Goal: Find specific page/section: Find specific page/section

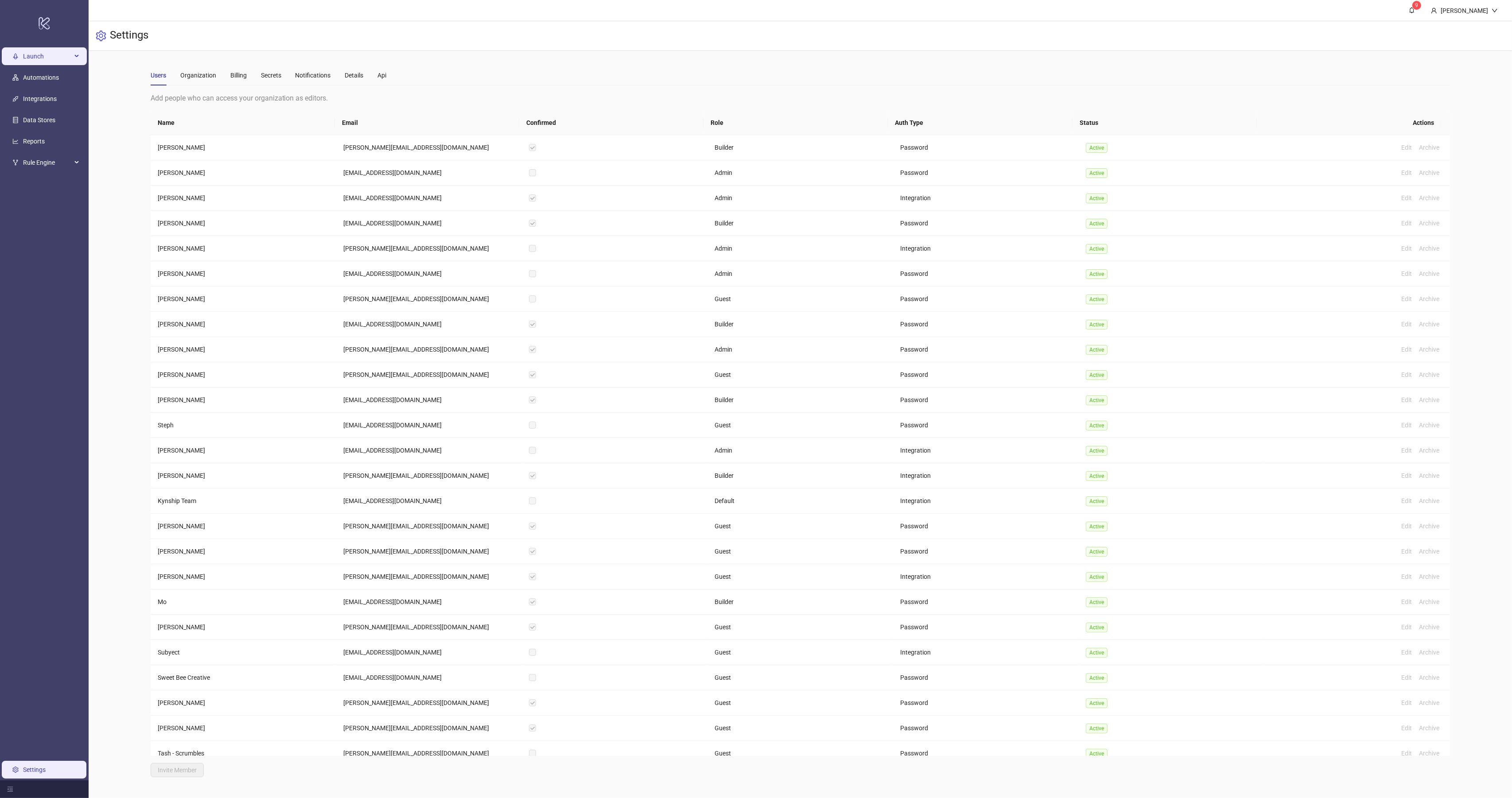
click at [46, 56] on span "Launch" at bounding box center [47, 56] width 49 height 18
click at [50, 74] on link "Sheets" at bounding box center [43, 77] width 19 height 7
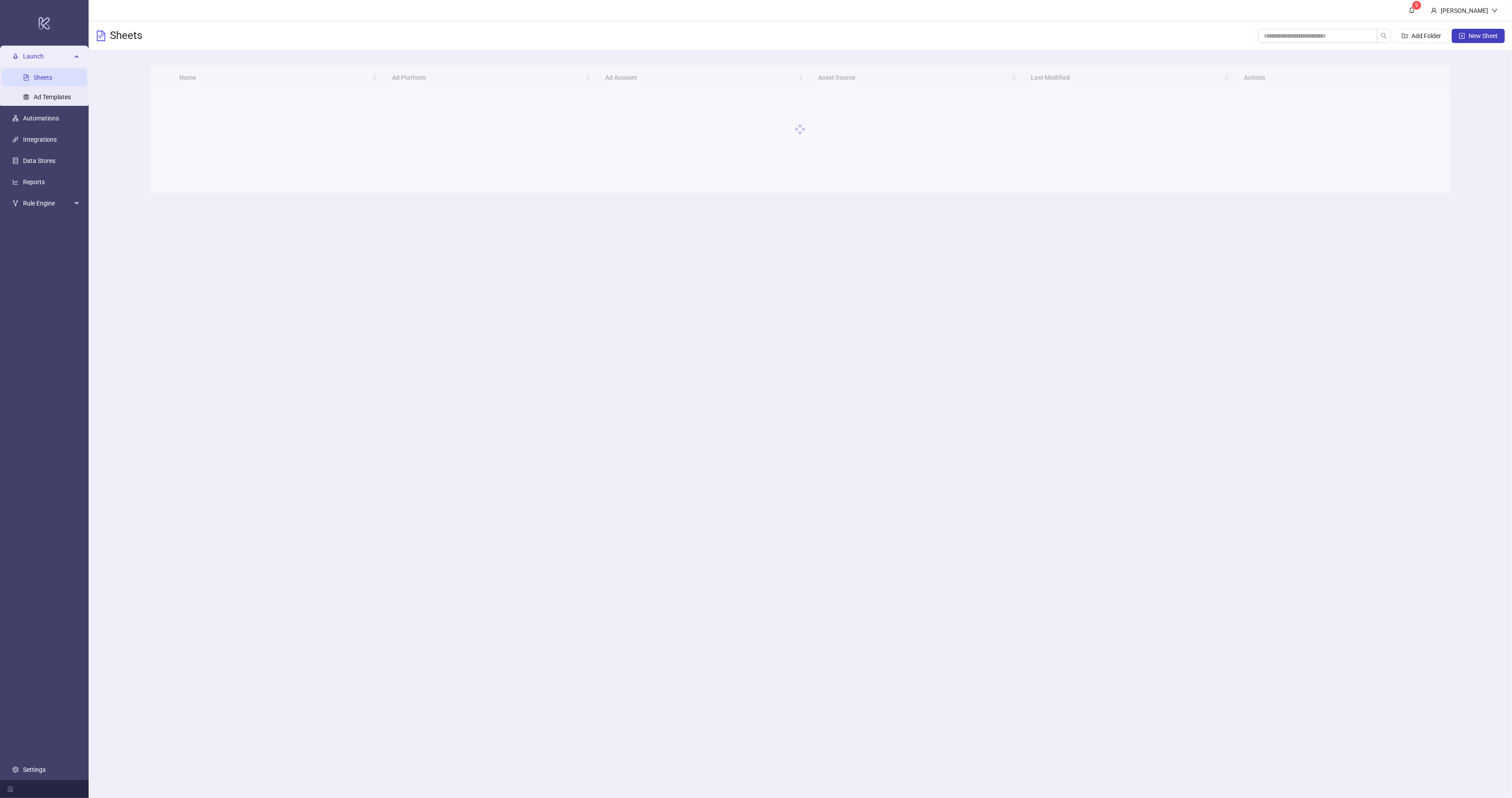
click at [220, 77] on div at bounding box center [801, 129] width 1300 height 128
click at [230, 81] on div at bounding box center [801, 154] width 1300 height 177
click at [237, 82] on div at bounding box center [801, 154] width 1300 height 177
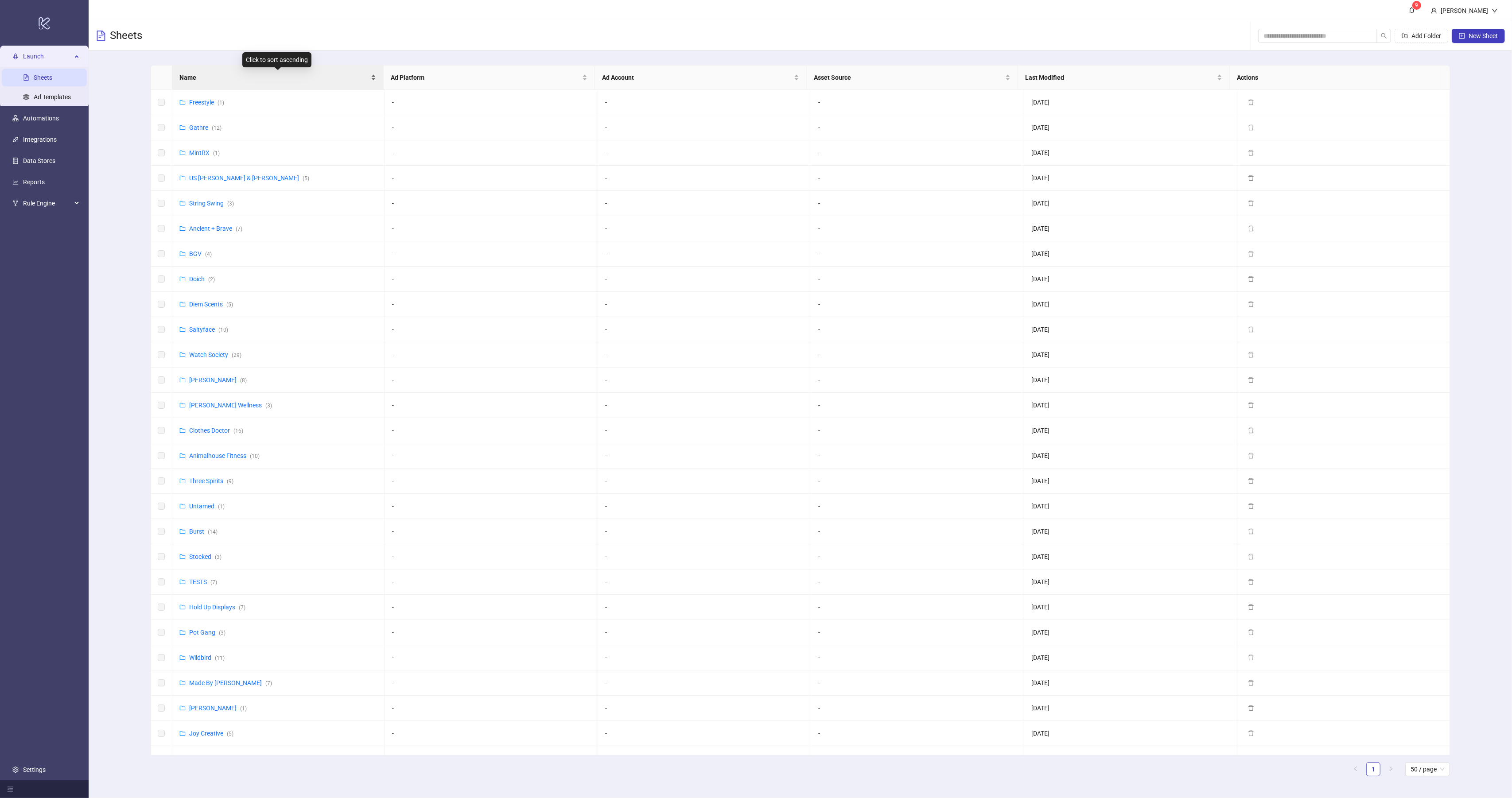
click at [200, 77] on span "Name" at bounding box center [274, 77] width 190 height 10
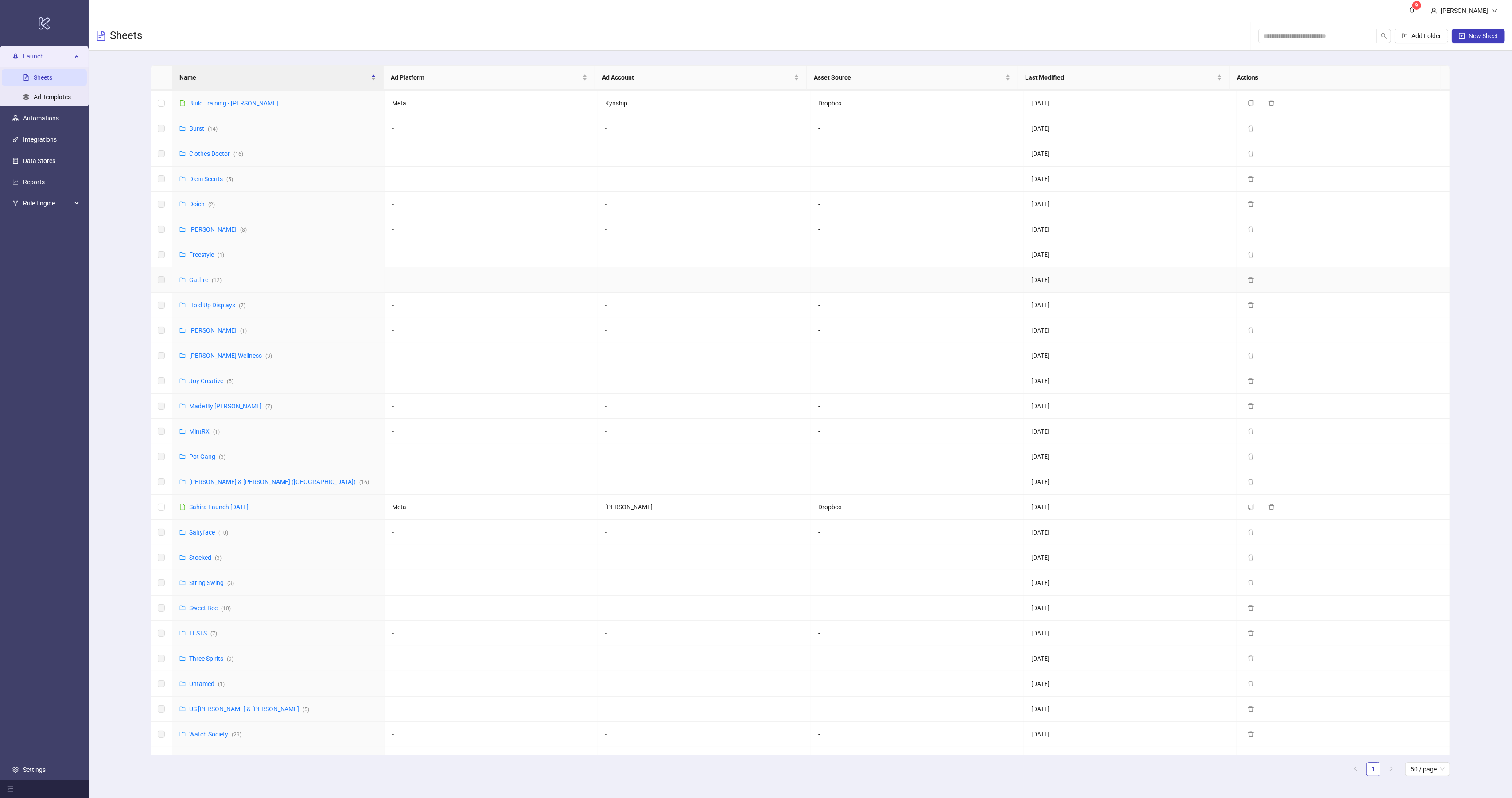
scroll to position [96, 0]
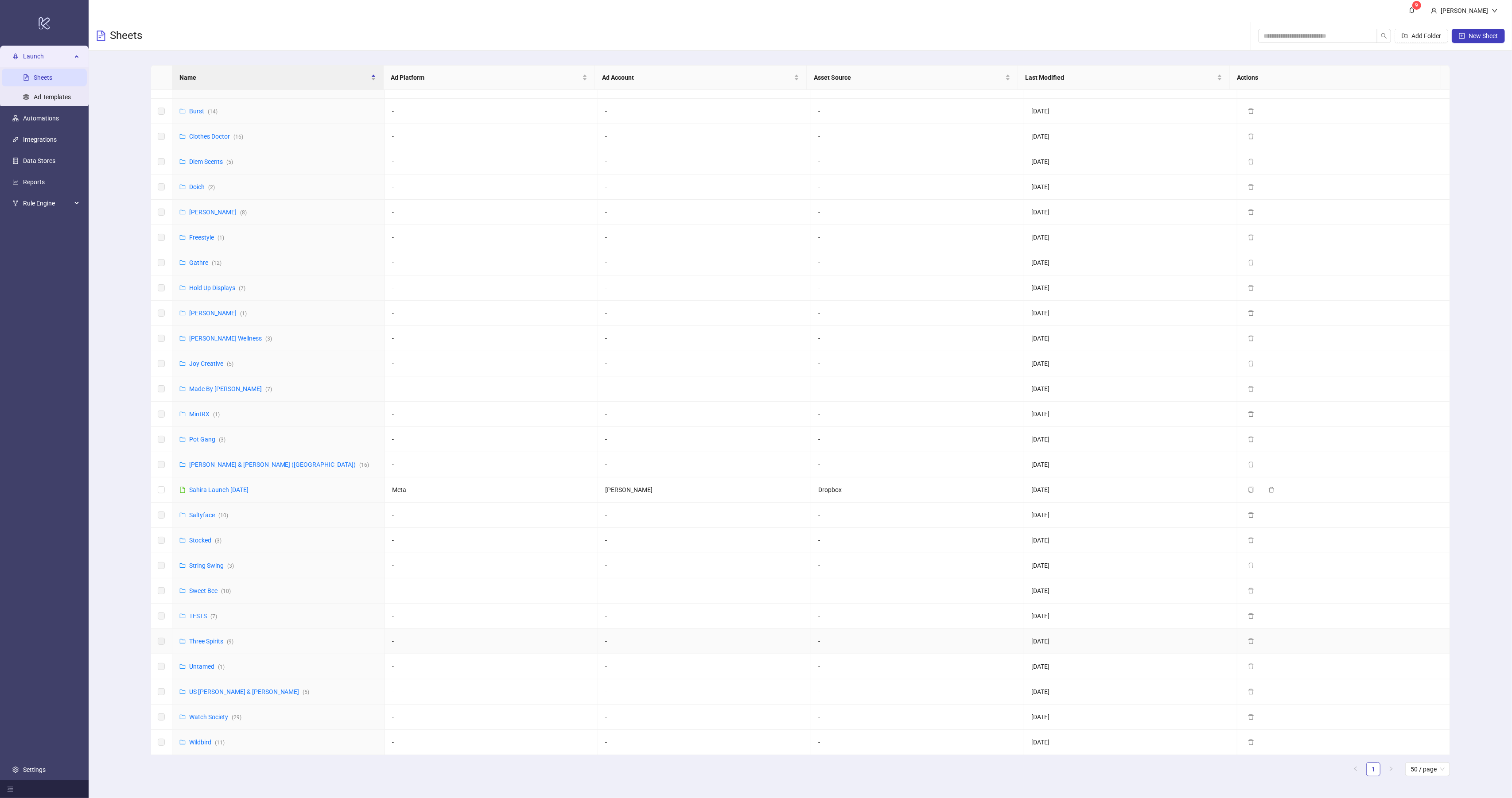
click at [204, 638] on link "Three Spirits ( 9 )" at bounding box center [211, 641] width 44 height 7
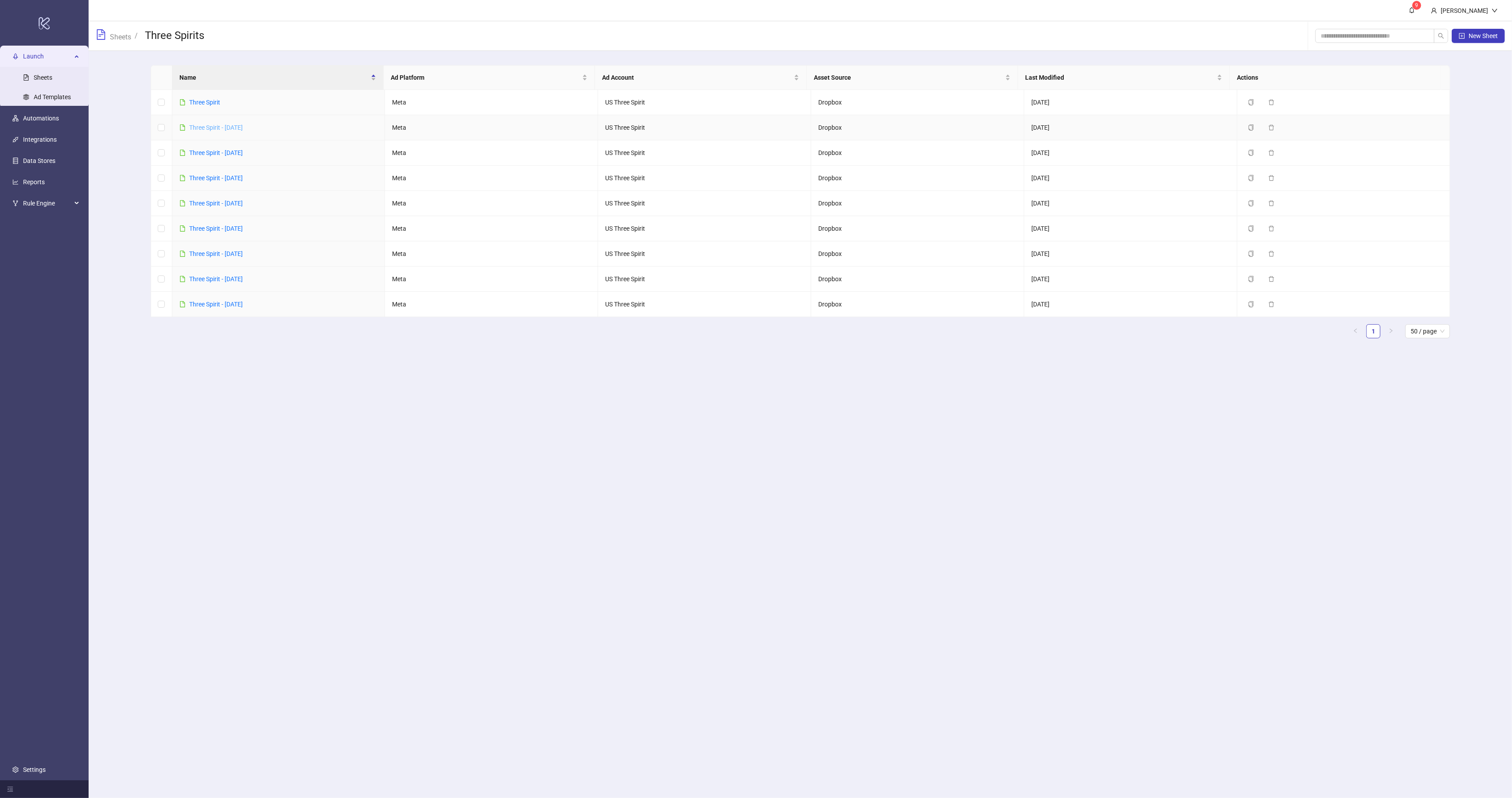
click at [235, 127] on link "Three Spirit - [DATE]" at bounding box center [215, 127] width 53 height 7
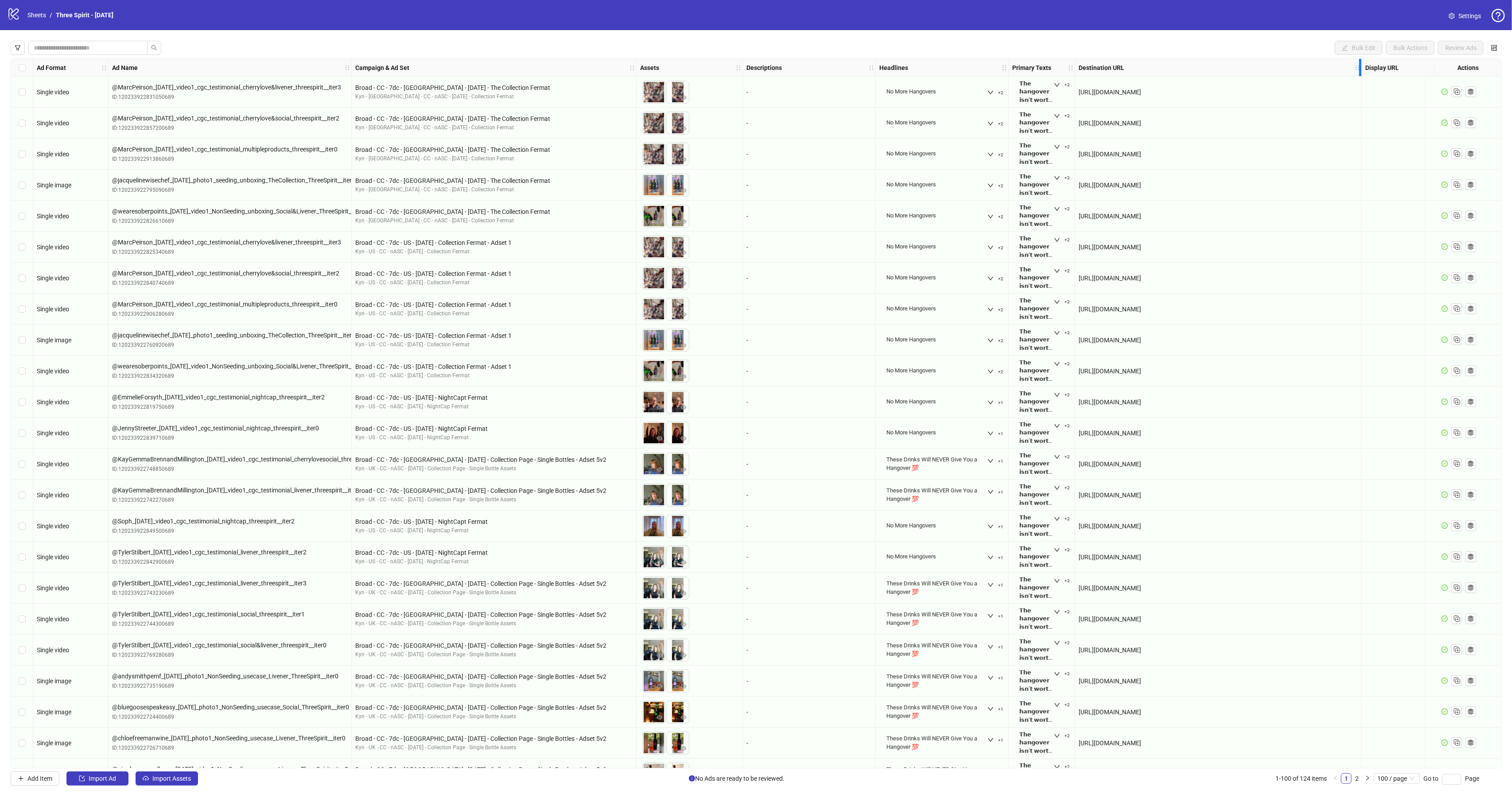
drag, startPoint x: 1260, startPoint y: 64, endPoint x: 1379, endPoint y: 59, distance: 119.1
click at [1361, 59] on div "Resize Destination URL column" at bounding box center [1361, 67] width 2 height 17
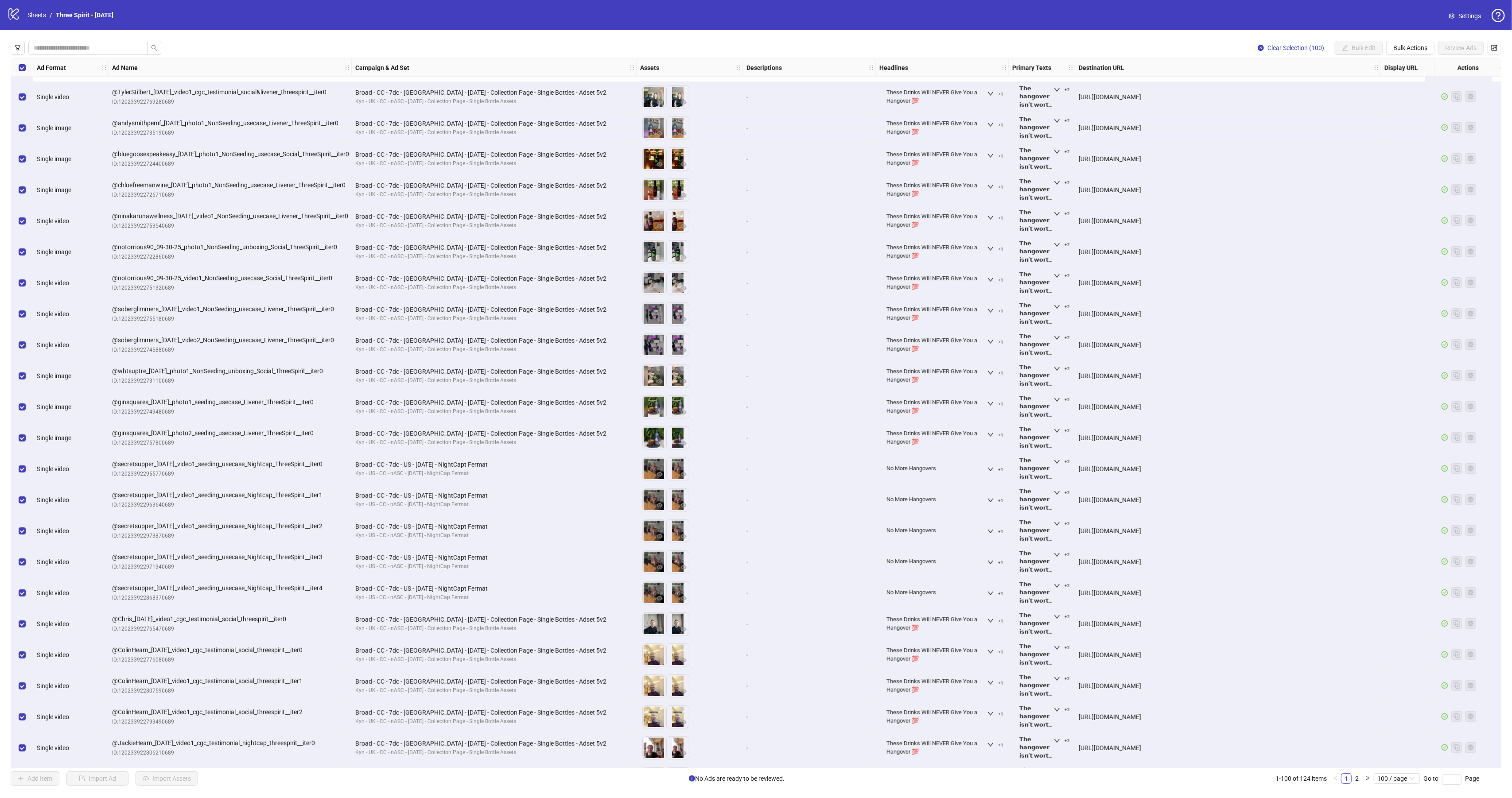
scroll to position [623, 0]
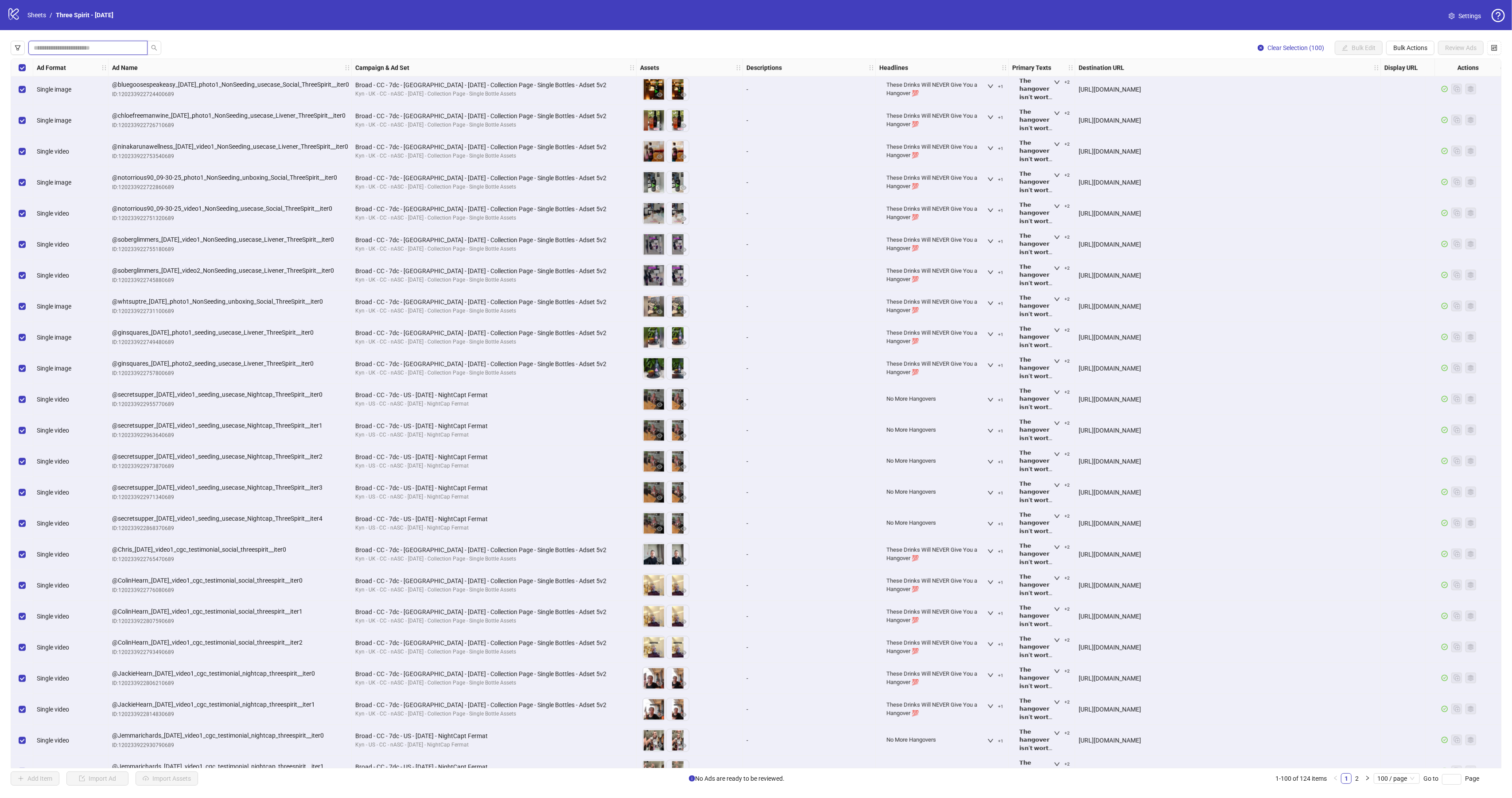
click at [97, 51] on input "search" at bounding box center [84, 48] width 102 height 10
type input "********"
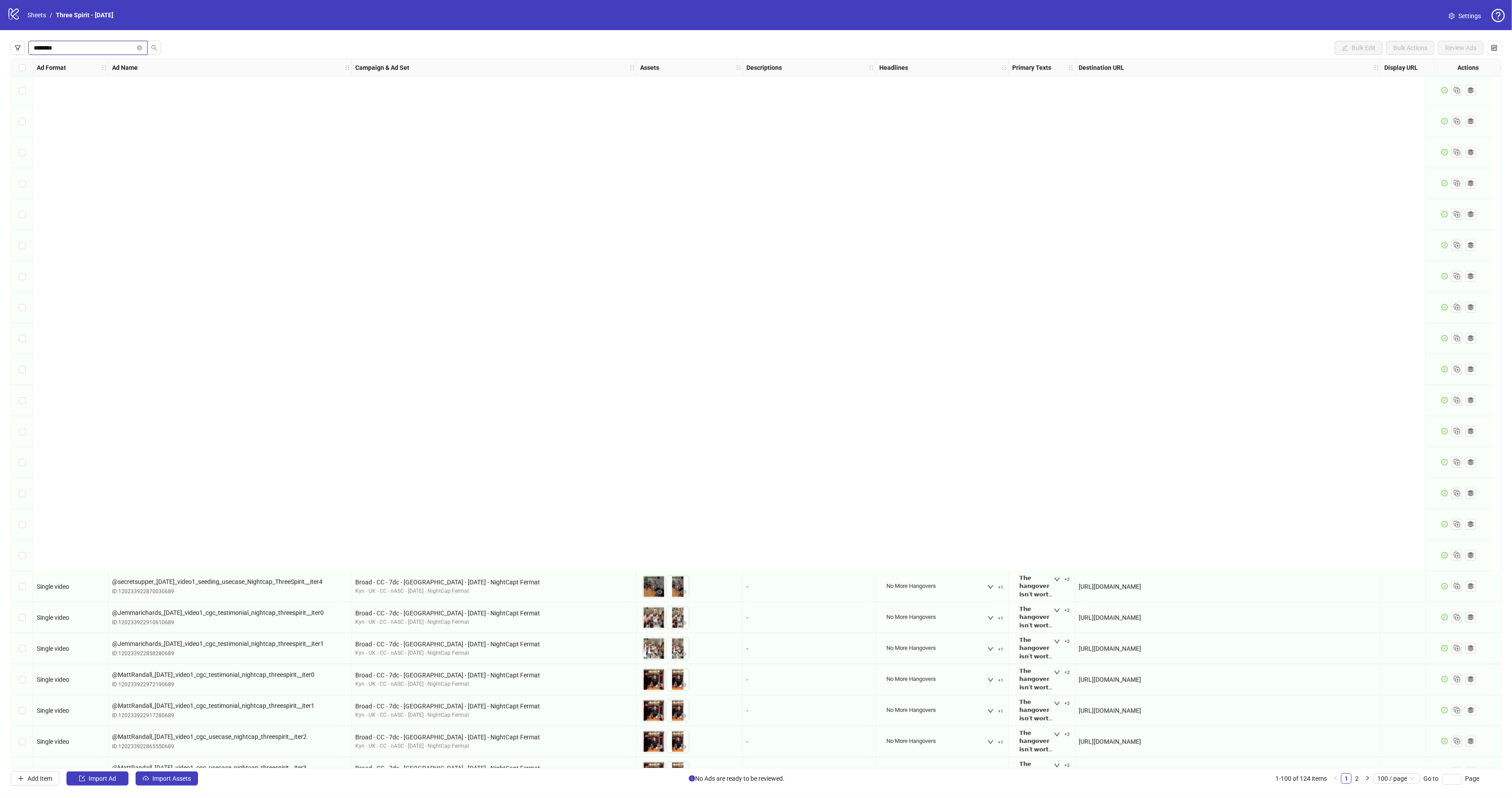
scroll to position [2067, 0]
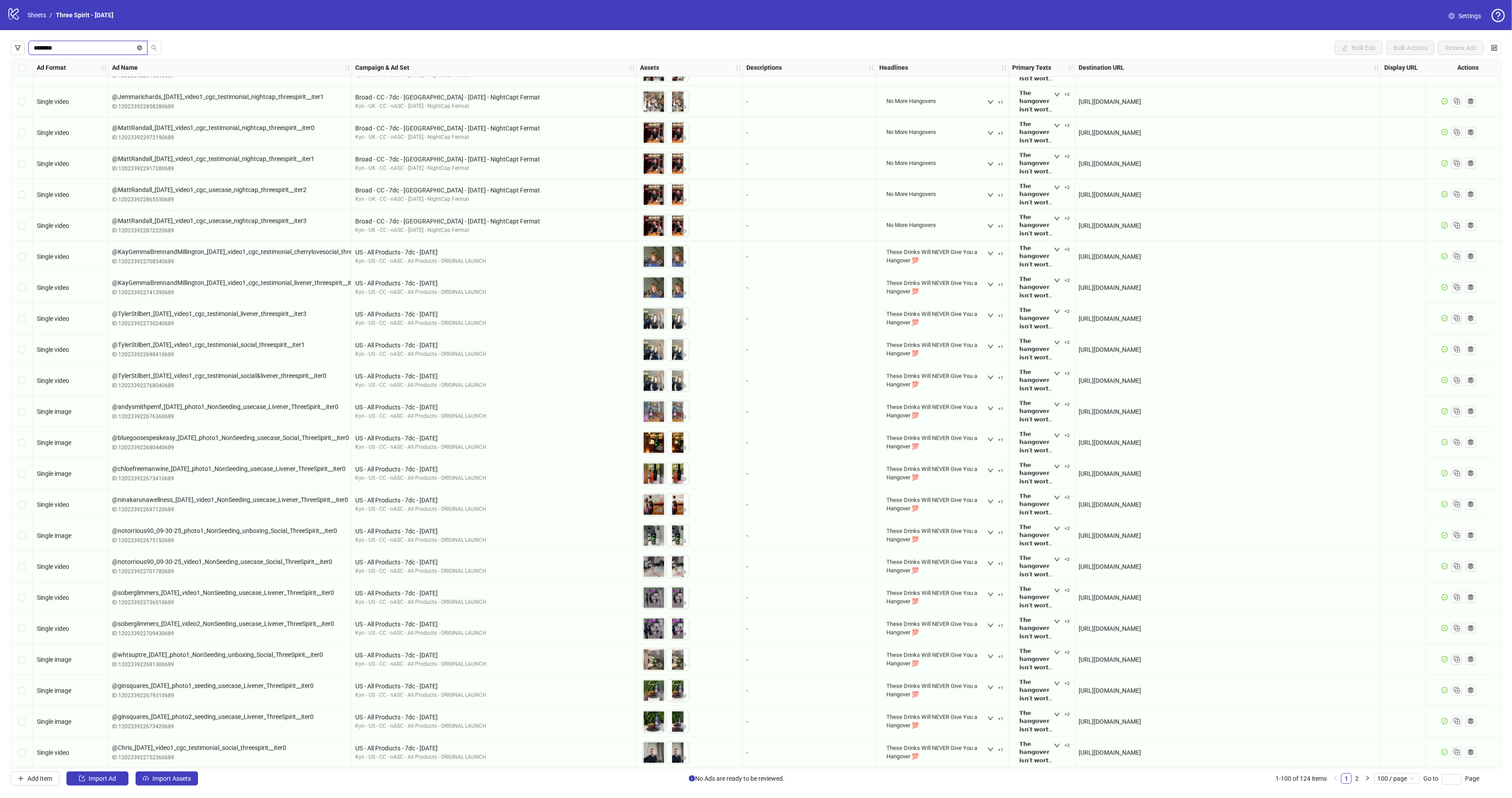
click at [138, 50] on icon "close-circle" at bounding box center [139, 48] width 5 height 5
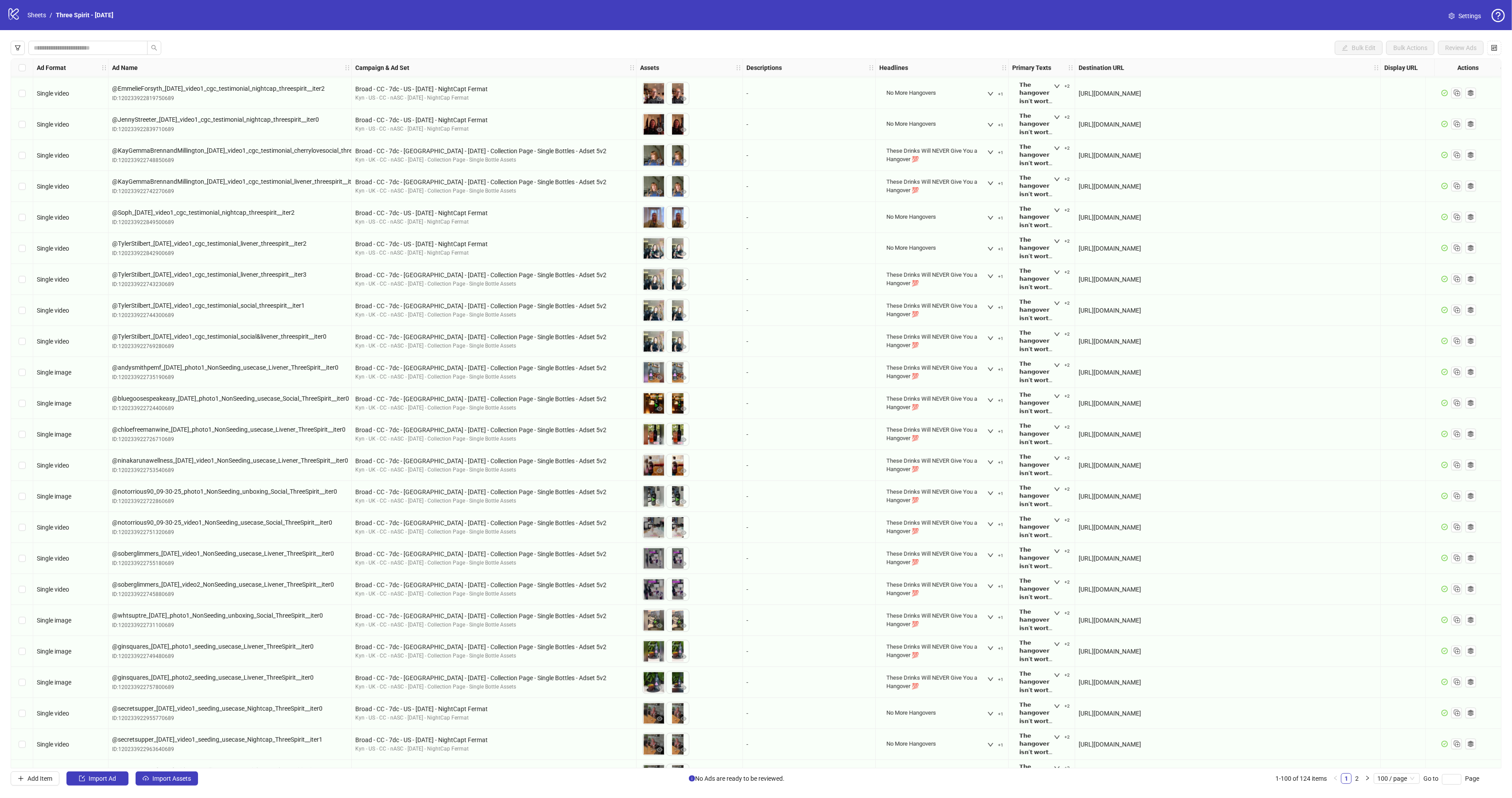
scroll to position [347, 0]
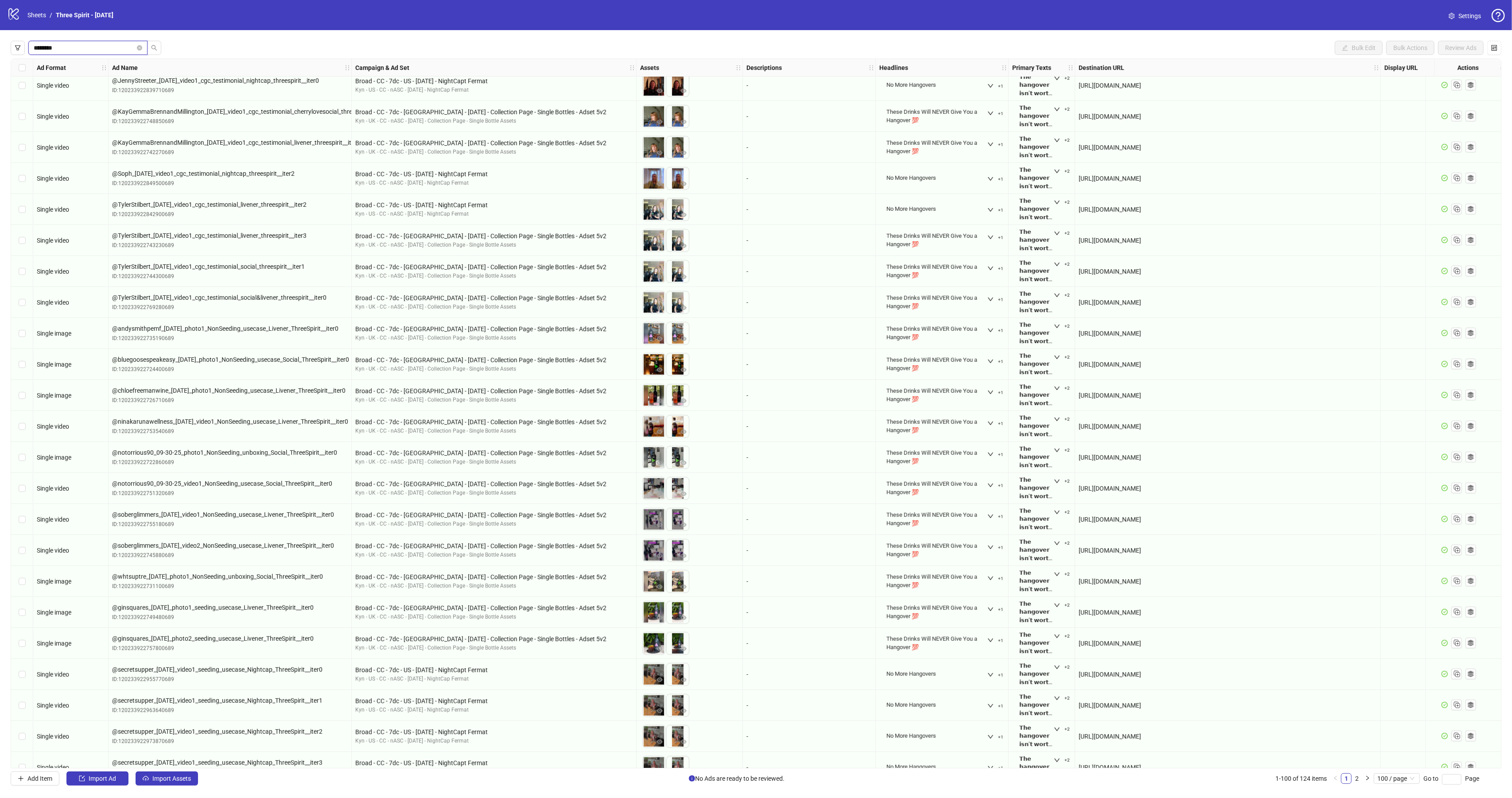
type input "********"
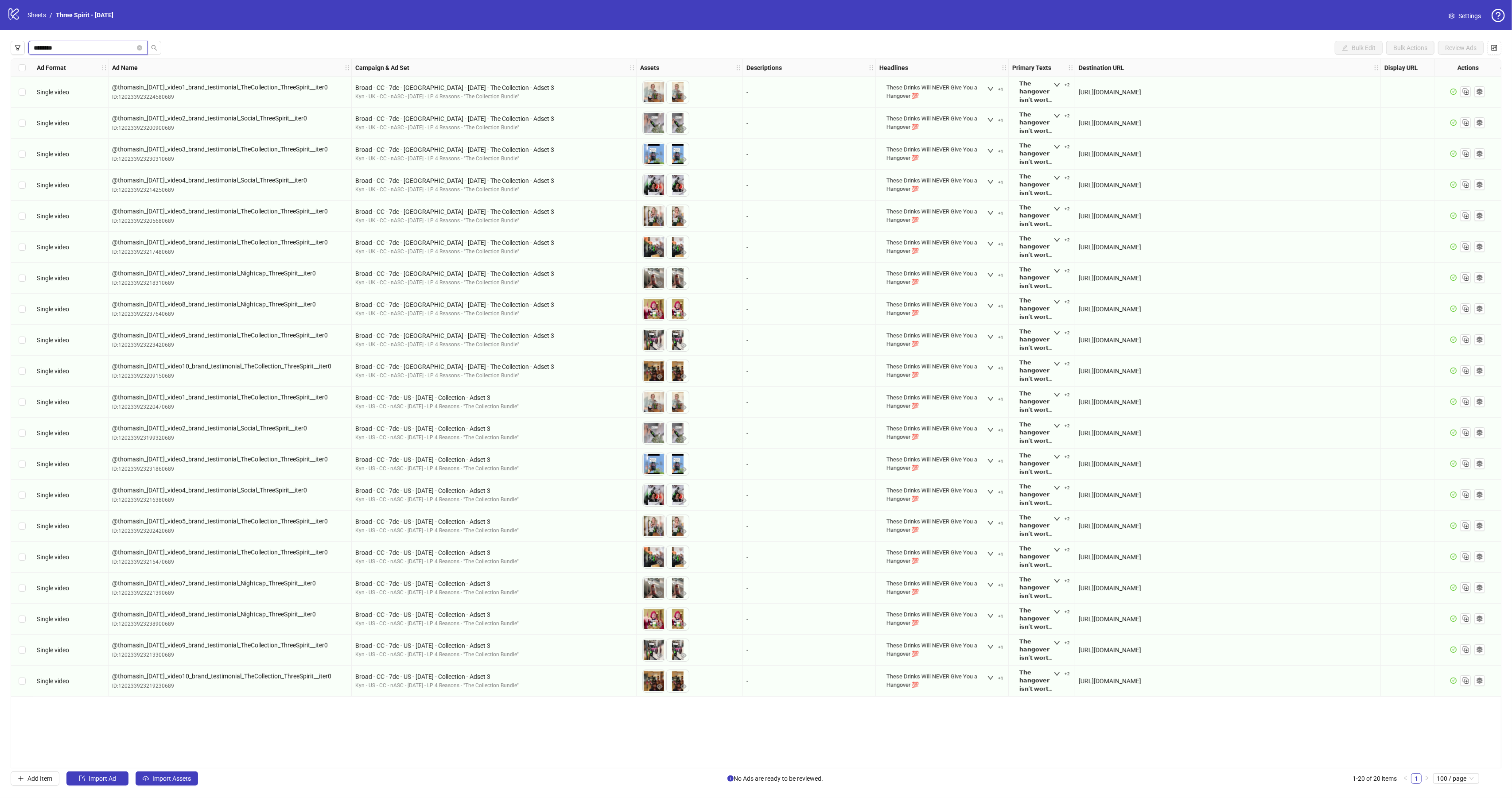
scroll to position [0, 0]
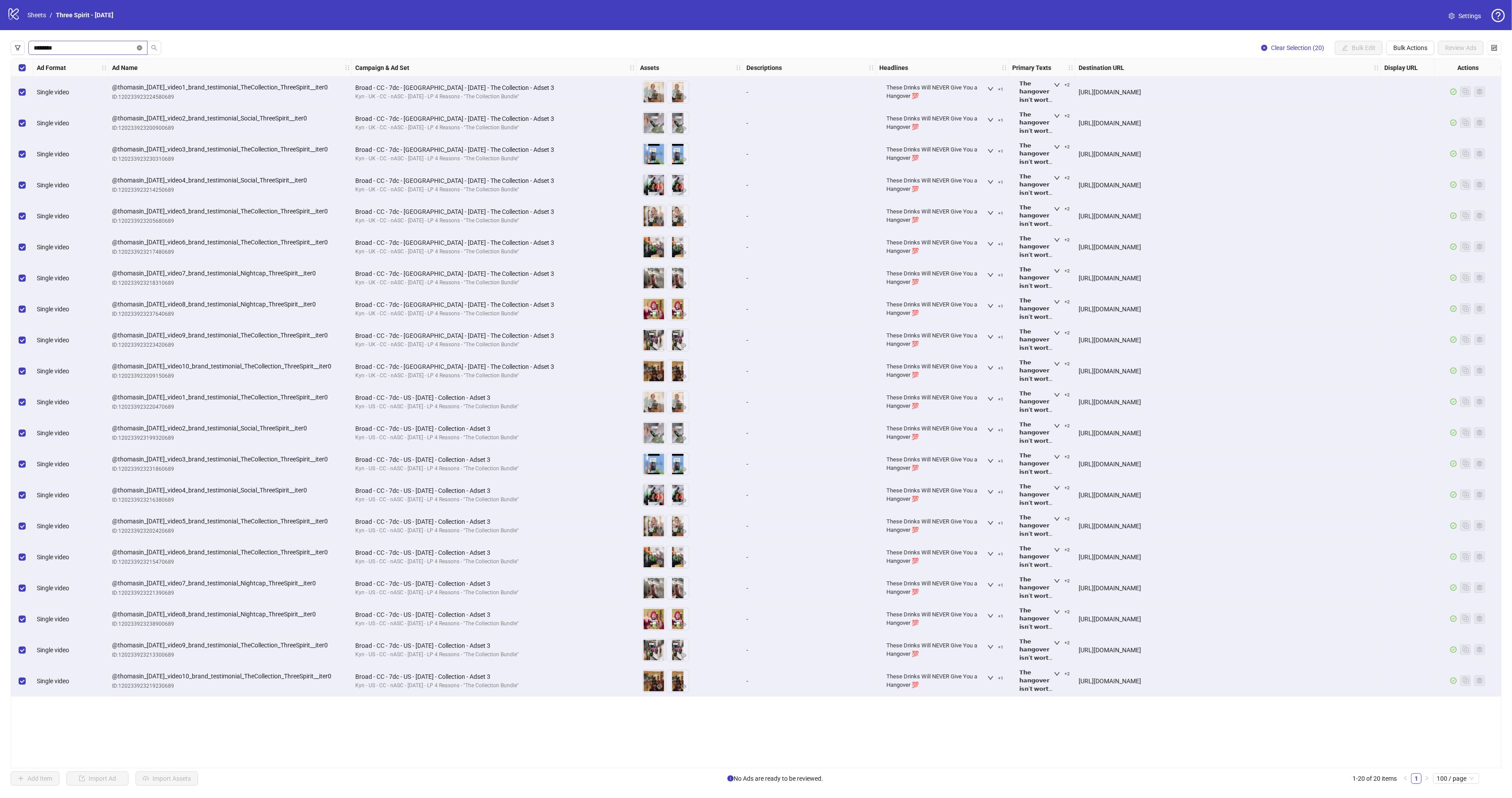
click at [139, 49] on icon "close-circle" at bounding box center [139, 48] width 5 height 5
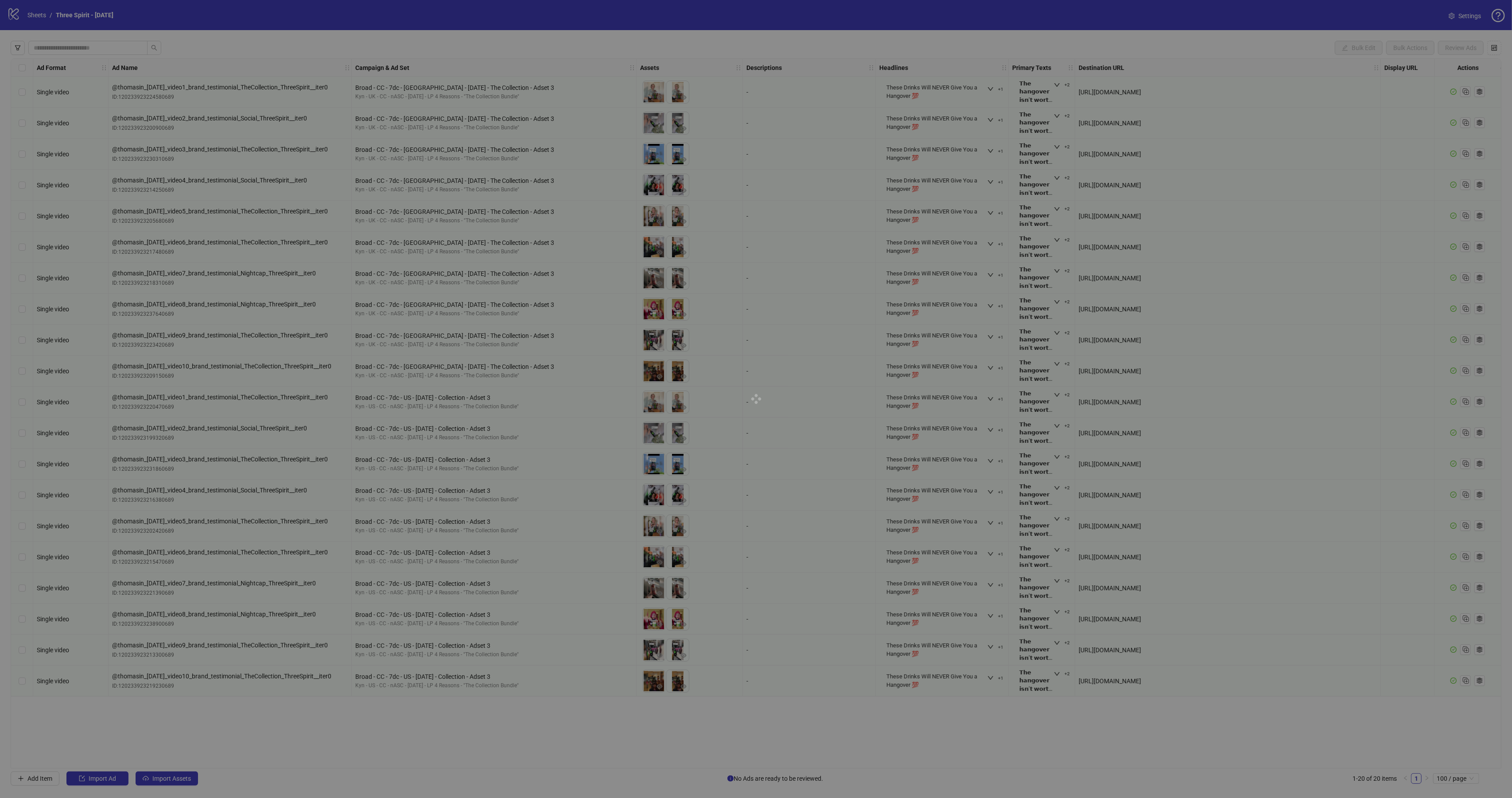
click at [92, 49] on div at bounding box center [756, 399] width 1512 height 798
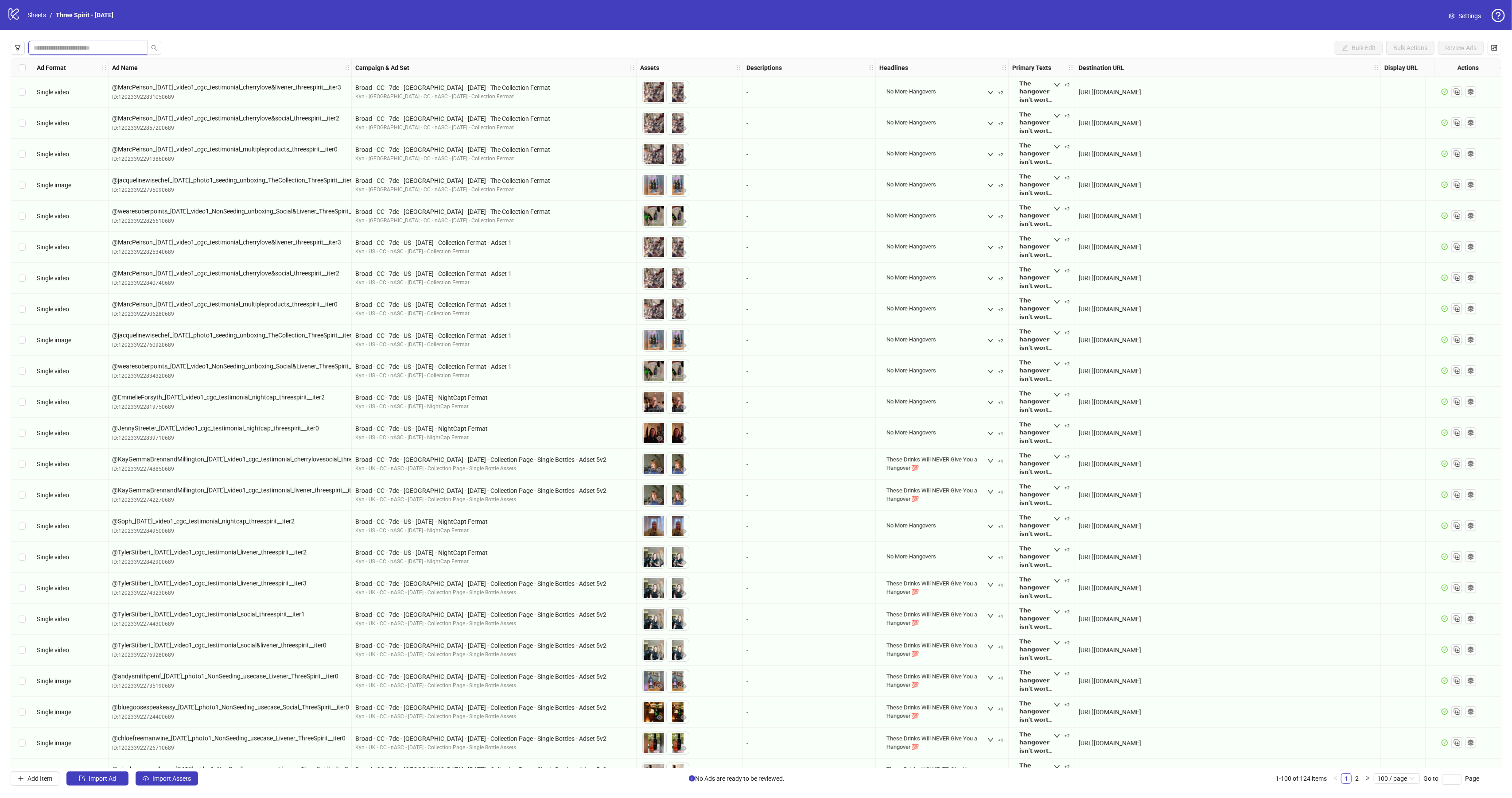
click at [91, 49] on input "search" at bounding box center [84, 48] width 102 height 10
type input "***"
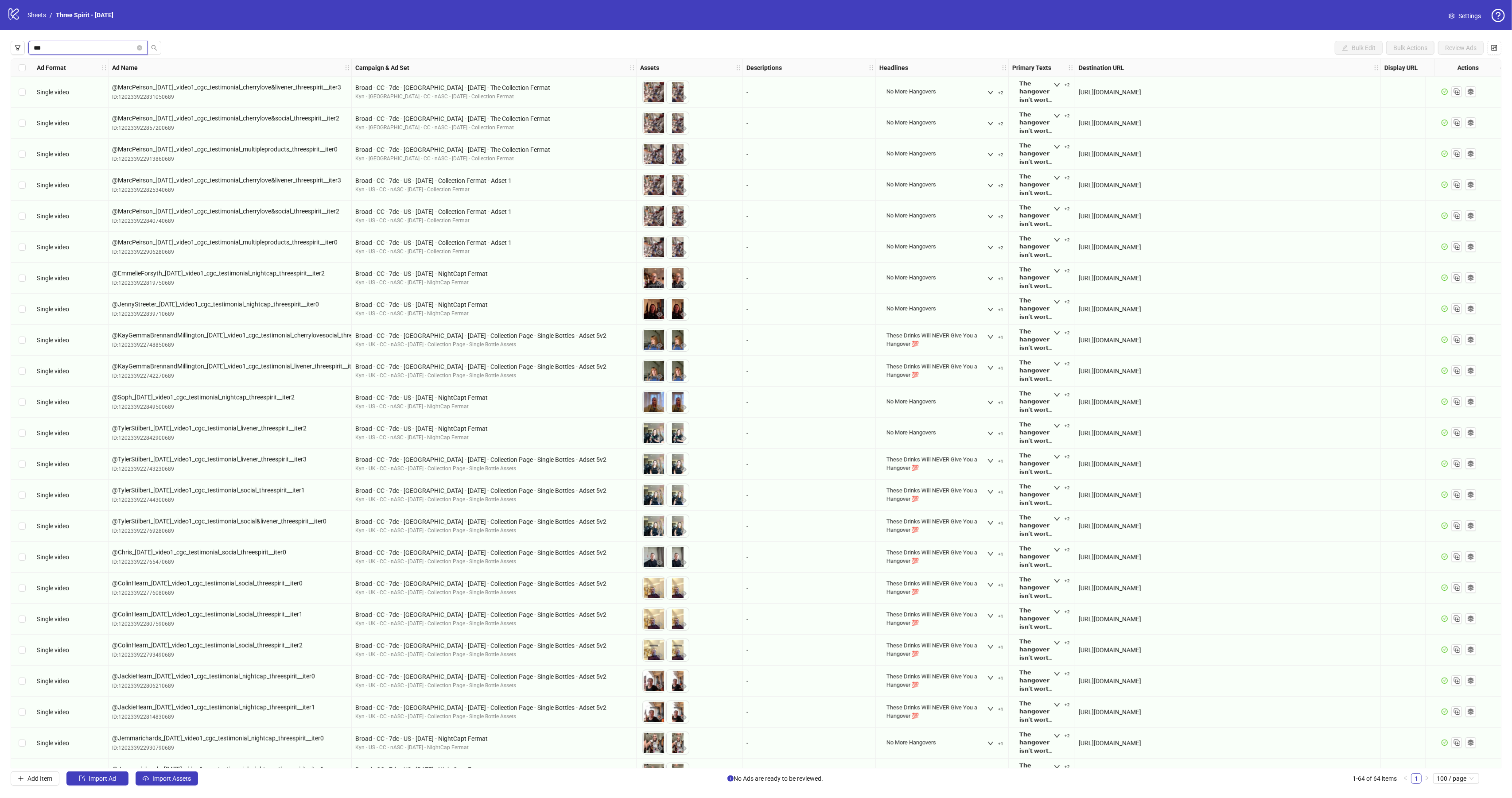
click at [122, 47] on input "***" at bounding box center [84, 48] width 102 height 10
click at [157, 45] on icon "search" at bounding box center [154, 48] width 6 height 6
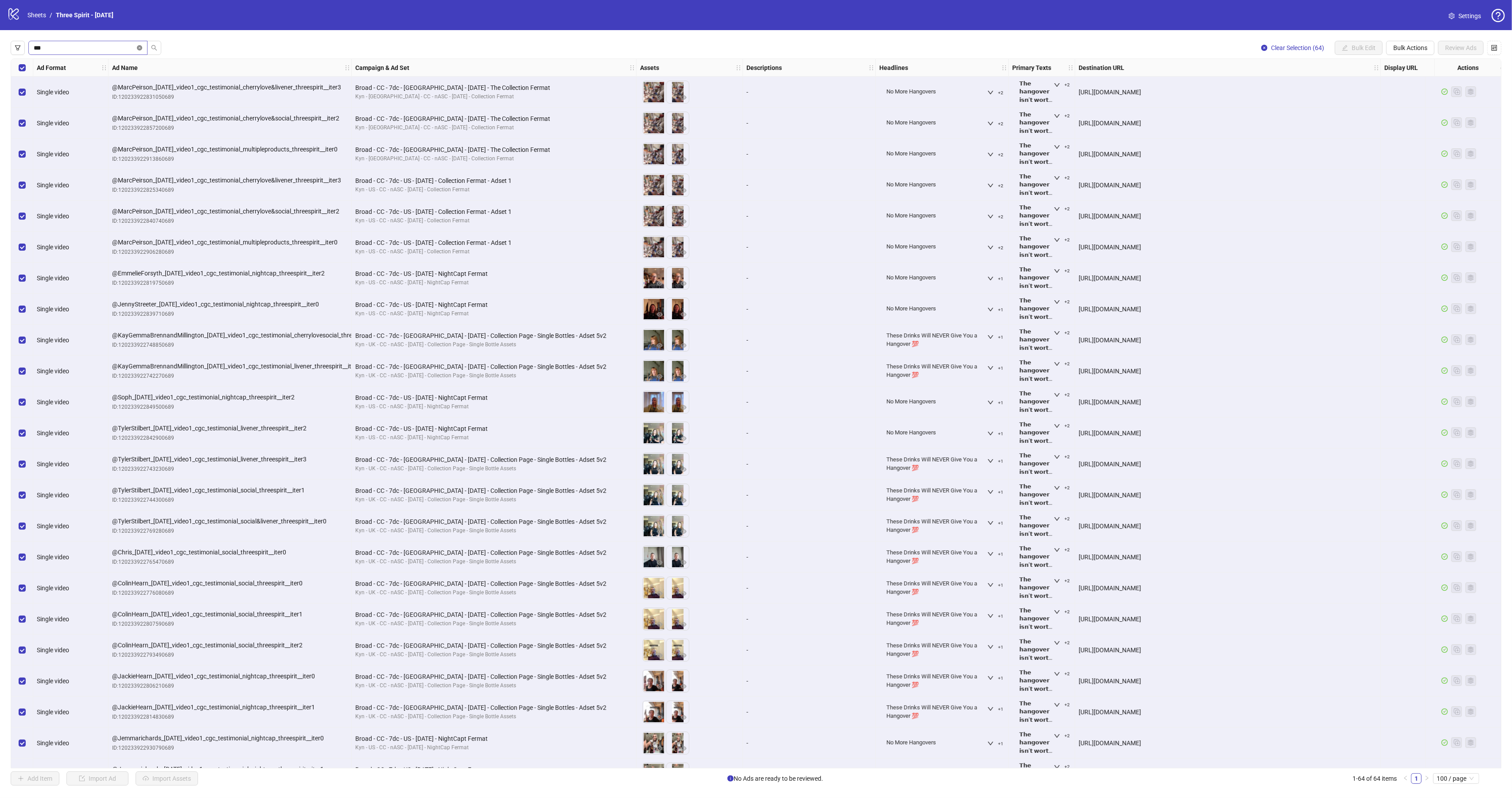
click at [140, 48] on icon "close-circle" at bounding box center [139, 48] width 5 height 5
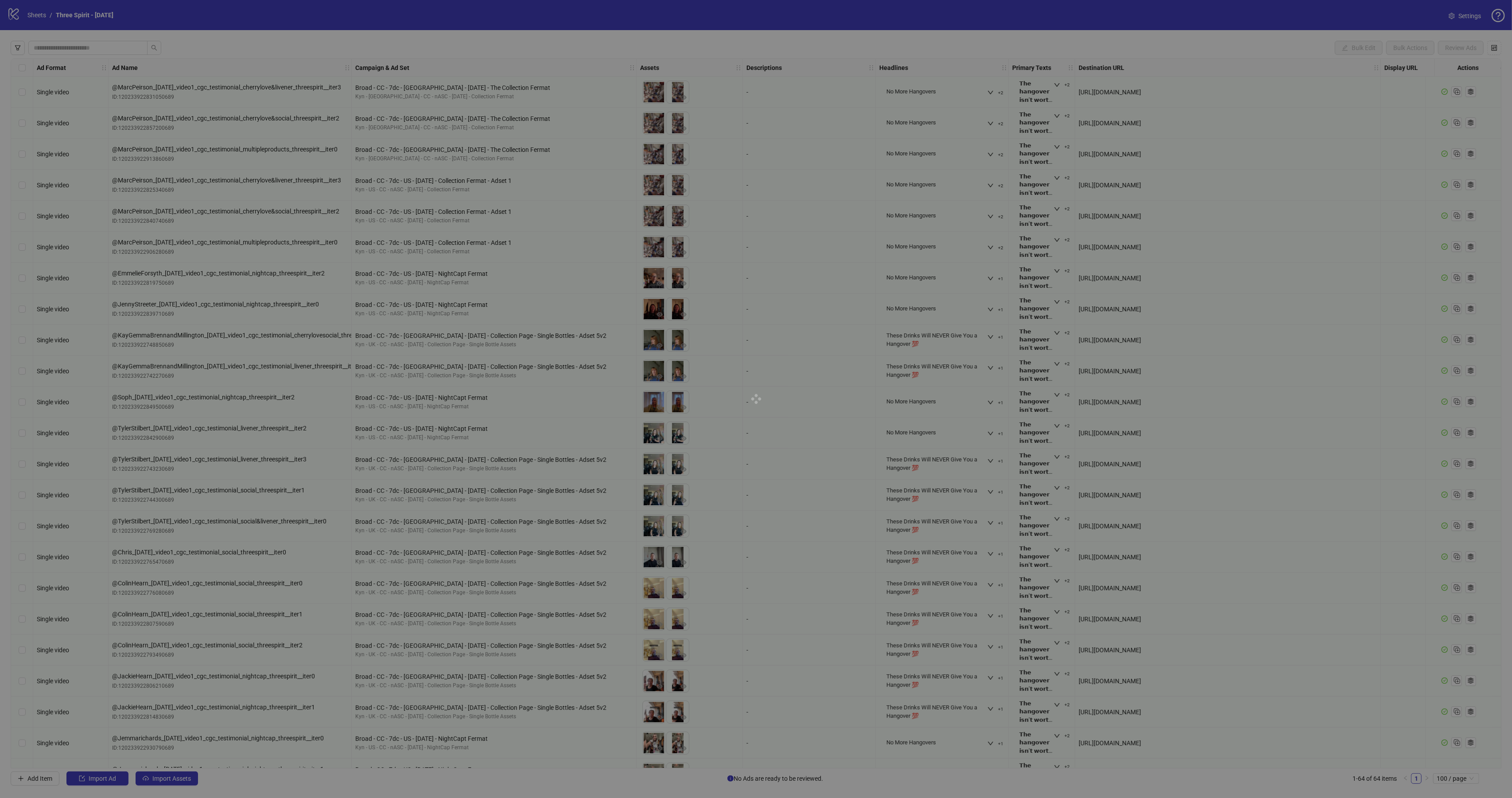
click at [93, 46] on div at bounding box center [756, 399] width 1512 height 798
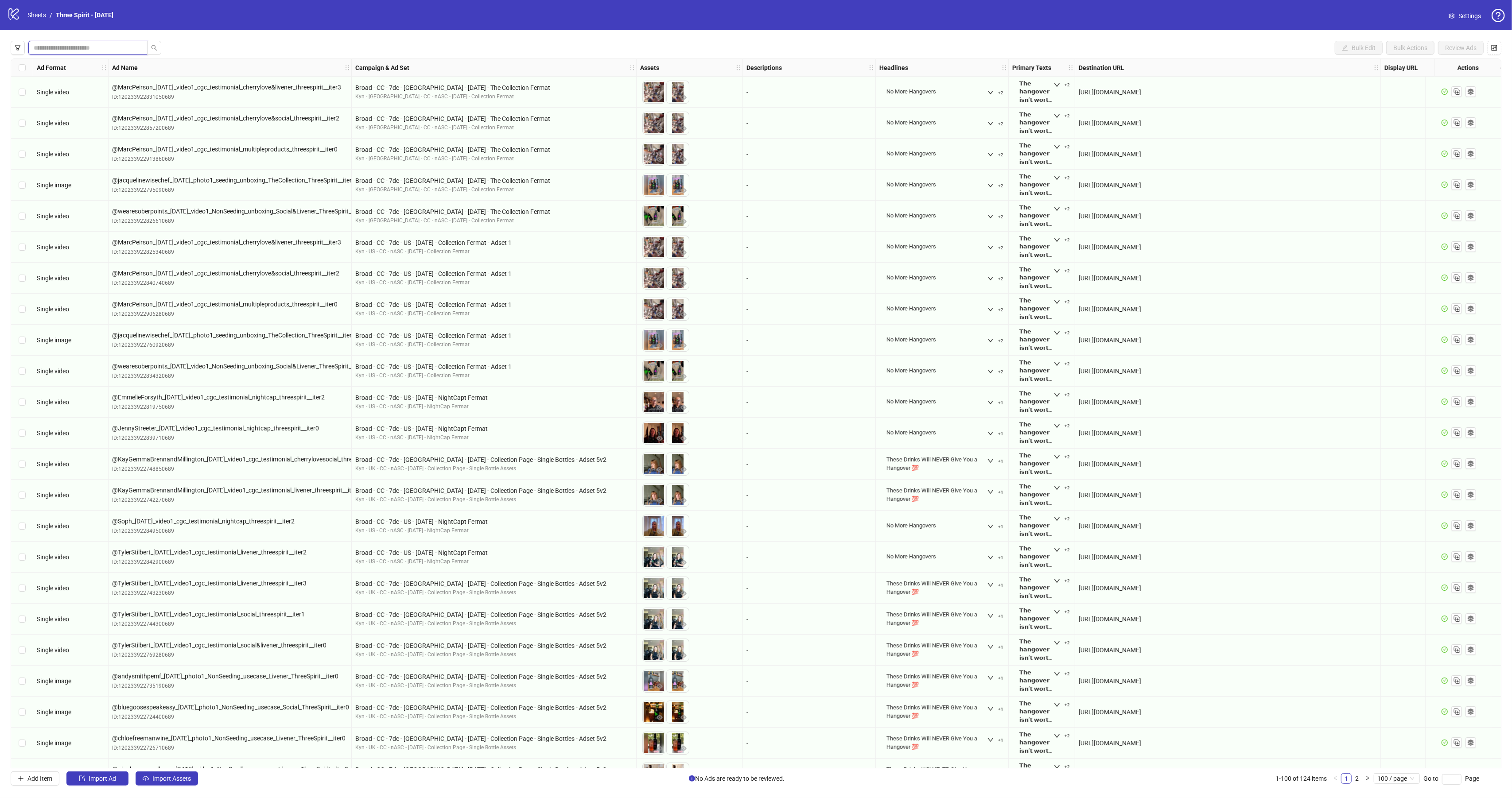
click at [93, 46] on input "search" at bounding box center [84, 48] width 102 height 10
click at [152, 45] on icon "search" at bounding box center [154, 48] width 6 height 6
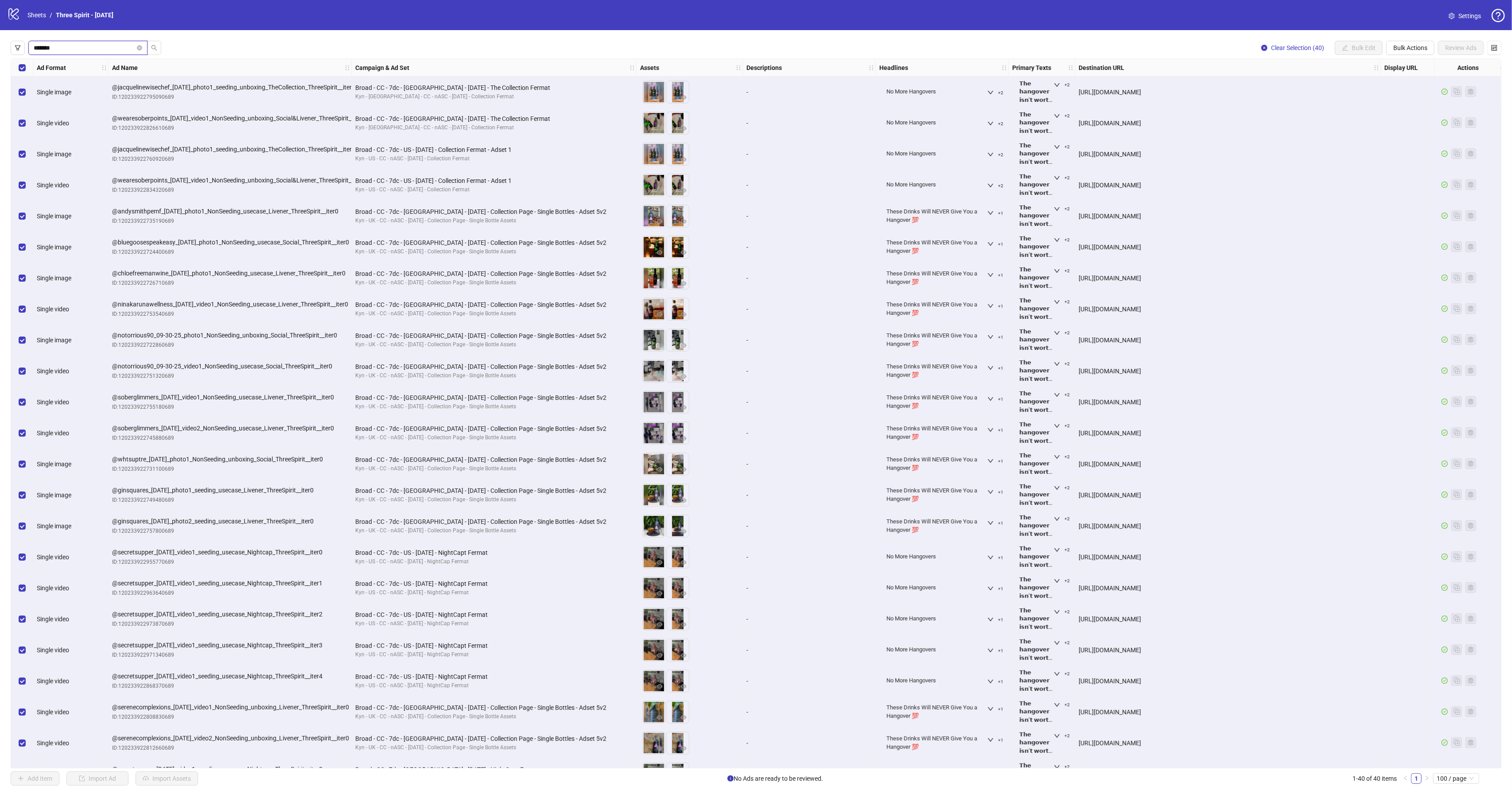
drag, startPoint x: 83, startPoint y: 48, endPoint x: -1, endPoint y: 42, distance: 84.2
click at [0, 42] on div "******* Clear Selection (40) Bulk Edit Bulk Actions Review Ads Ad Format Ad Nam…" at bounding box center [756, 413] width 1512 height 766
type input "**********"
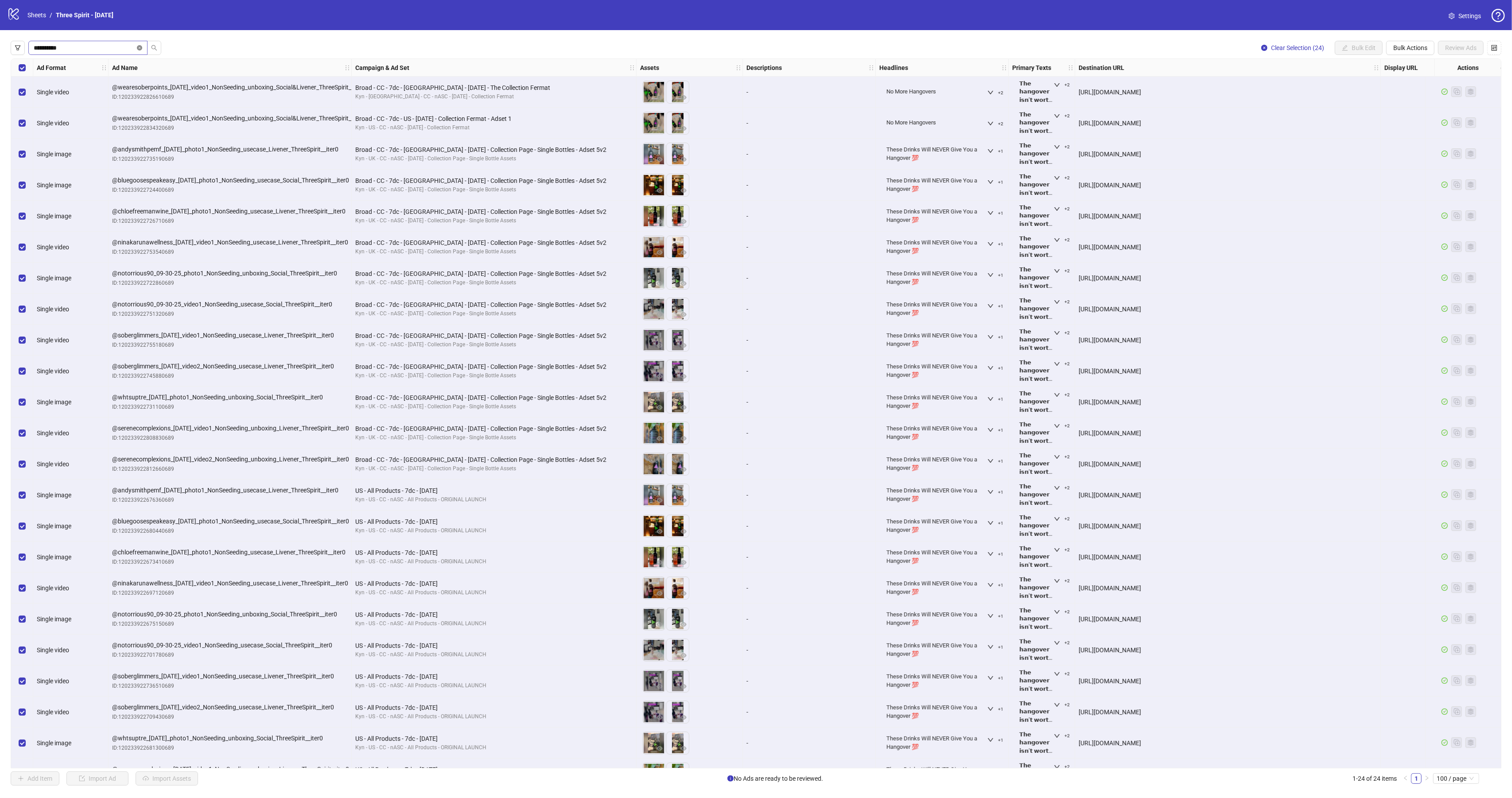
click at [139, 50] on icon "close-circle" at bounding box center [139, 48] width 5 height 5
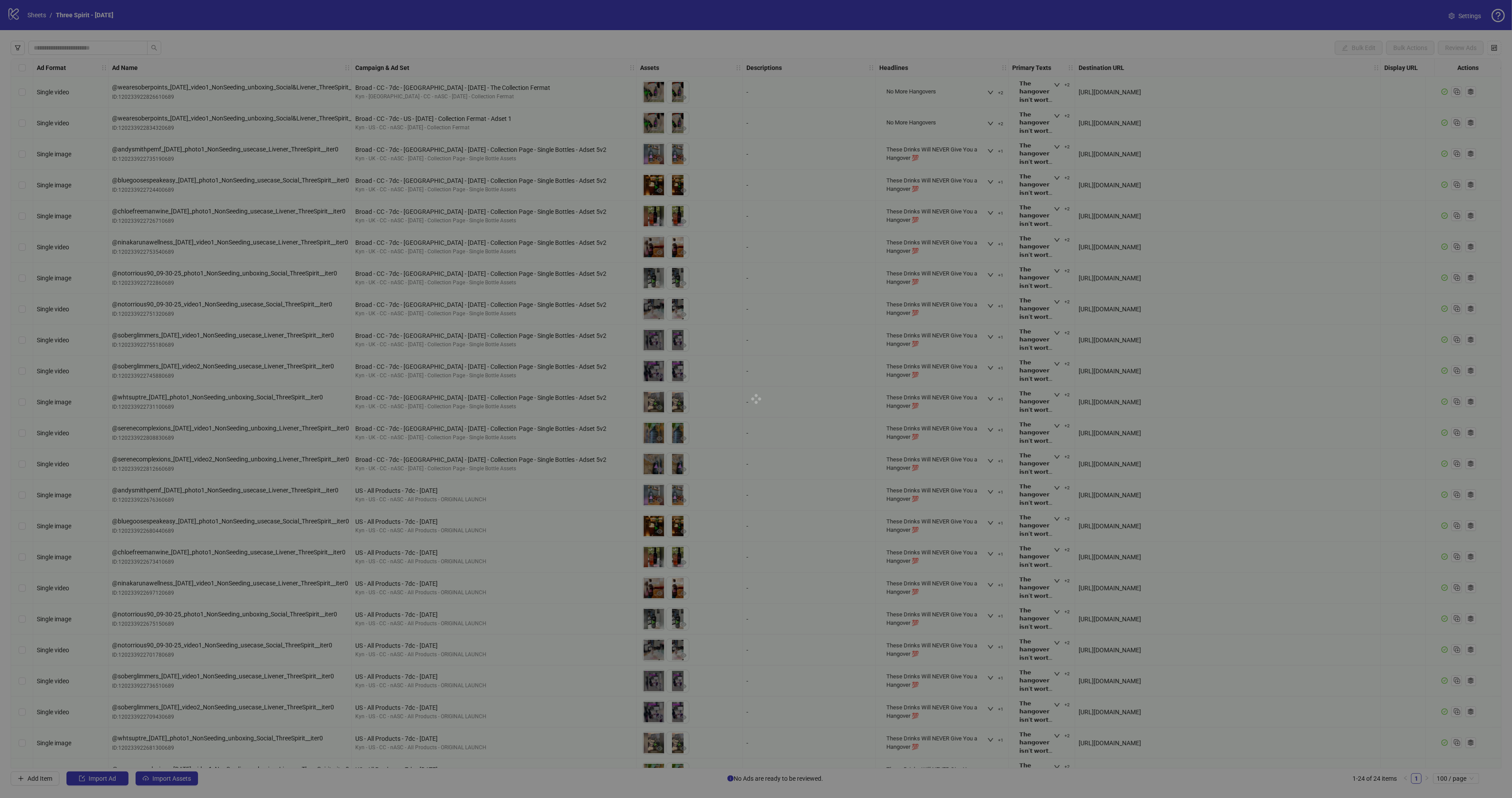
click at [83, 50] on div at bounding box center [756, 399] width 1512 height 798
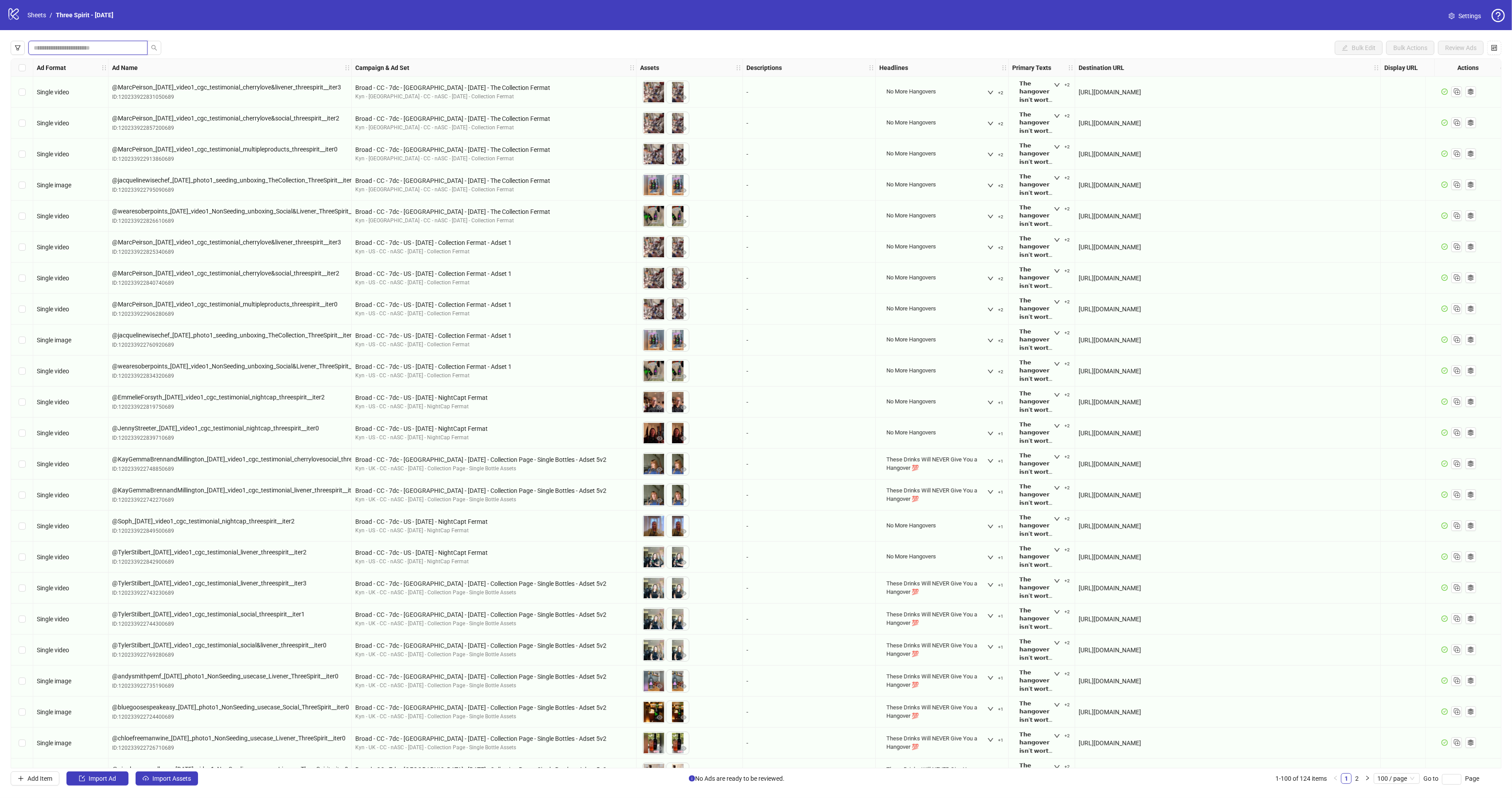
click at [83, 50] on input "search" at bounding box center [84, 48] width 102 height 10
type input "*********"
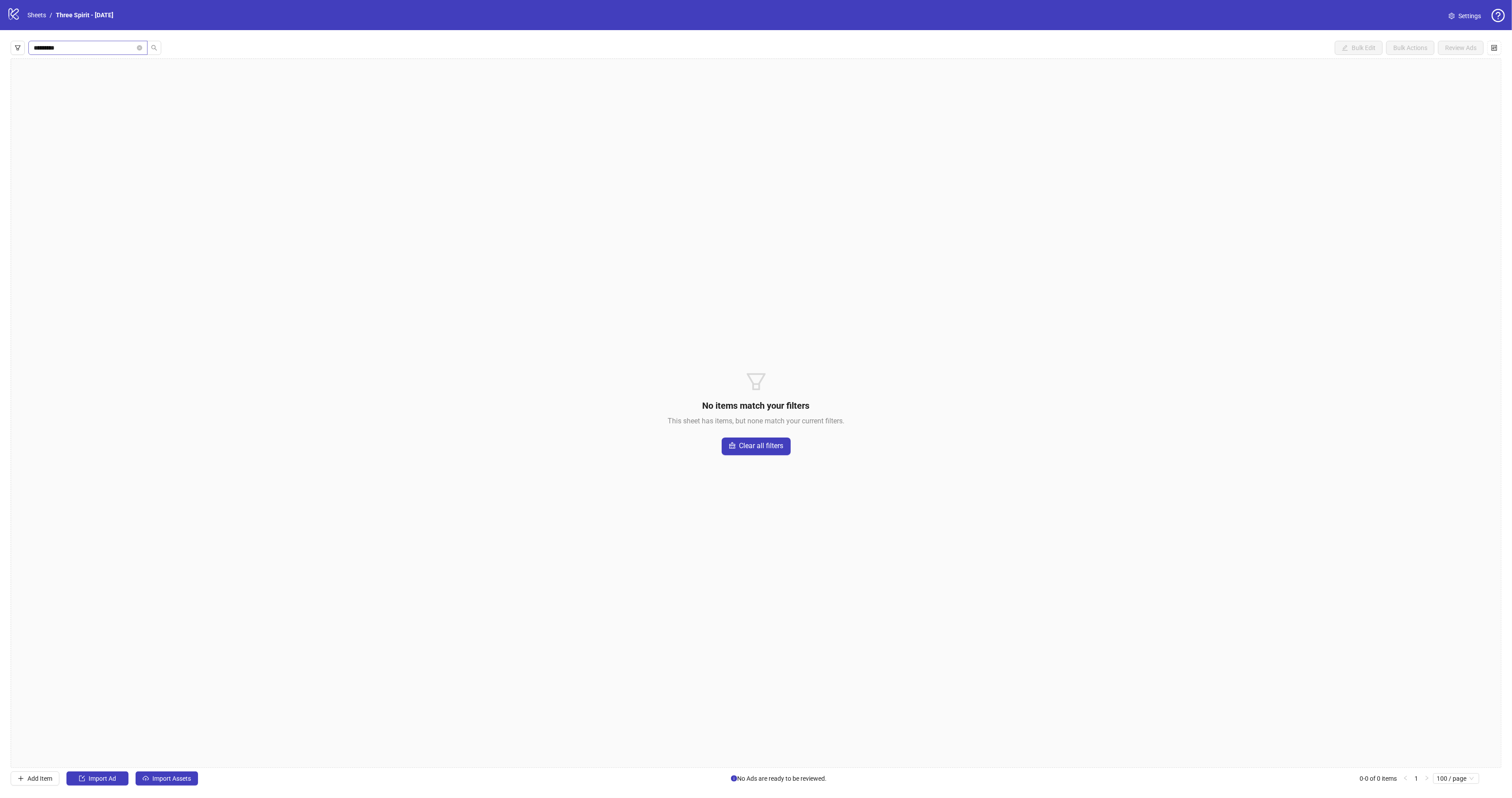
click at [143, 46] on span "*********" at bounding box center [87, 48] width 119 height 14
click at [140, 47] on icon "close-circle" at bounding box center [139, 48] width 5 height 5
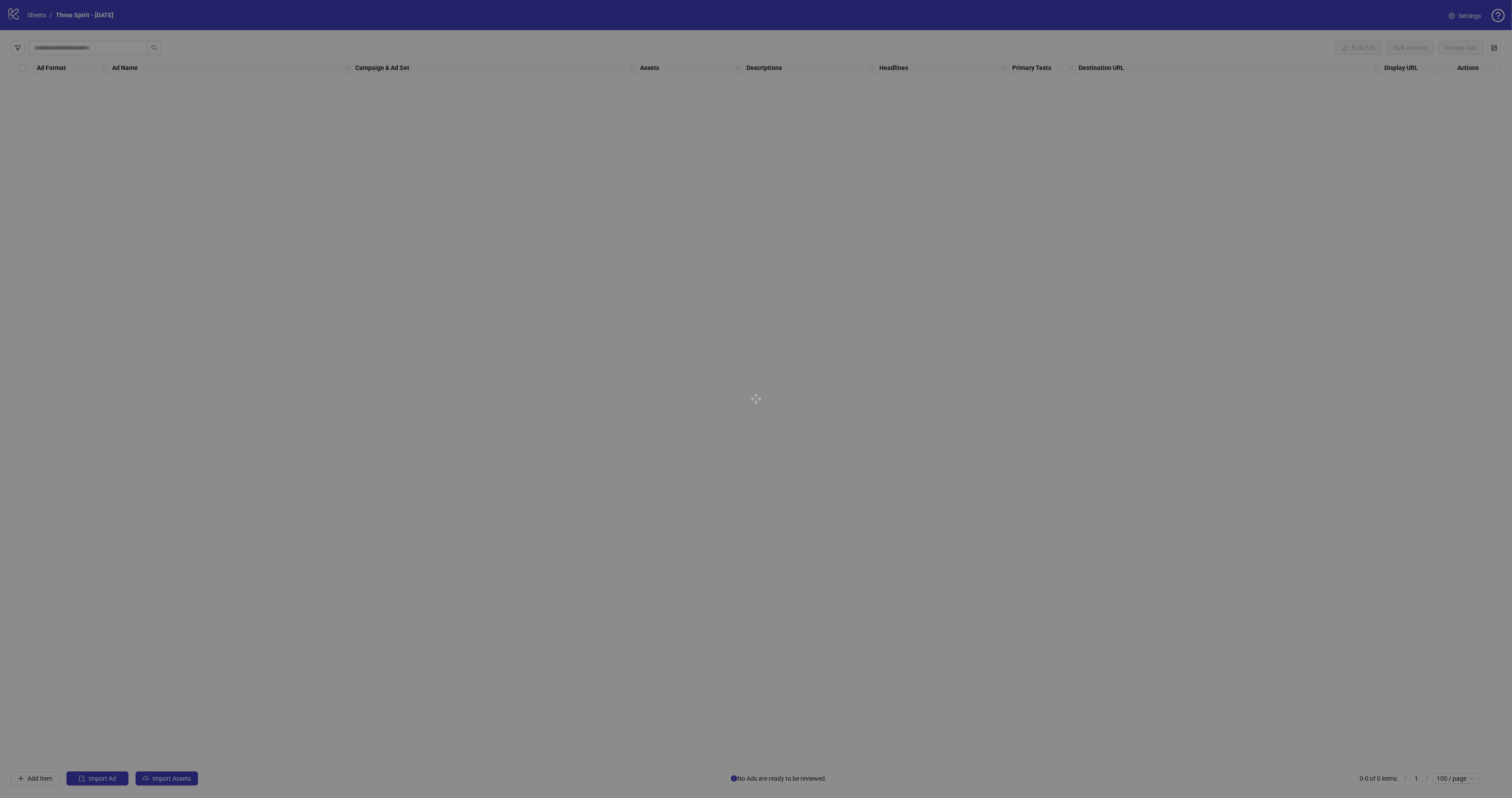
click at [92, 48] on div at bounding box center [756, 399] width 1512 height 798
click at [89, 48] on div at bounding box center [756, 399] width 1512 height 798
click at [84, 44] on input "search" at bounding box center [84, 48] width 102 height 10
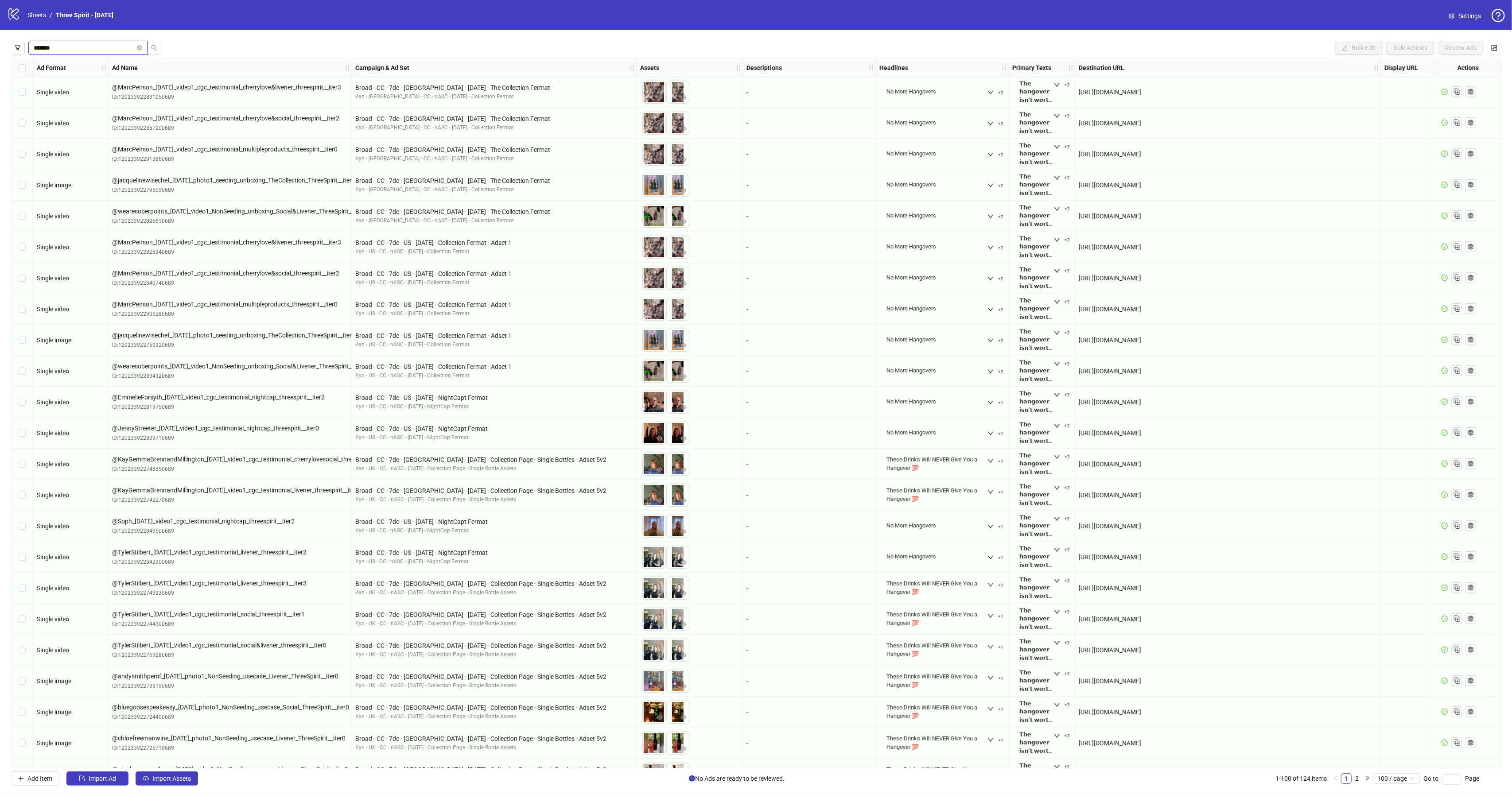
type input "*******"
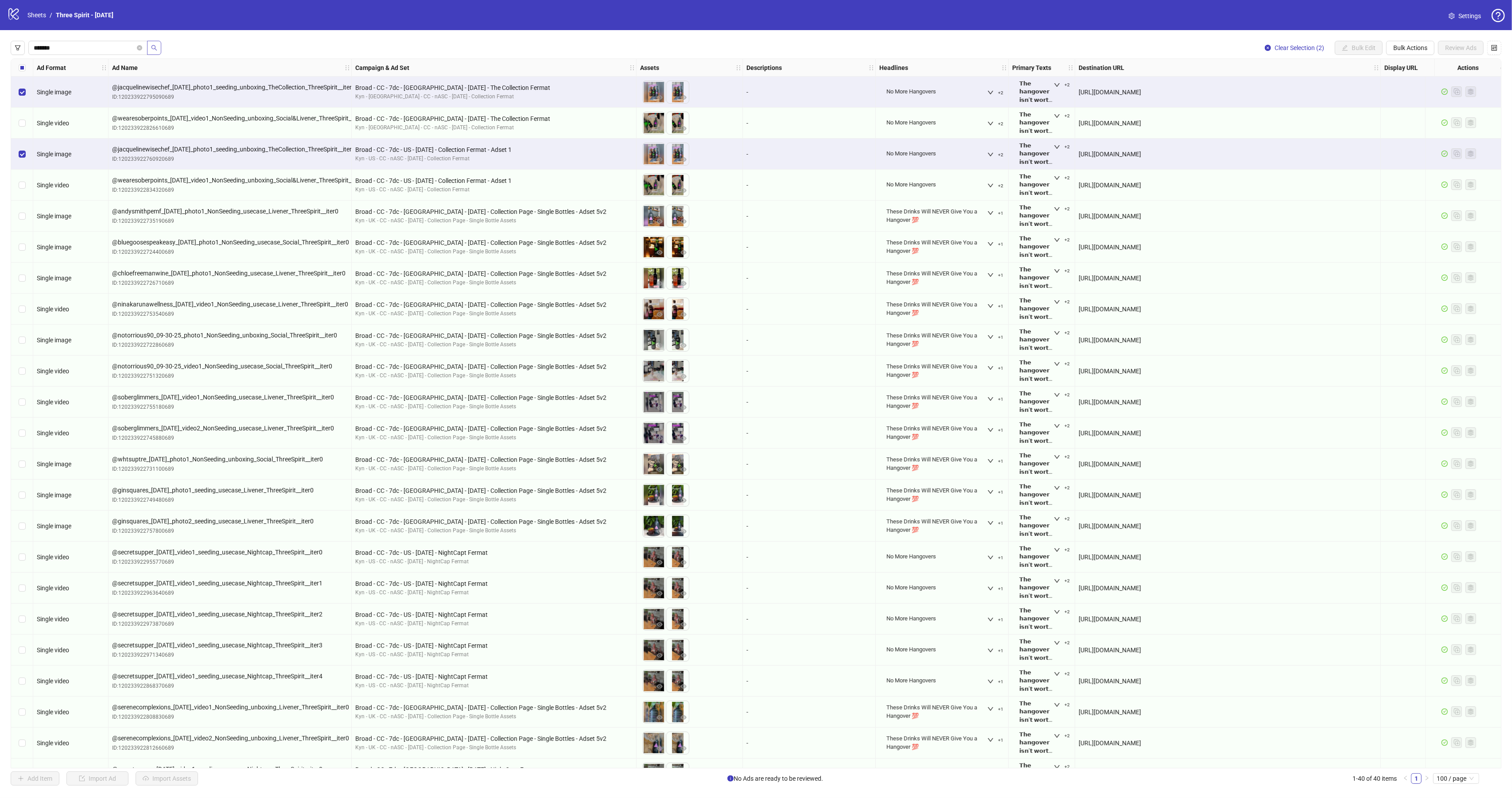
click at [150, 50] on button "button" at bounding box center [154, 48] width 14 height 14
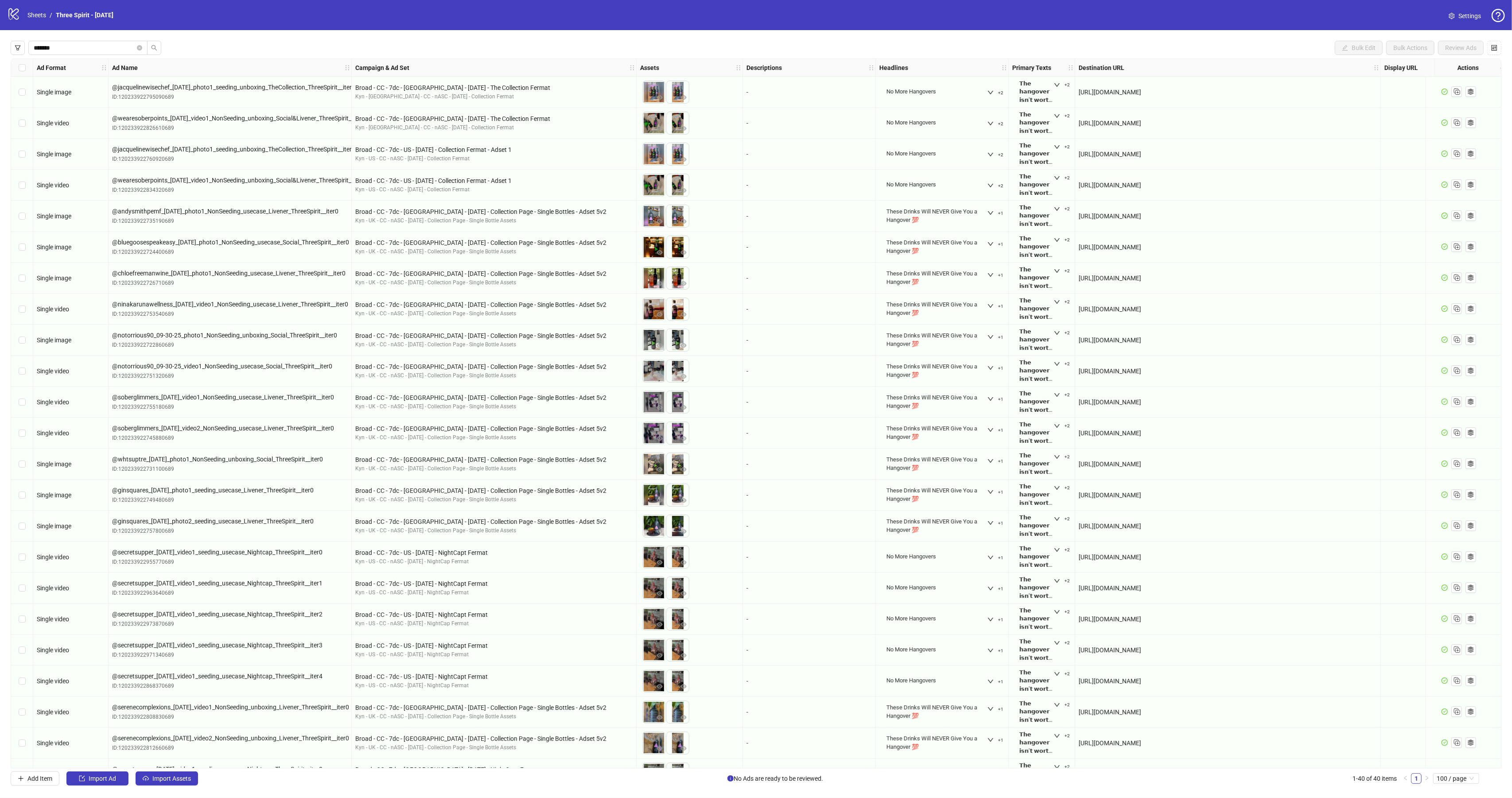
click at [153, 50] on icon "search" at bounding box center [154, 48] width 6 height 6
click at [13, 50] on button "button" at bounding box center [18, 48] width 14 height 14
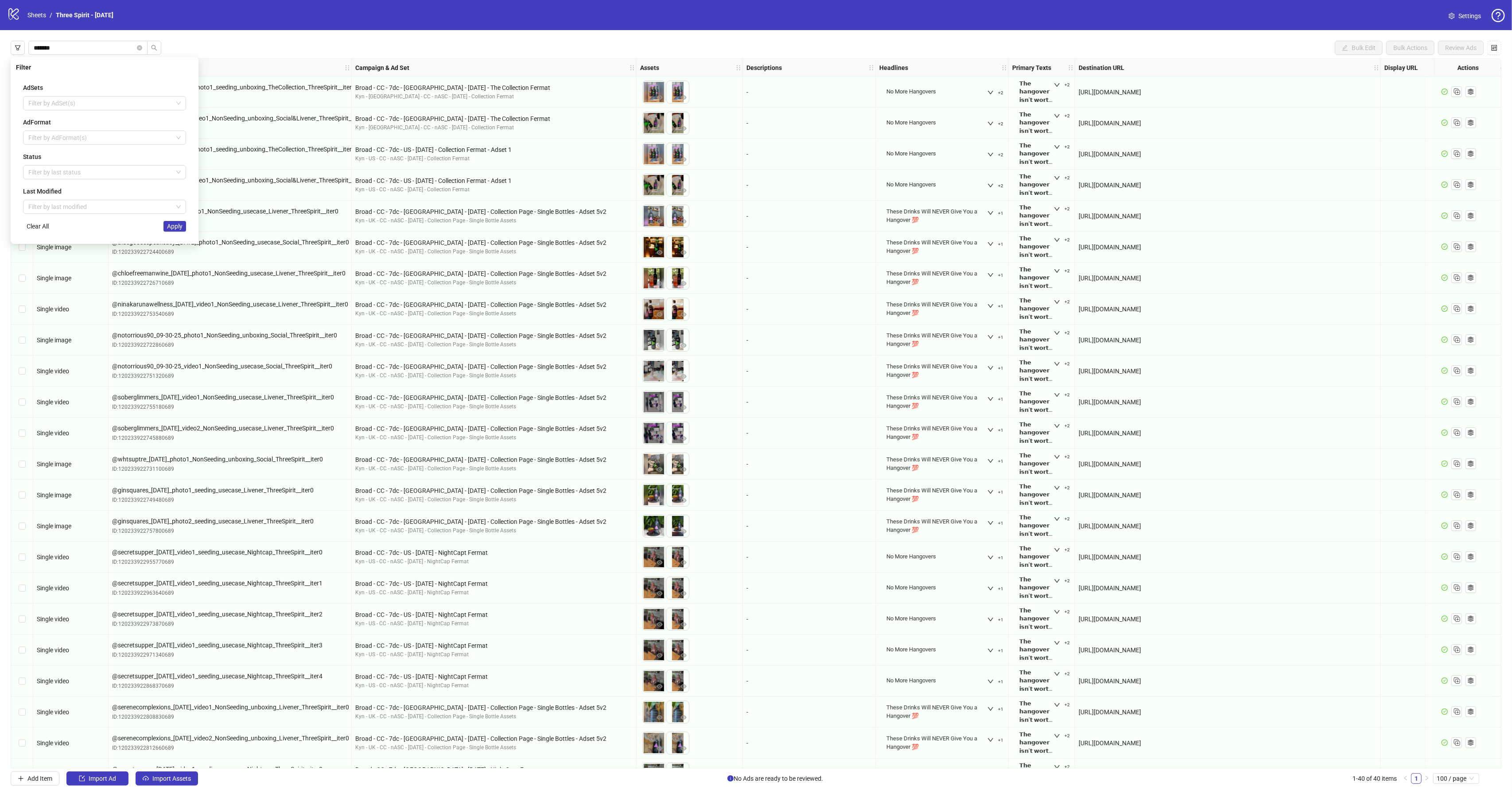
click at [191, 46] on div "******* Bulk Edit Bulk Actions Review Ads Ad Format Ad Name Campaign & Ad Set A…" at bounding box center [756, 413] width 1512 height 766
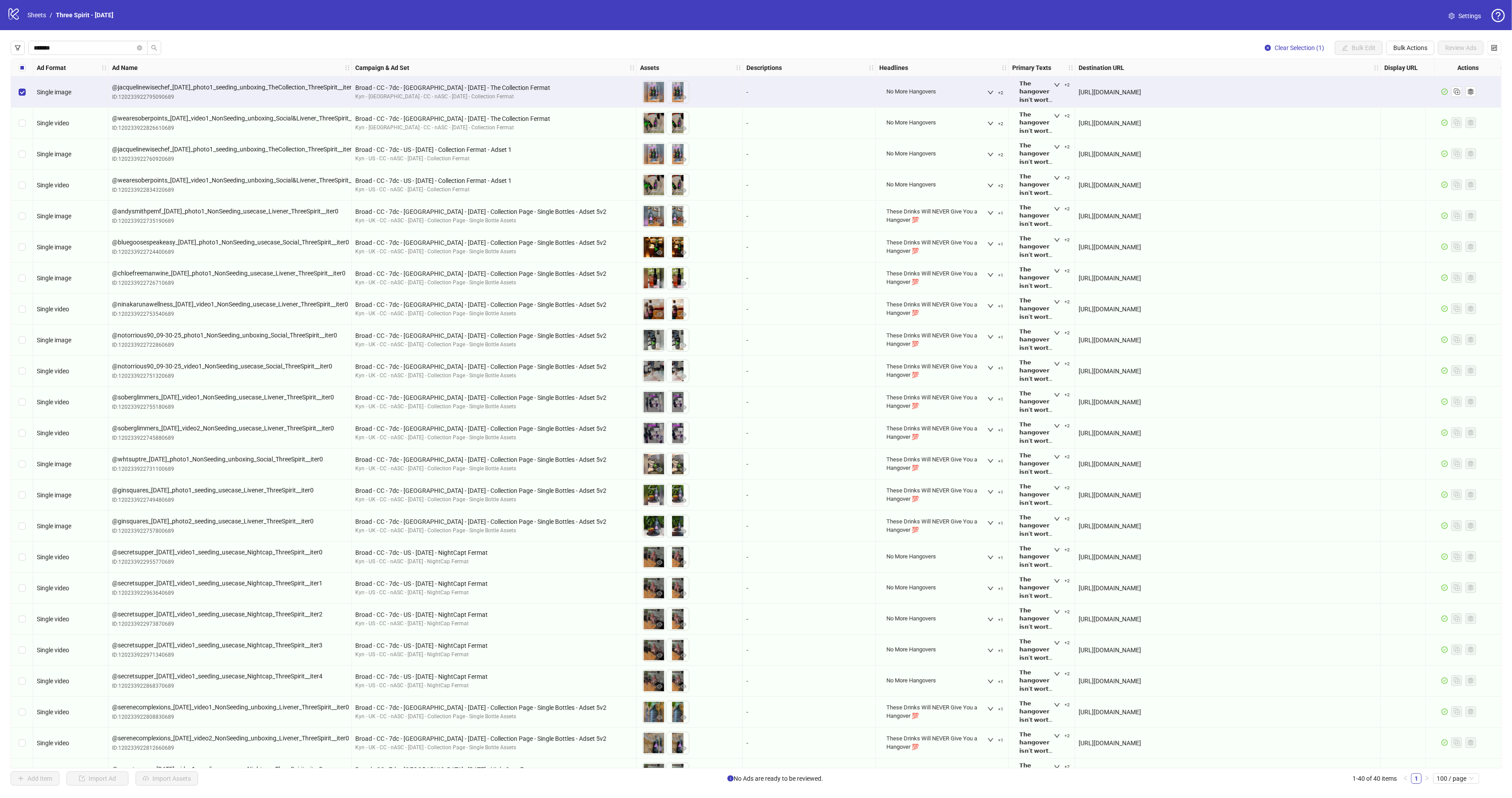
click at [217, 61] on div "Ad Name" at bounding box center [230, 67] width 243 height 18
drag, startPoint x: 225, startPoint y: 66, endPoint x: 264, endPoint y: 69, distance: 39.1
click at [225, 66] on div "Ad Name" at bounding box center [230, 67] width 243 height 18
drag, startPoint x: 340, startPoint y: 69, endPoint x: 355, endPoint y: 68, distance: 15.0
click at [345, 69] on div "Ad Name" at bounding box center [230, 67] width 243 height 18
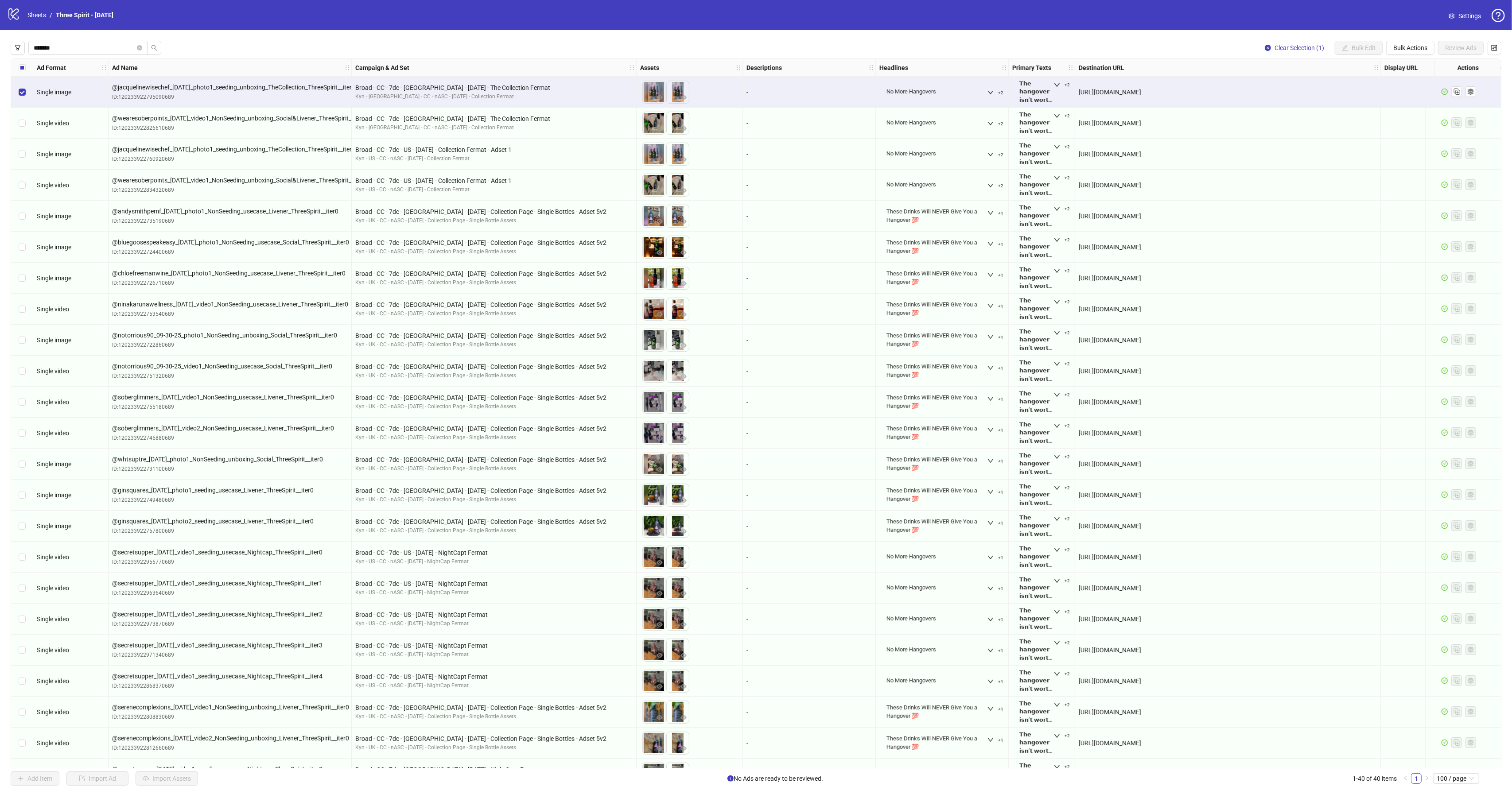
click at [342, 66] on div "Ad Name" at bounding box center [230, 67] width 243 height 18
click at [265, 66] on div "Ad Name" at bounding box center [230, 67] width 243 height 18
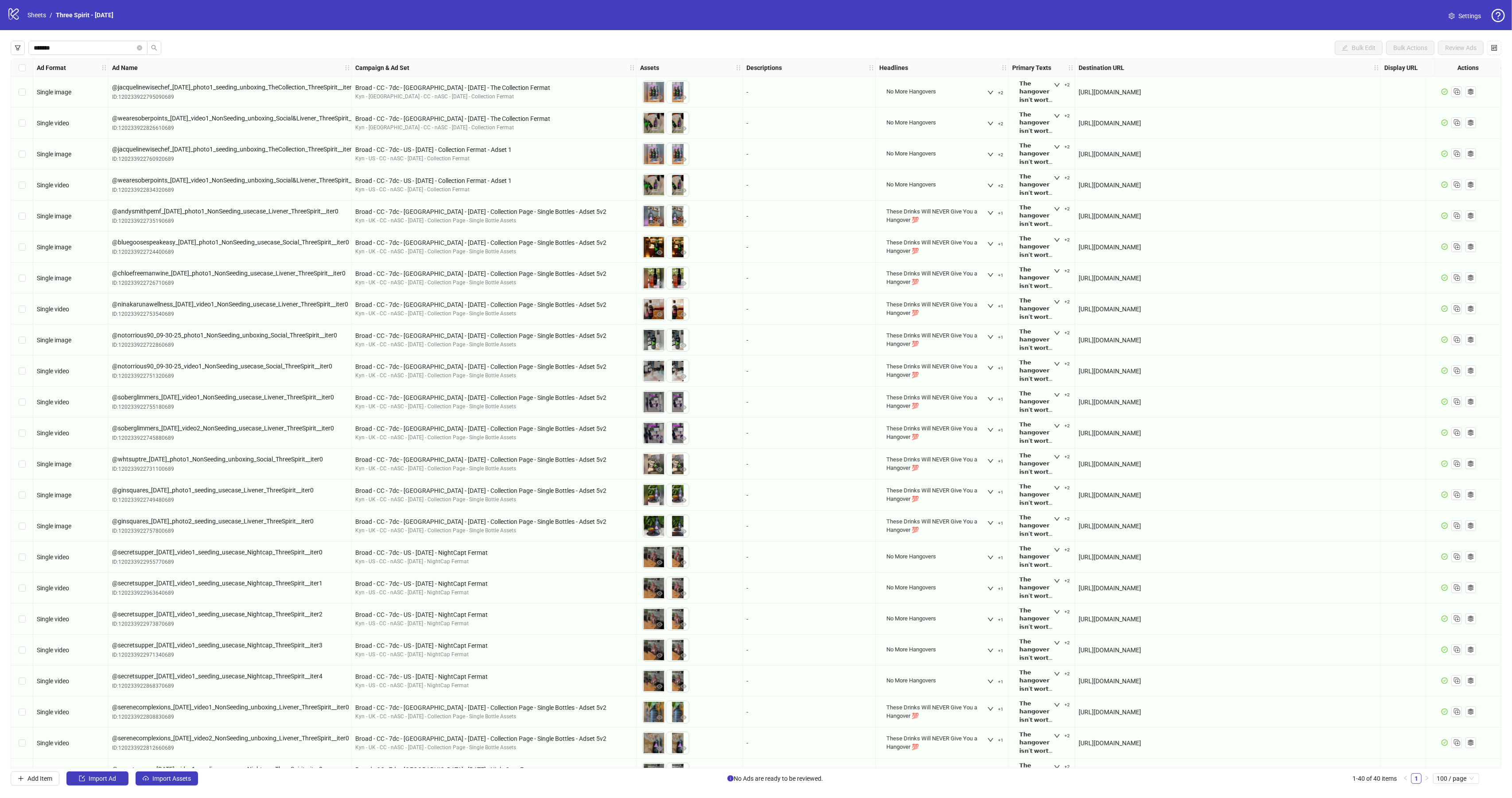
click at [194, 65] on div "Ad Name" at bounding box center [230, 67] width 243 height 18
click at [193, 67] on div "Ad Name" at bounding box center [230, 67] width 243 height 18
click at [19, 87] on label "Select row 1" at bounding box center [22, 92] width 7 height 10
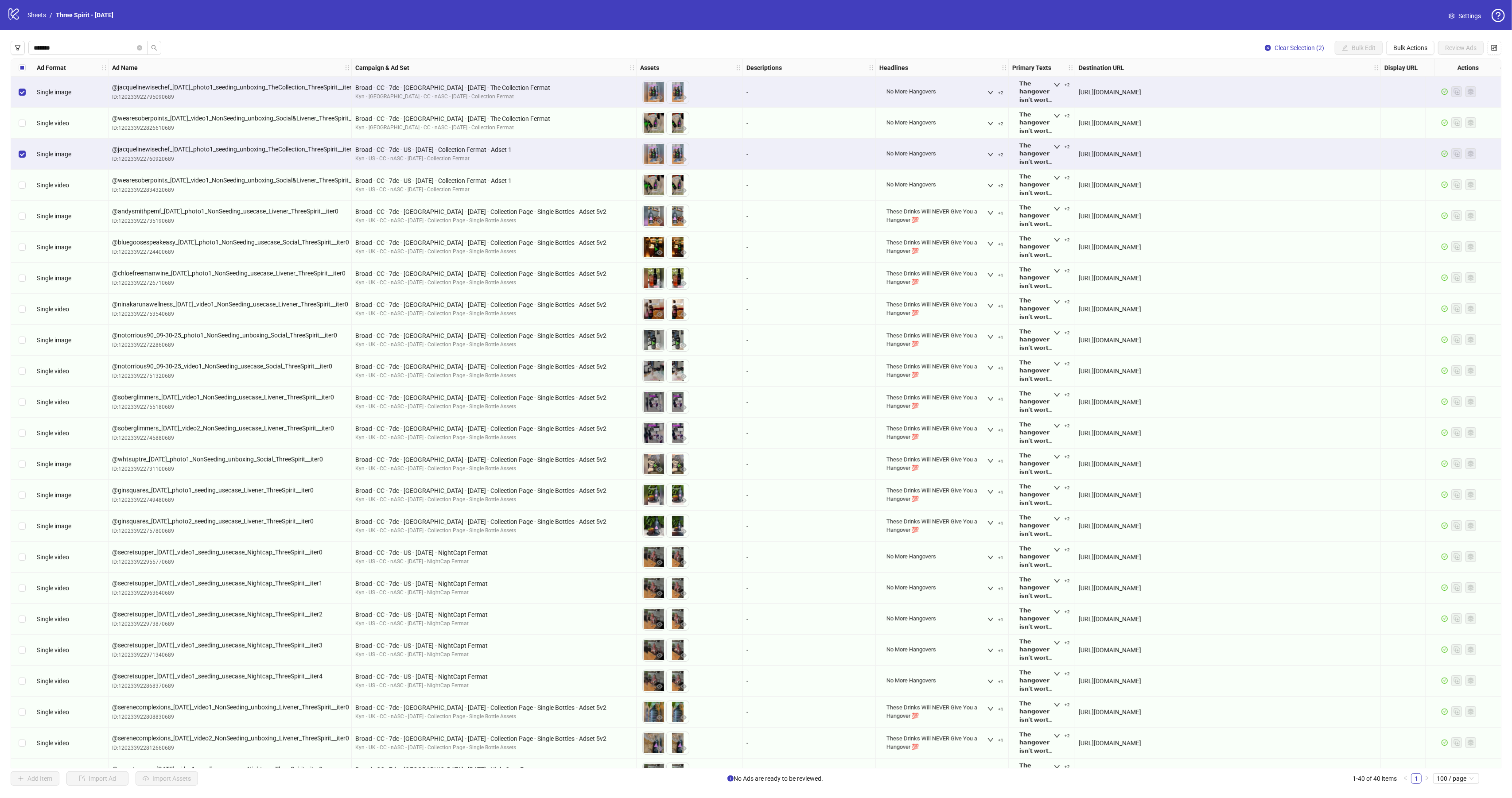
click at [102, 497] on div "Single image" at bounding box center [70, 495] width 68 height 10
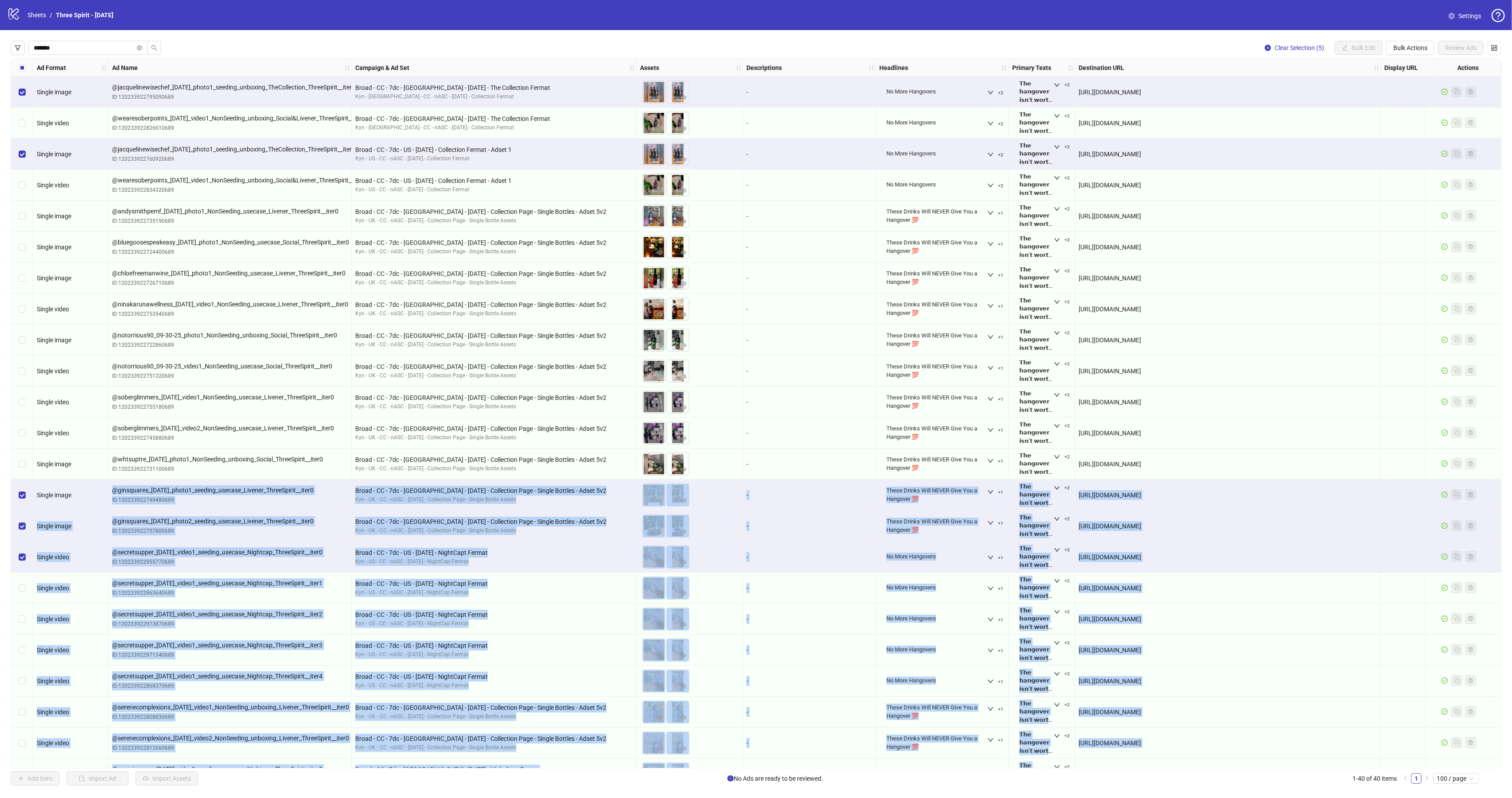
click at [29, 684] on div "Select row 20" at bounding box center [22, 681] width 22 height 31
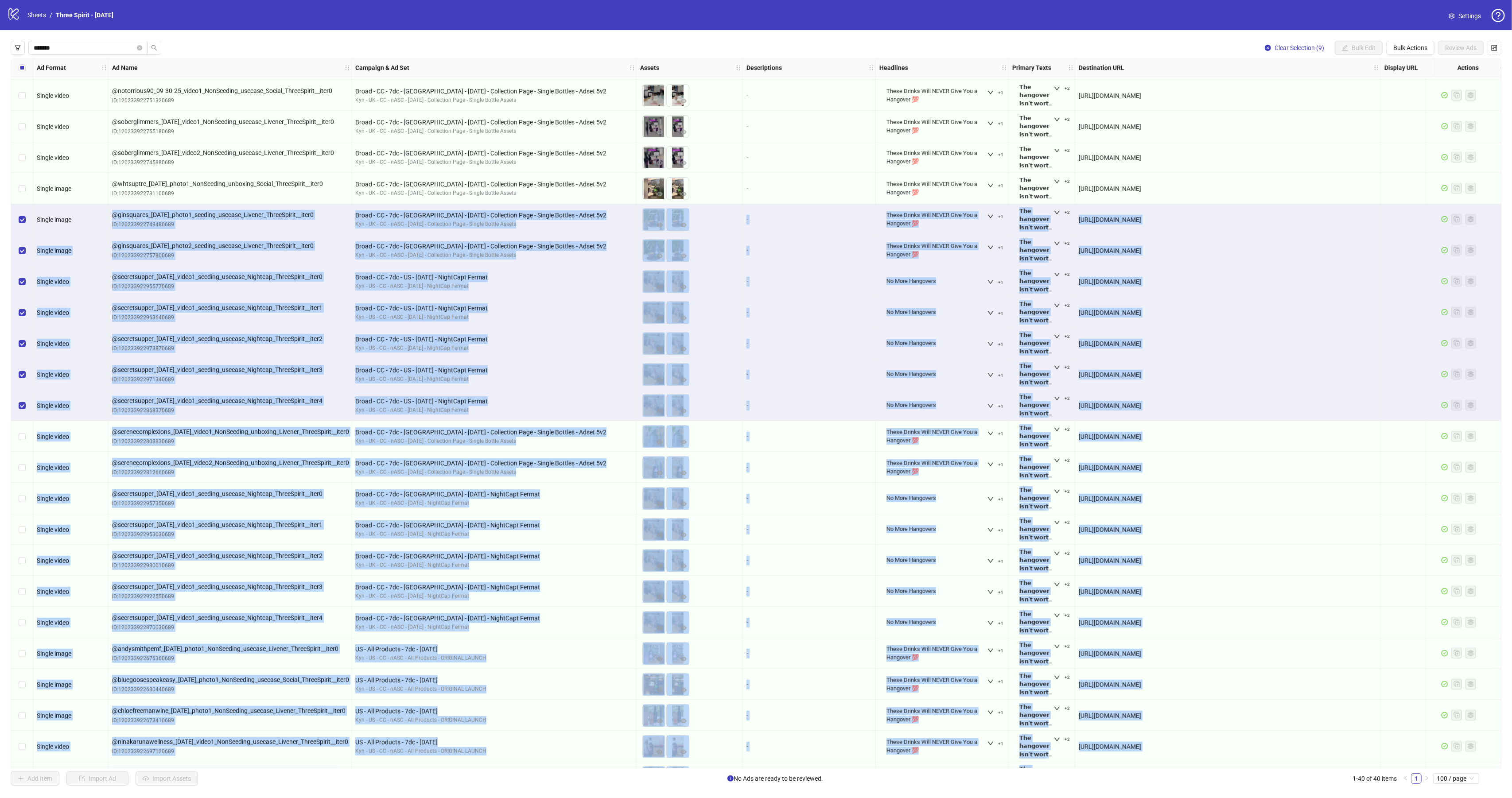
scroll to position [289, 0]
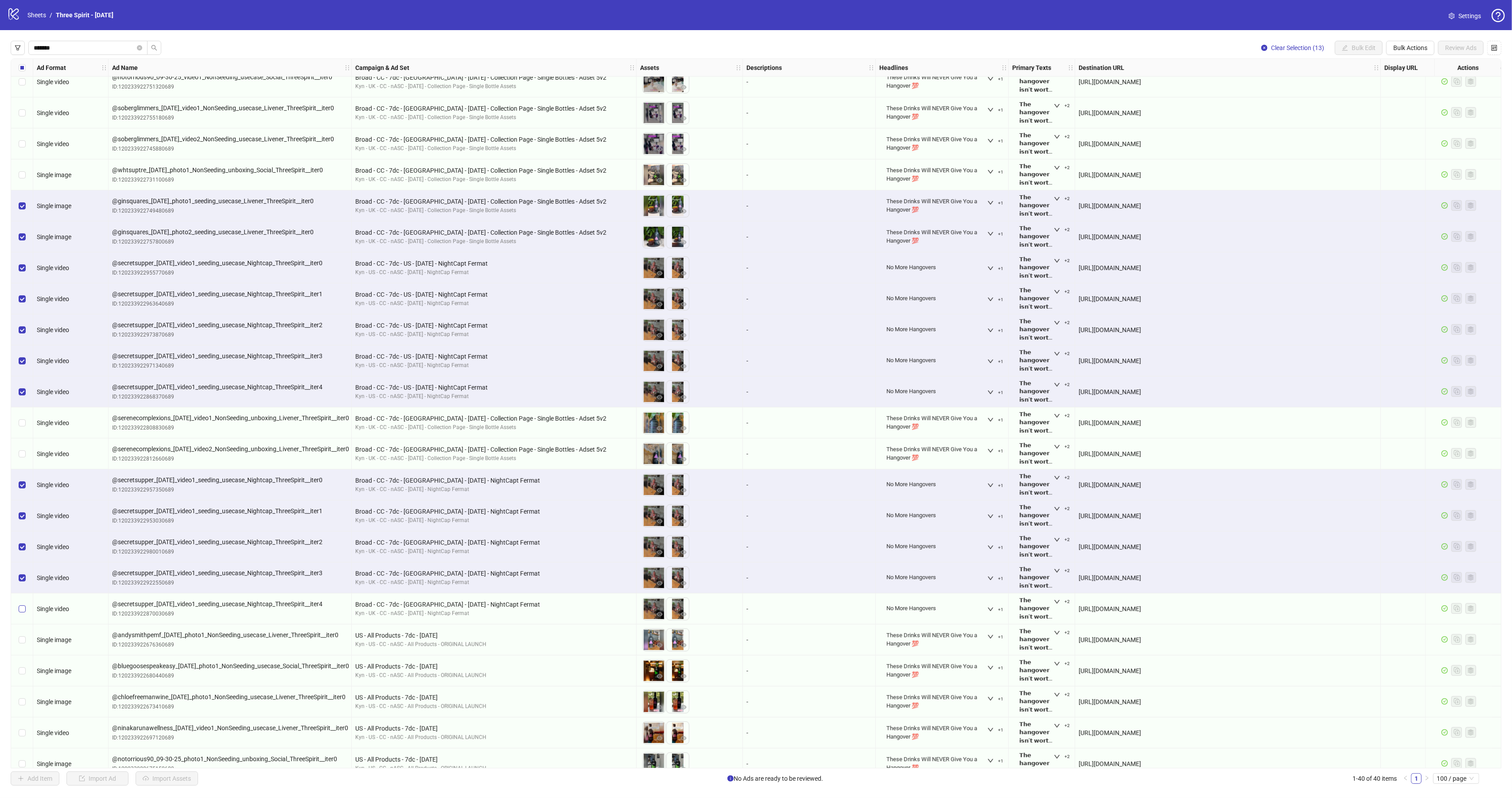
click at [19, 604] on label "Select row 27" at bounding box center [22, 608] width 7 height 10
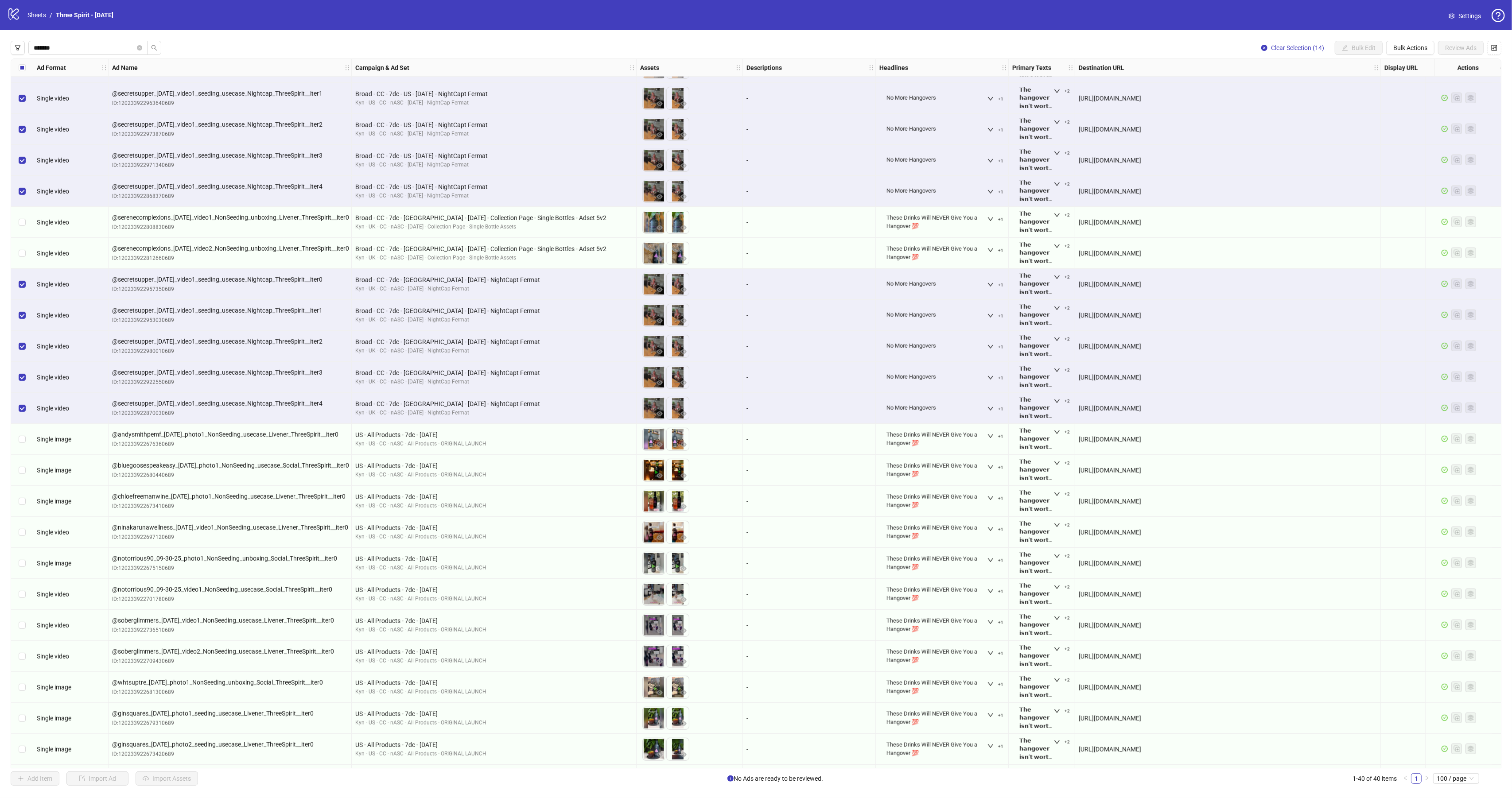
scroll to position [553, 0]
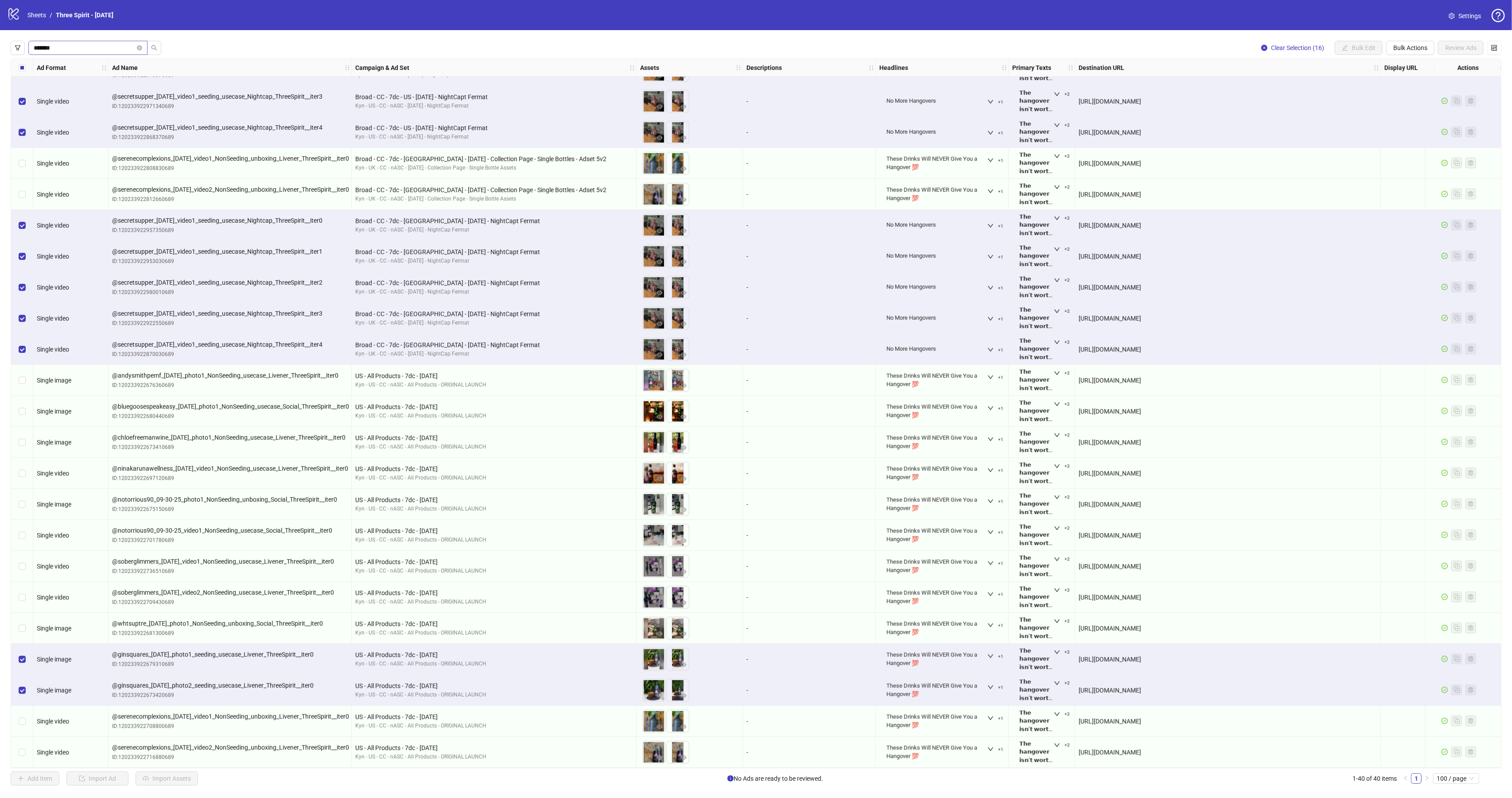
click at [144, 46] on span "*******" at bounding box center [87, 48] width 119 height 14
click at [141, 49] on icon "close-circle" at bounding box center [139, 48] width 5 height 5
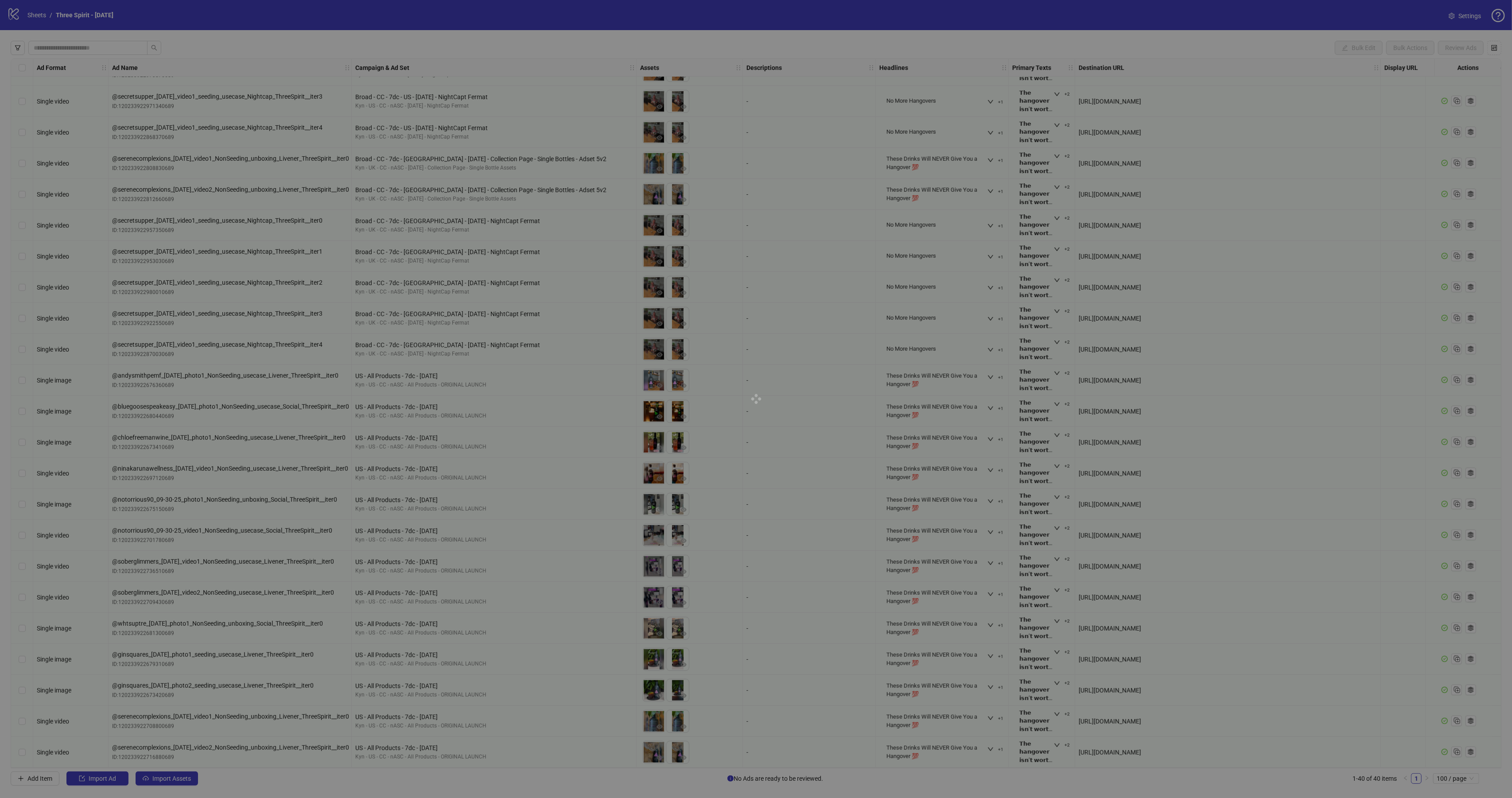
click at [23, 69] on div at bounding box center [756, 399] width 1512 height 798
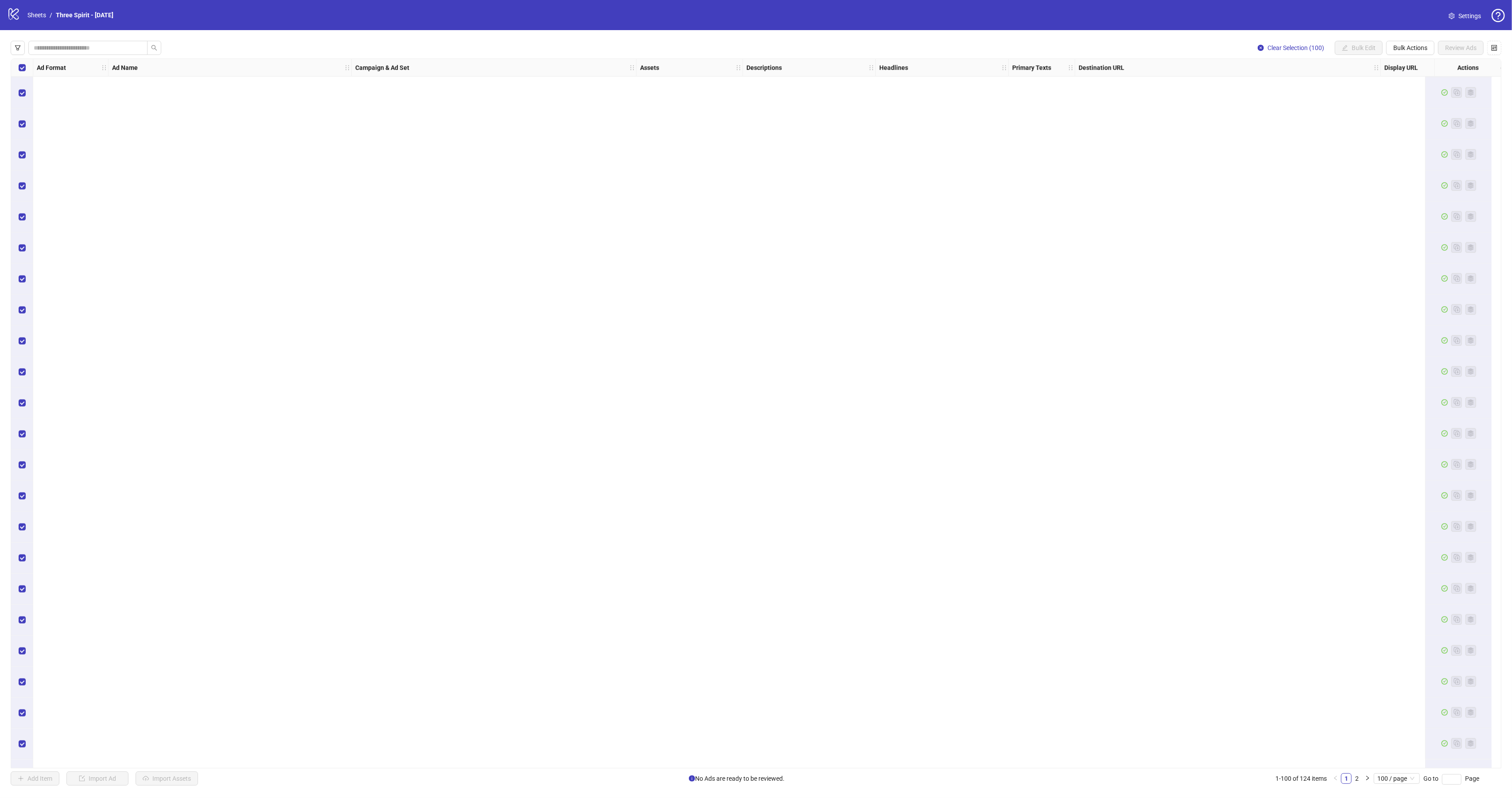
scroll to position [0, 0]
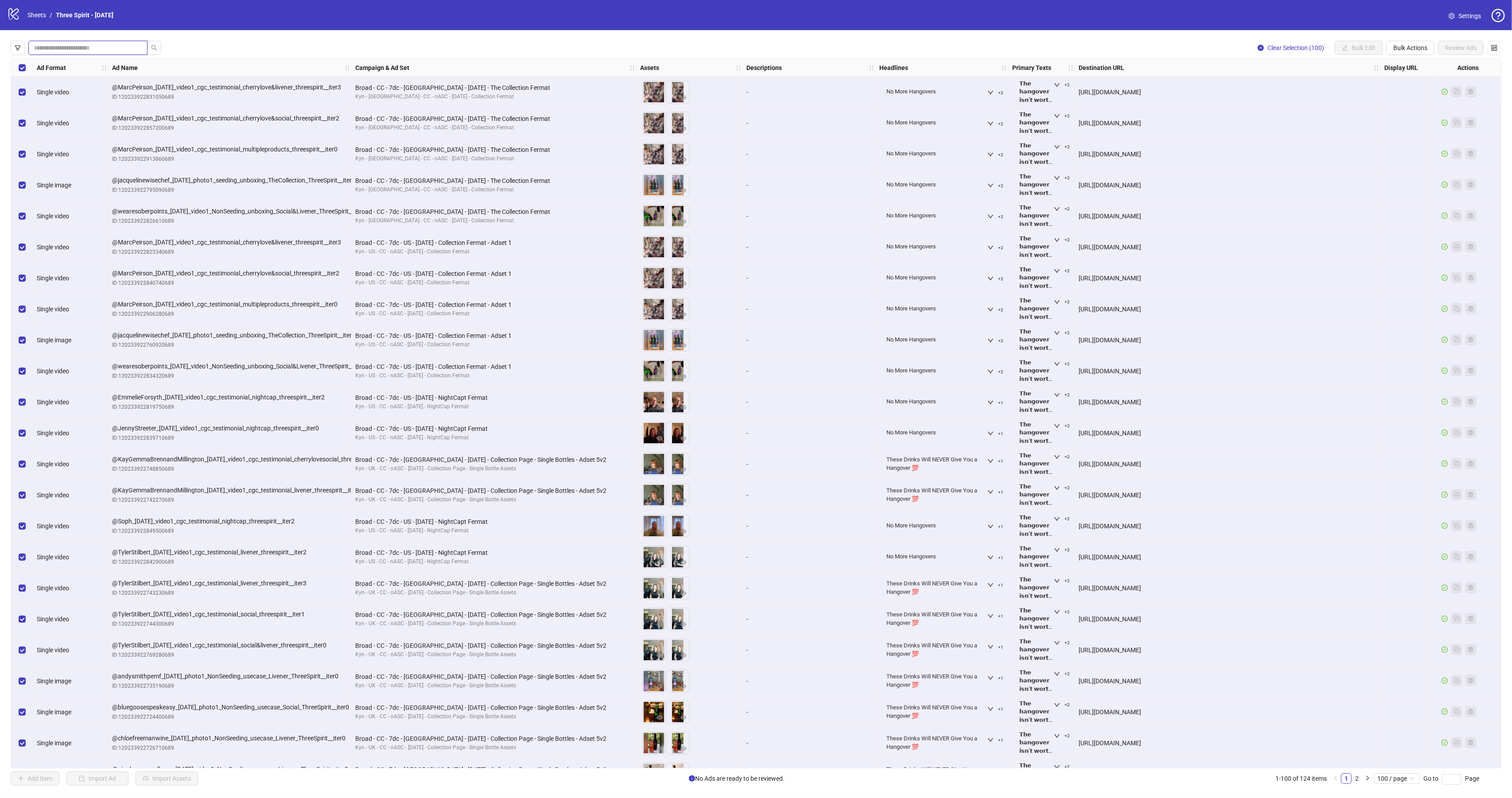
drag, startPoint x: 80, startPoint y: 44, endPoint x: 86, endPoint y: 51, distance: 9.2
click at [80, 44] on input "search" at bounding box center [84, 48] width 102 height 10
type input "********"
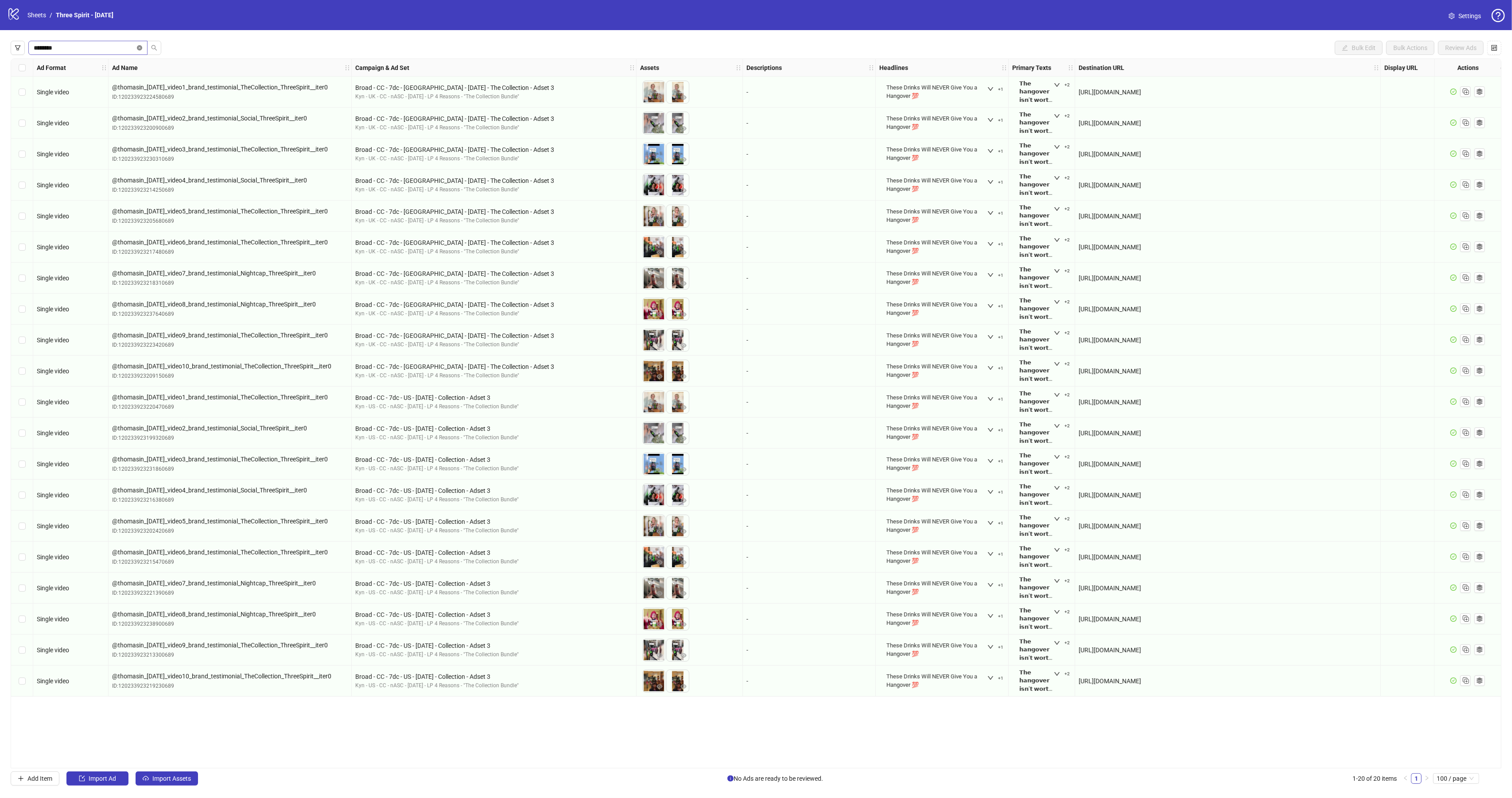
click at [138, 46] on icon "close-circle" at bounding box center [139, 48] width 5 height 5
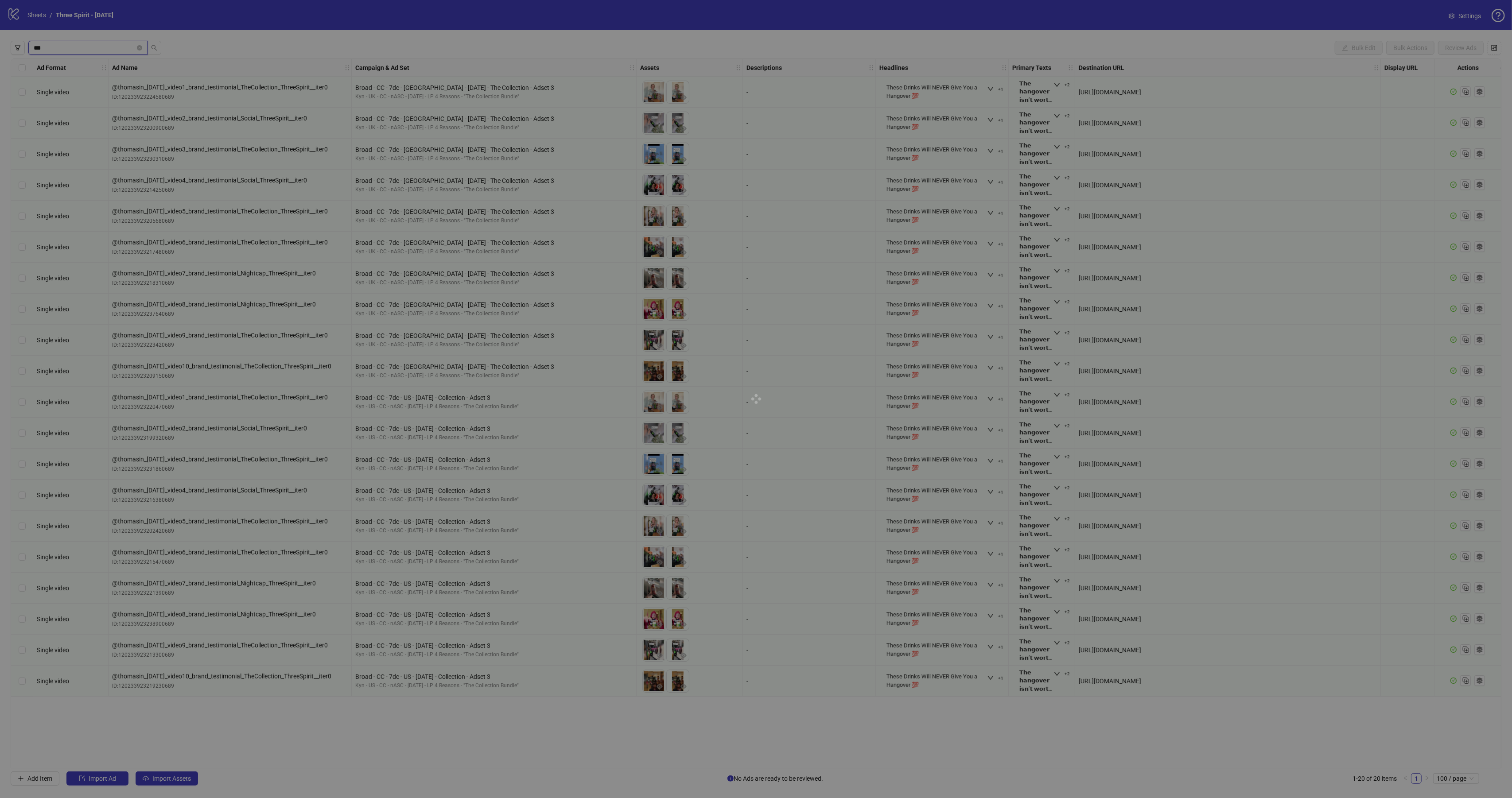
type input "***"
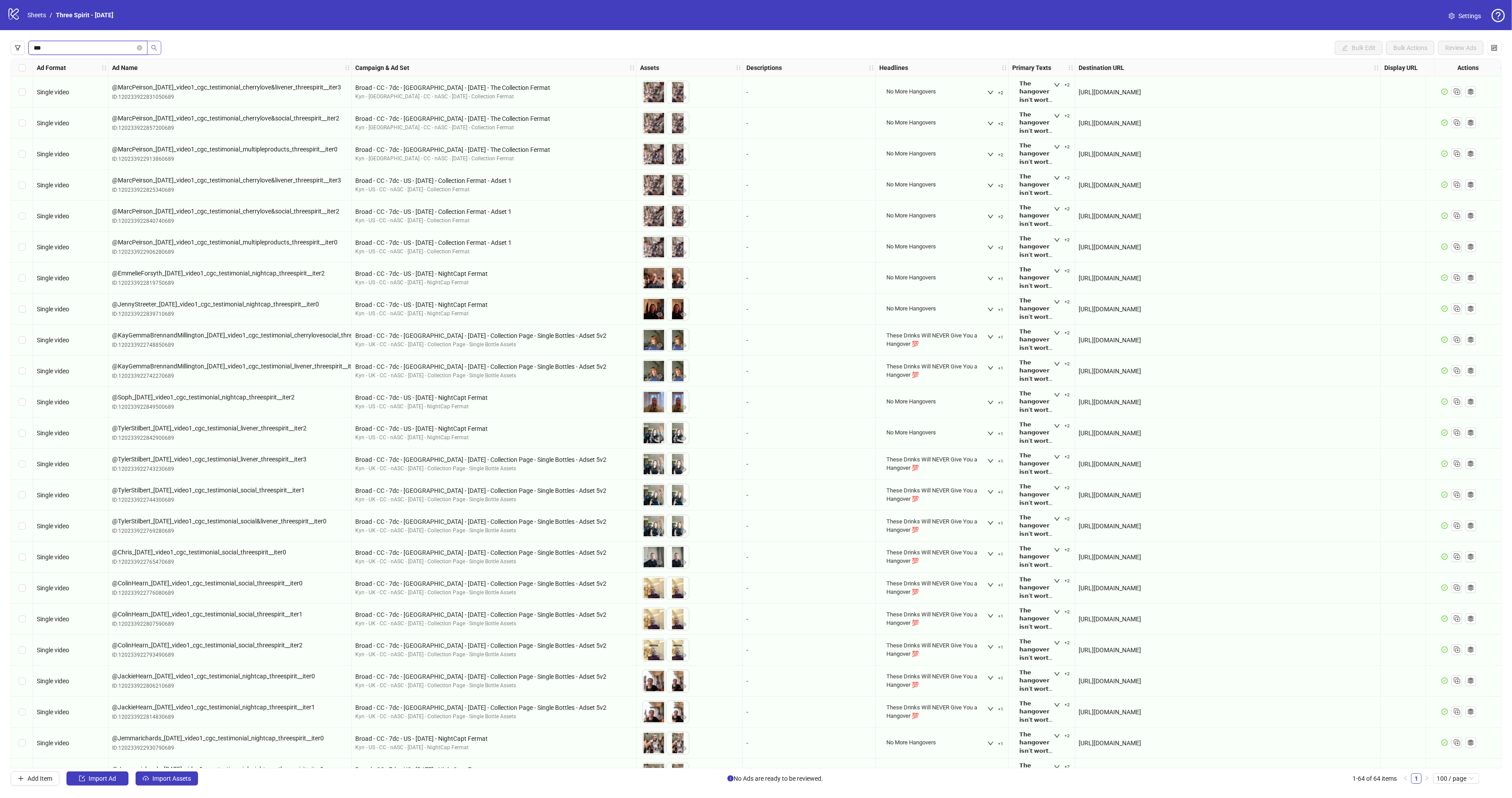
click at [151, 49] on icon "search" at bounding box center [154, 48] width 6 height 6
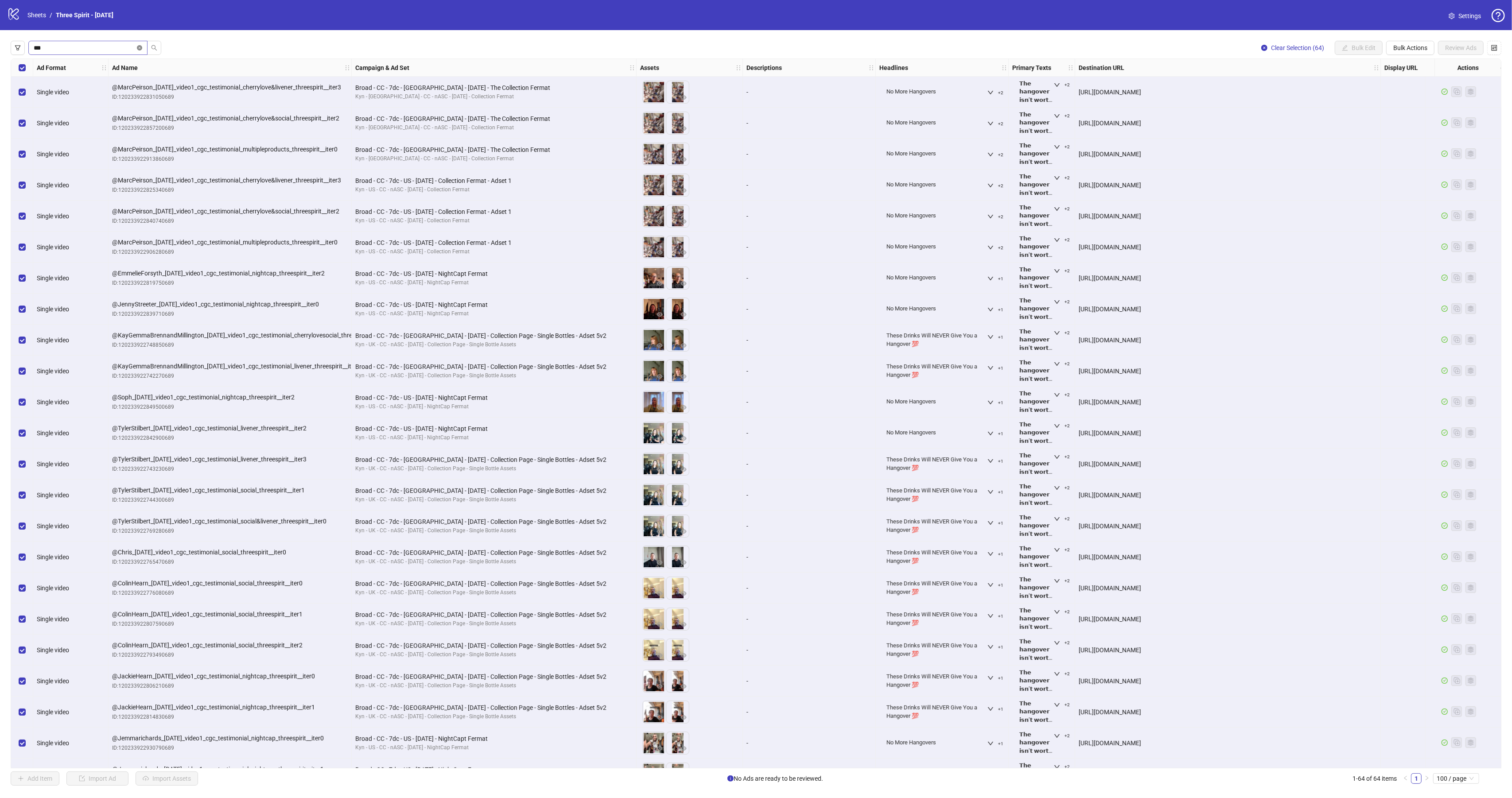
click at [140, 49] on icon "close-circle" at bounding box center [139, 48] width 5 height 5
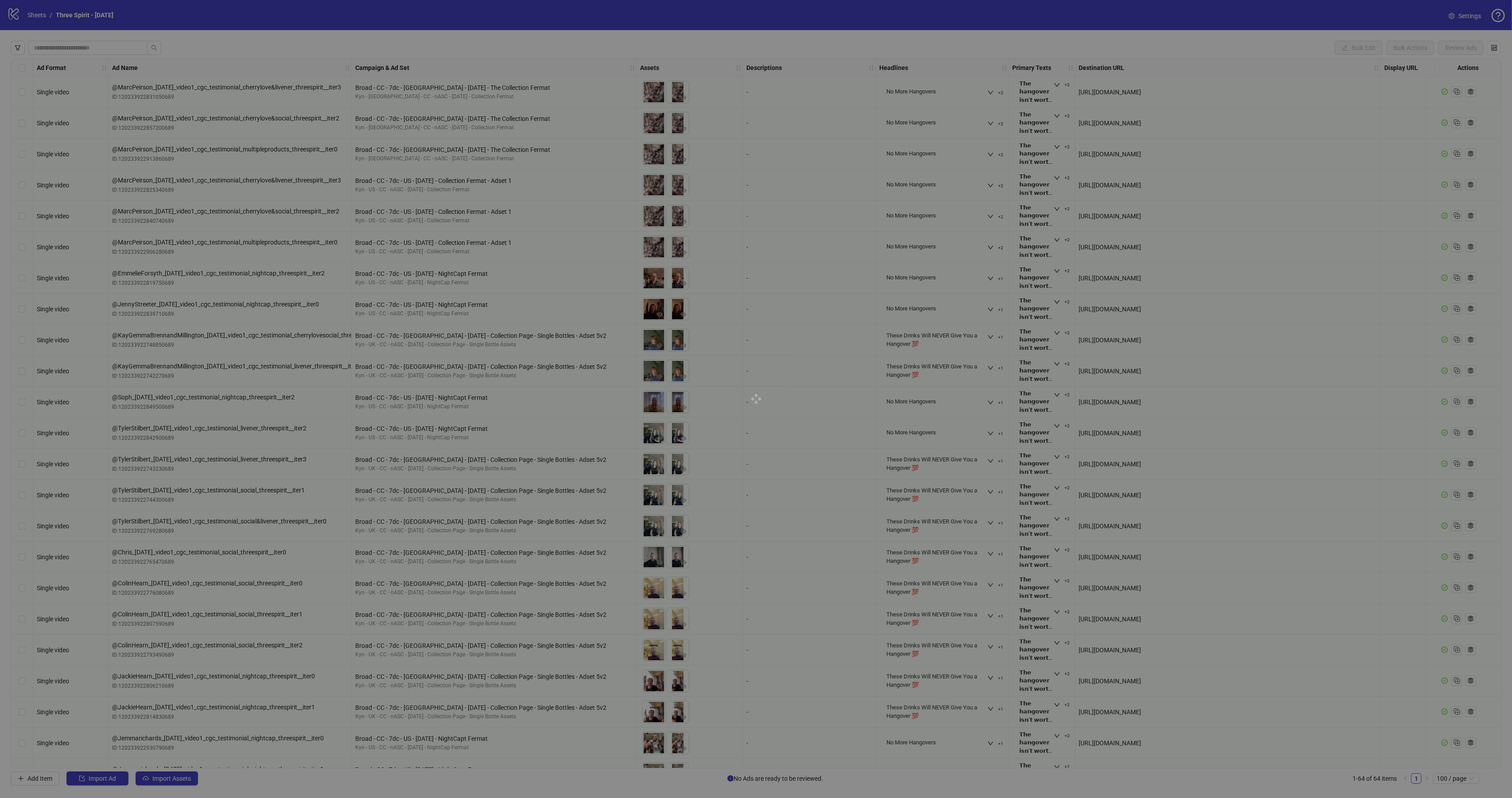
click at [74, 48] on div at bounding box center [756, 399] width 1512 height 798
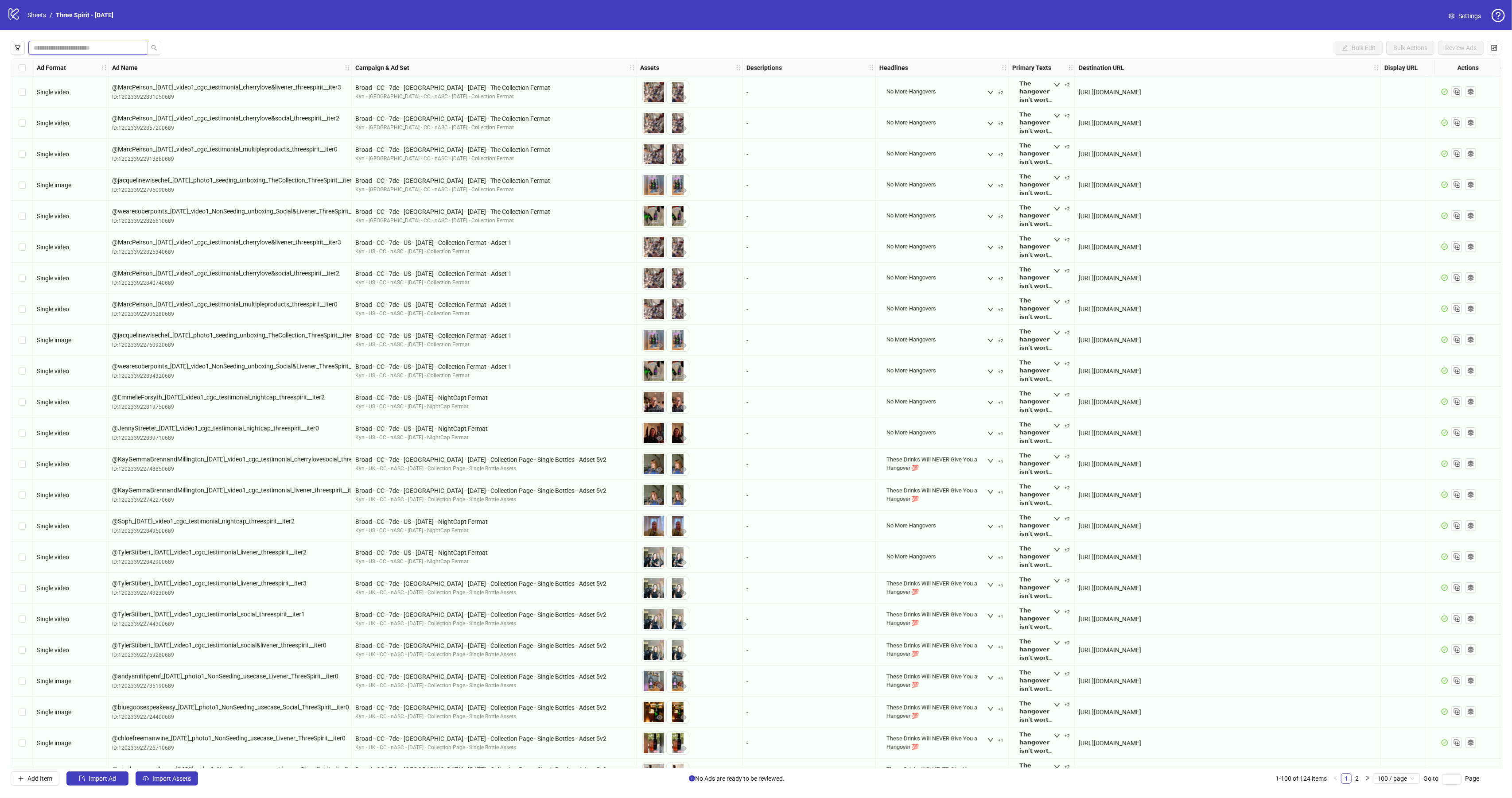
click at [74, 48] on input "search" at bounding box center [84, 48] width 102 height 10
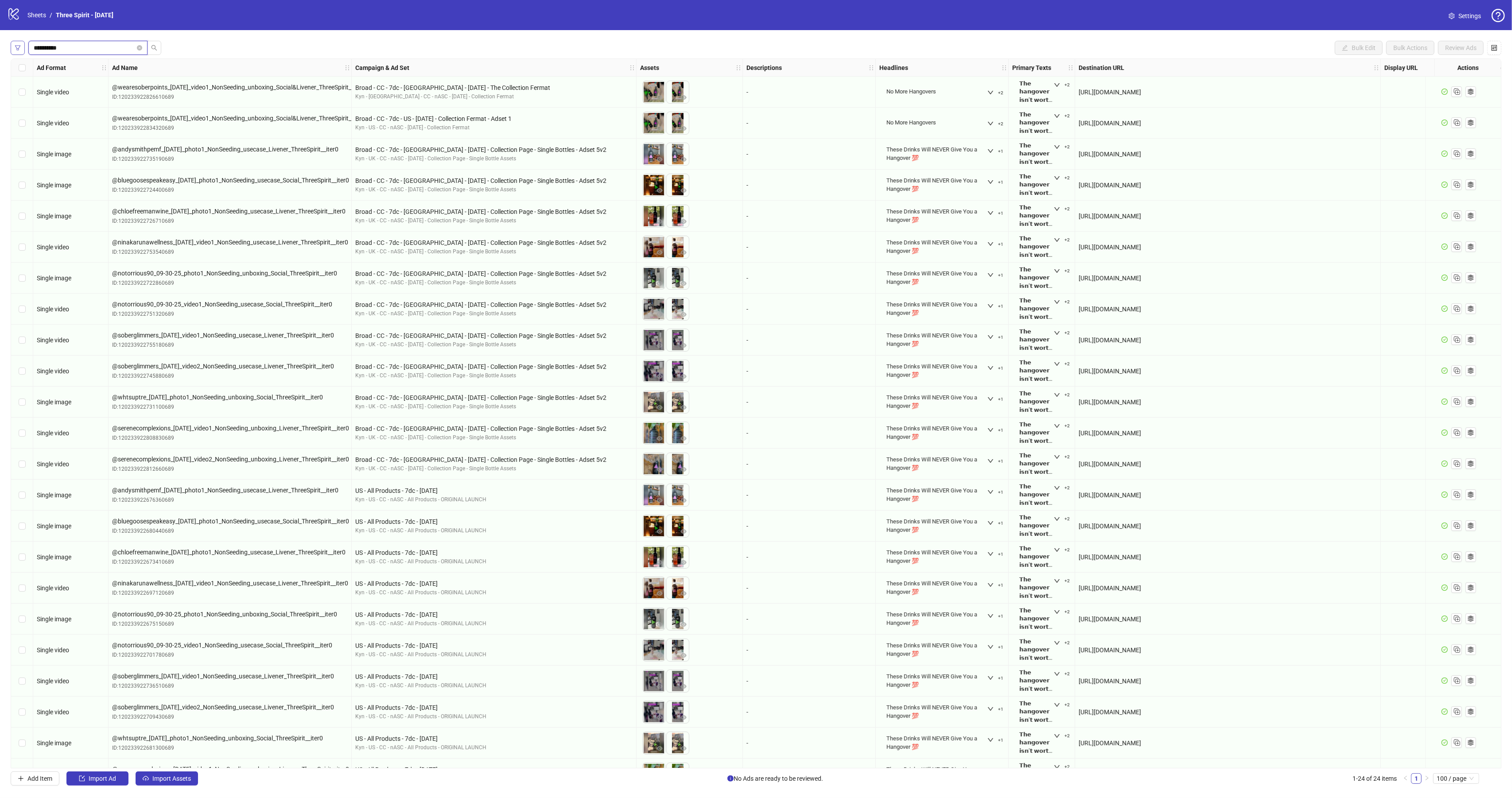
drag, startPoint x: 75, startPoint y: 48, endPoint x: 14, endPoint y: 49, distance: 61.0
click at [14, 49] on div "**********" at bounding box center [86, 48] width 151 height 14
type input "*******"
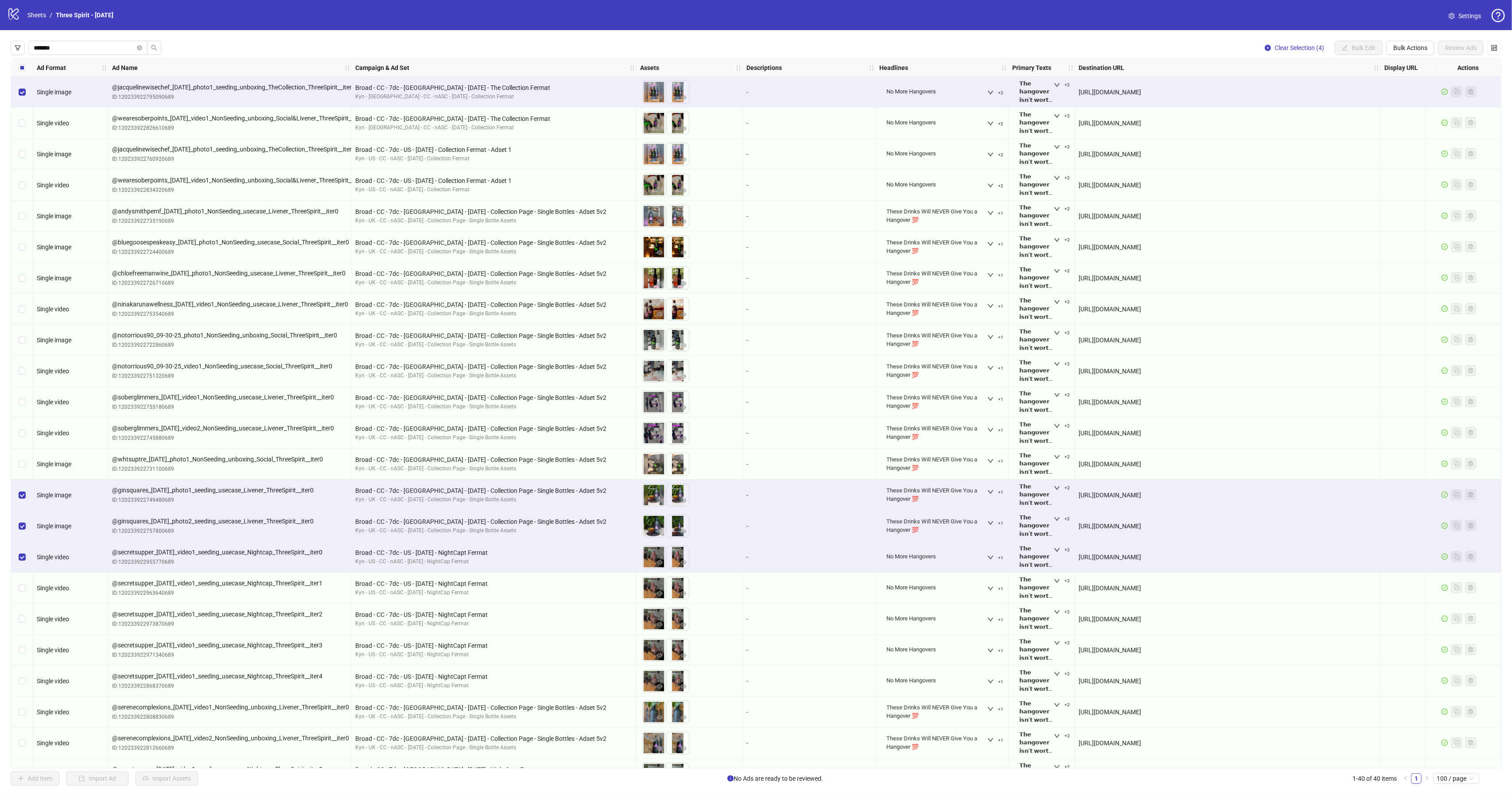
drag, startPoint x: 26, startPoint y: 591, endPoint x: 35, endPoint y: 593, distance: 9.2
click at [26, 591] on div "Select row 17" at bounding box center [22, 588] width 22 height 31
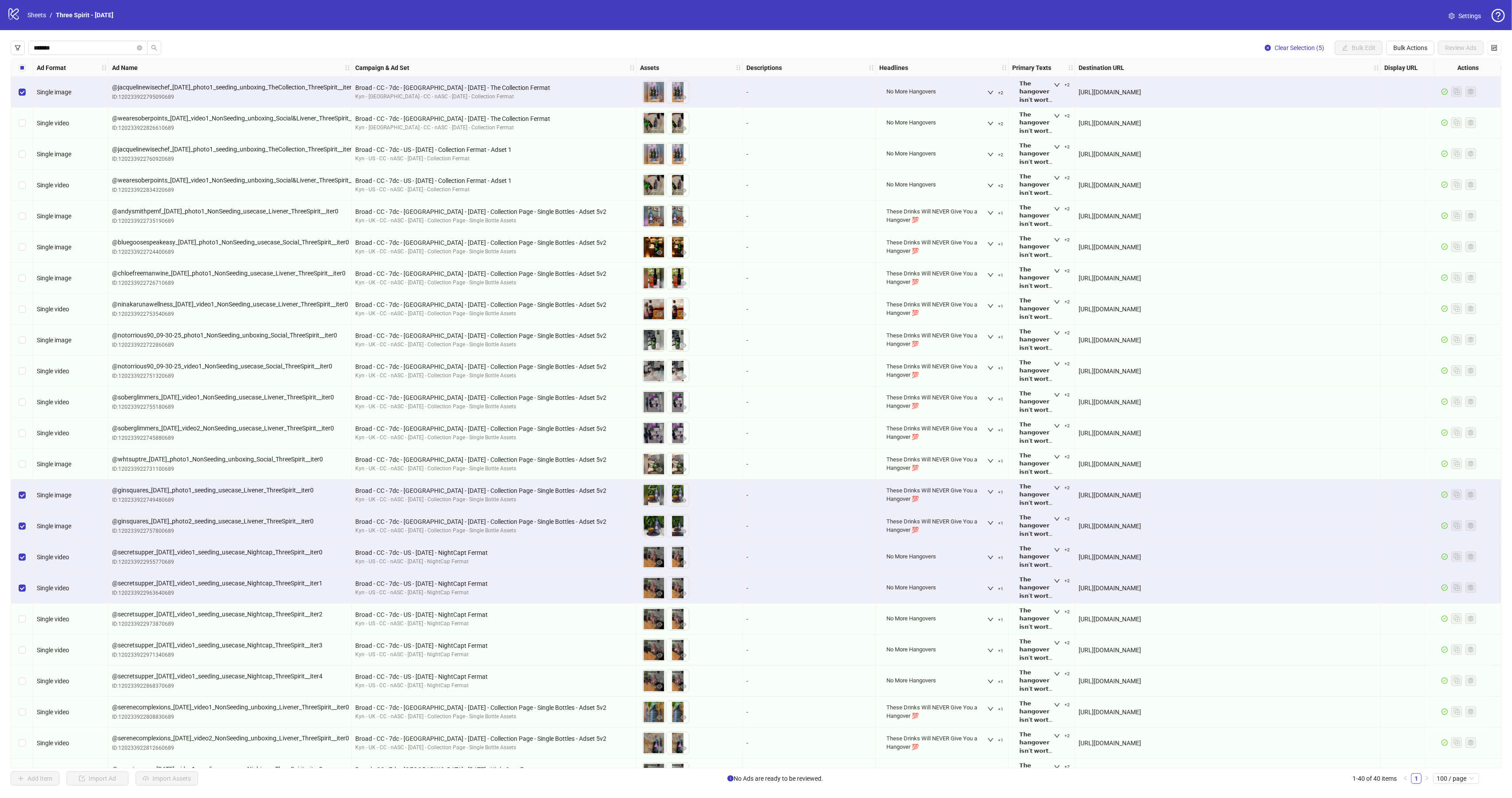
click at [17, 619] on div "Select row 18" at bounding box center [22, 619] width 22 height 31
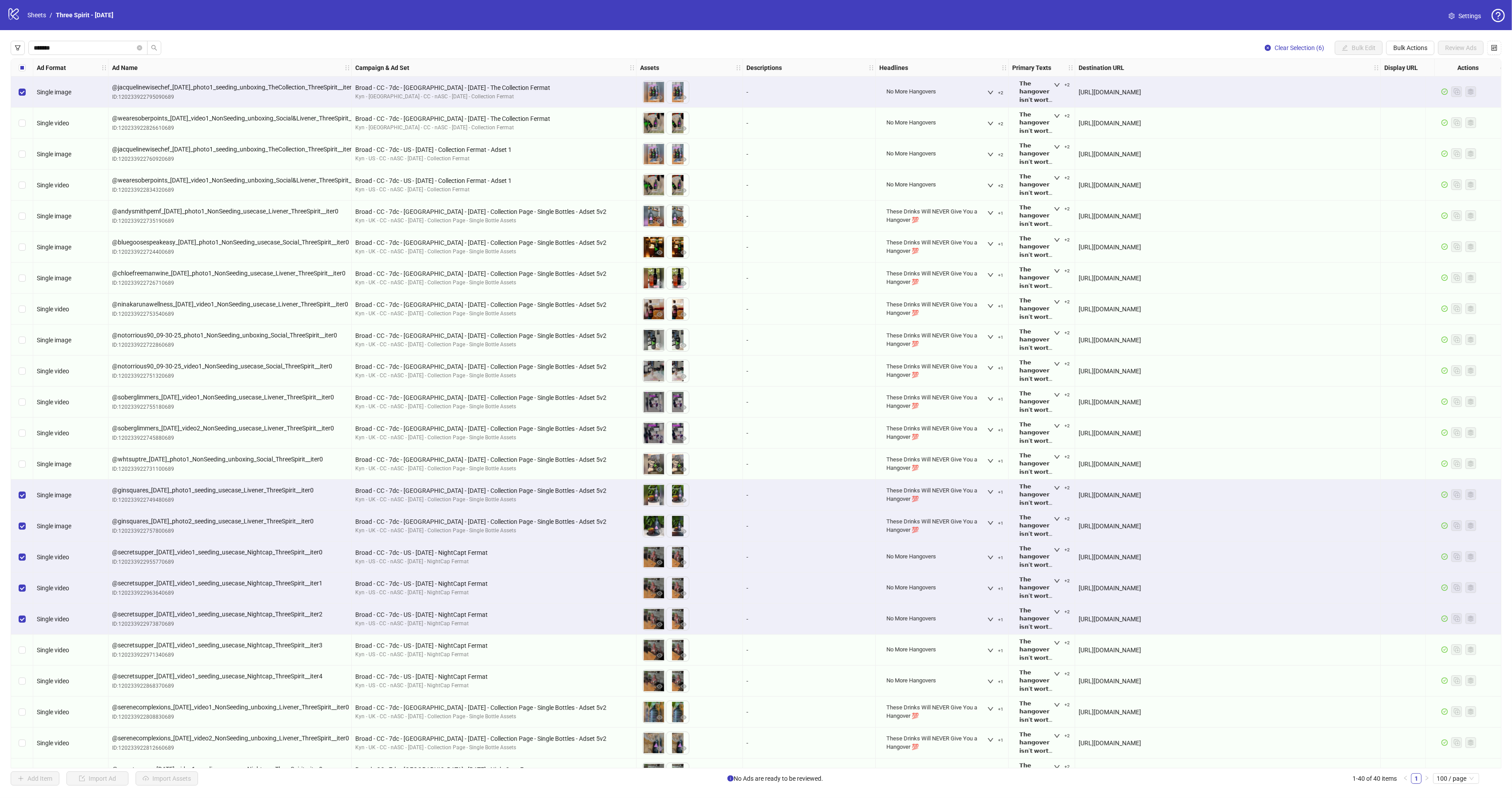
click at [13, 645] on div "Select row 19" at bounding box center [22, 650] width 22 height 31
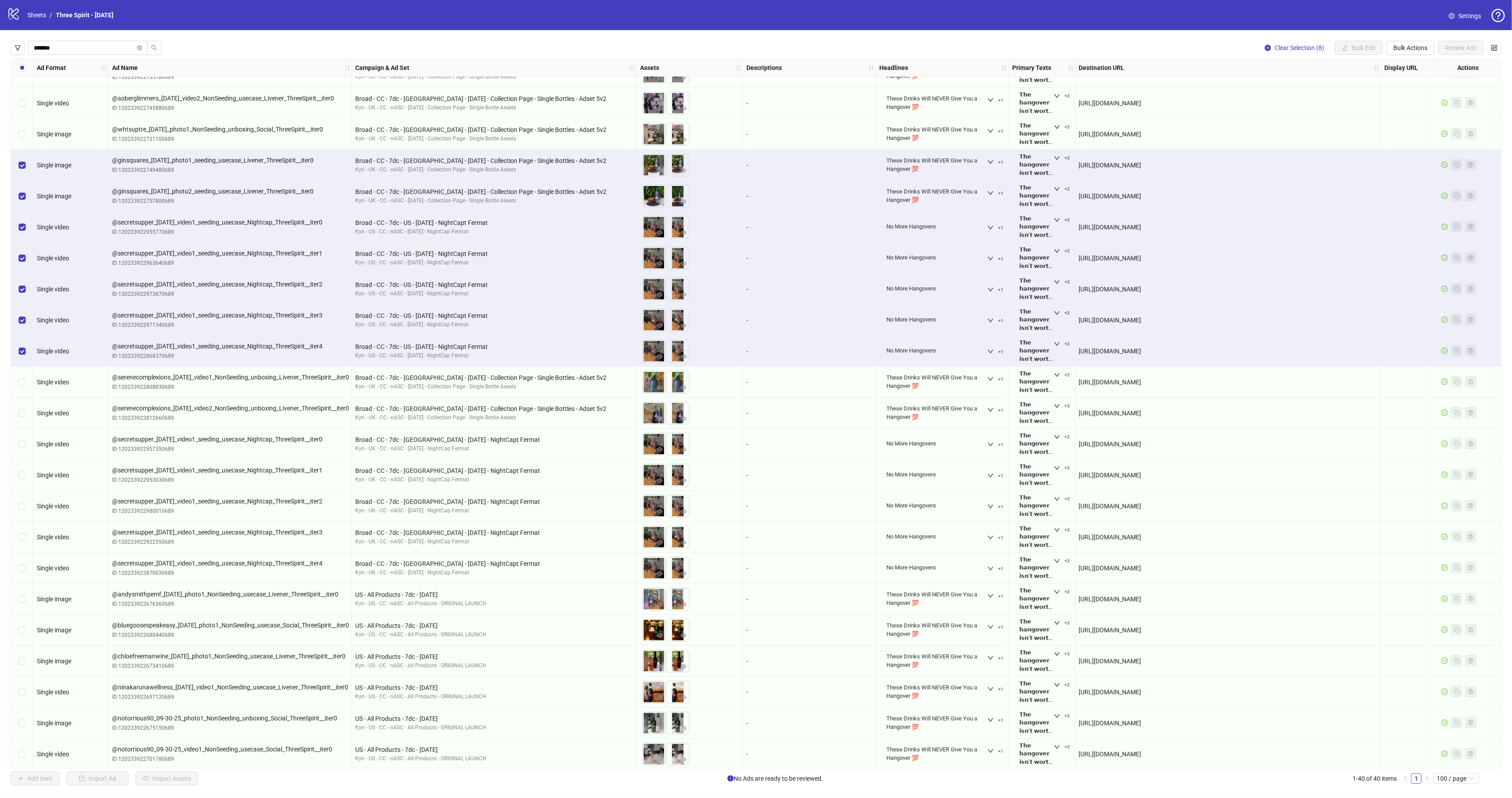
scroll to position [553, 0]
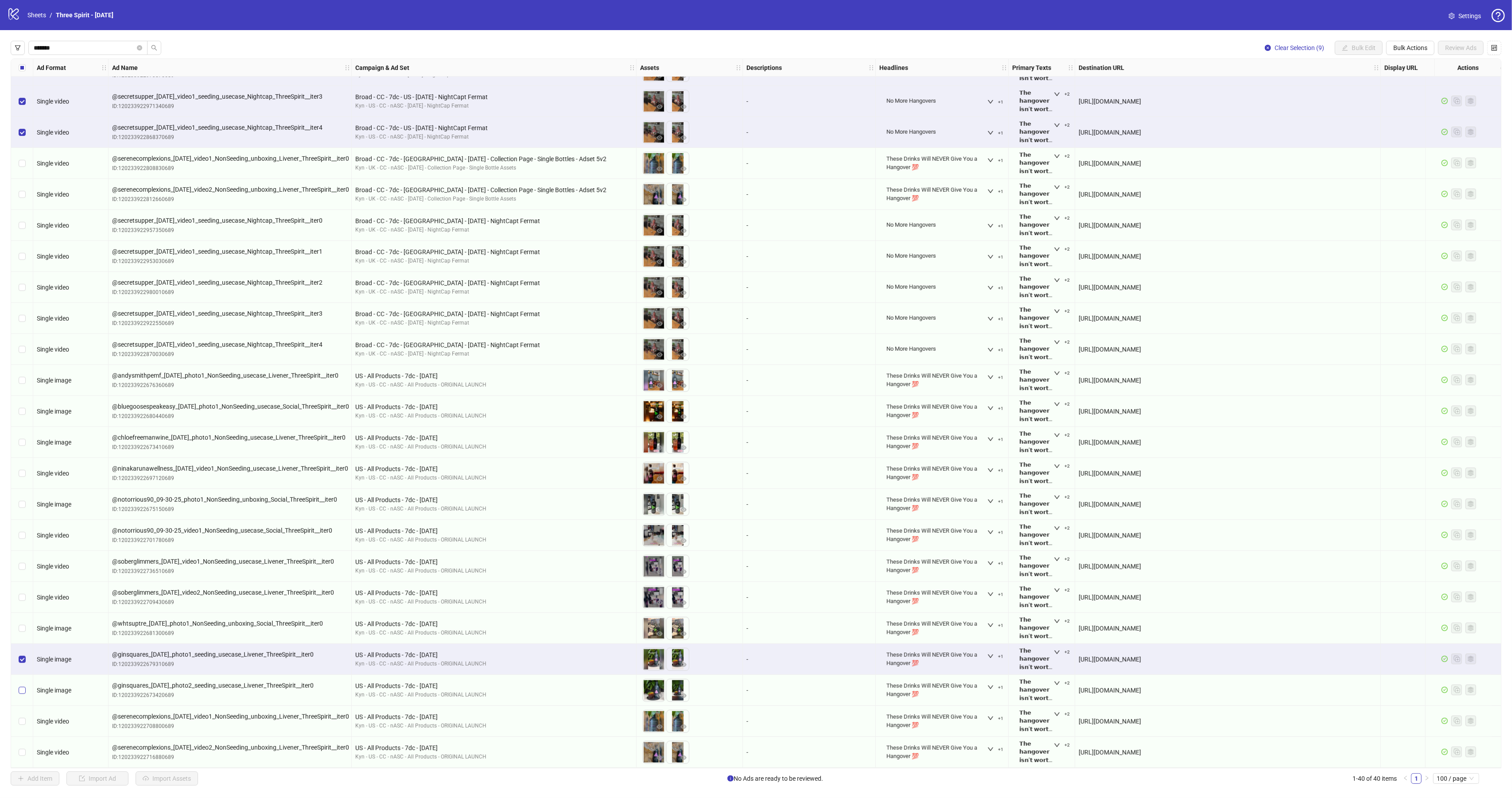
click at [21, 691] on label "Select row 38" at bounding box center [22, 690] width 7 height 10
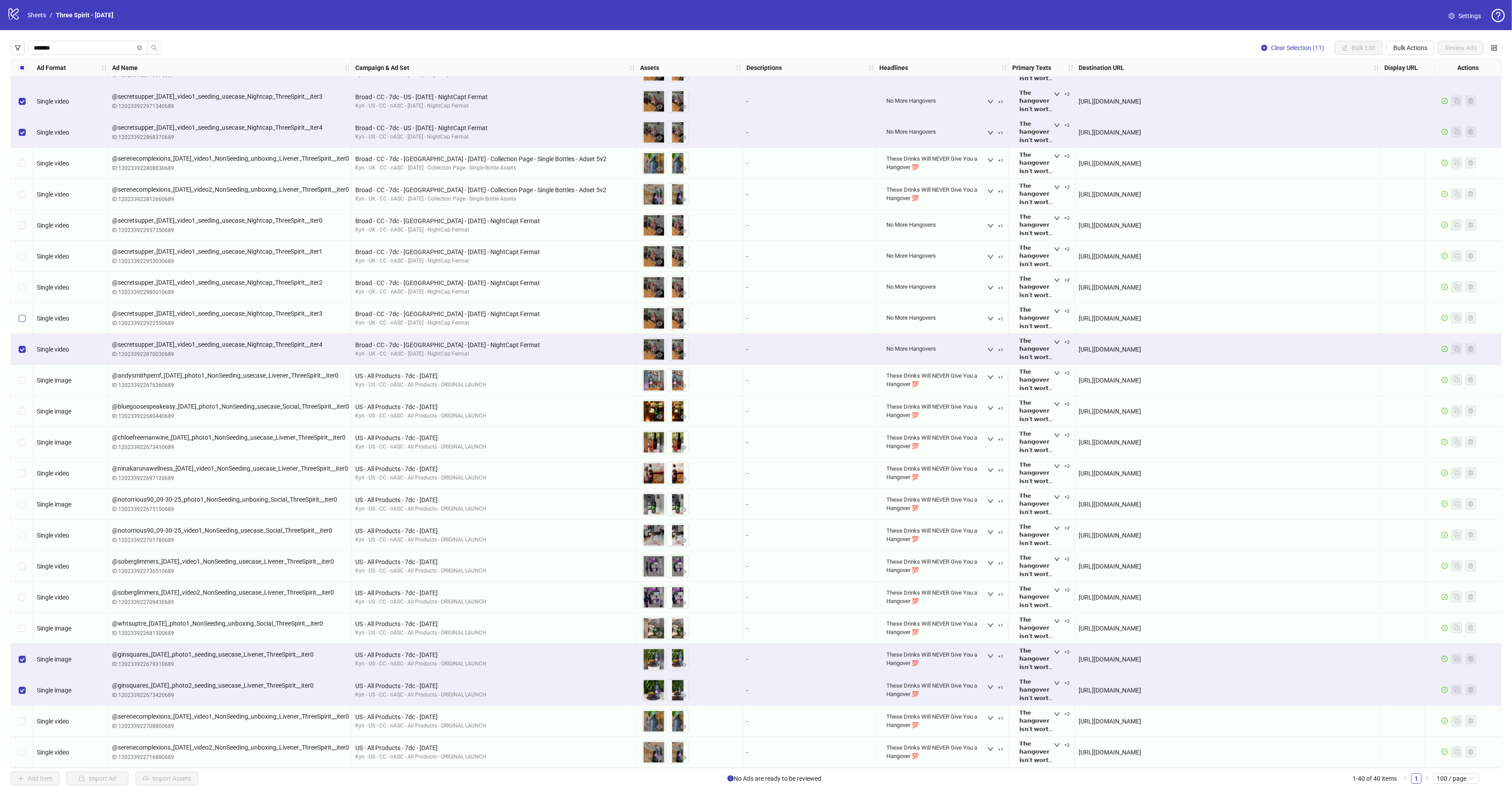
click at [22, 313] on label "Select row 26" at bounding box center [22, 318] width 7 height 10
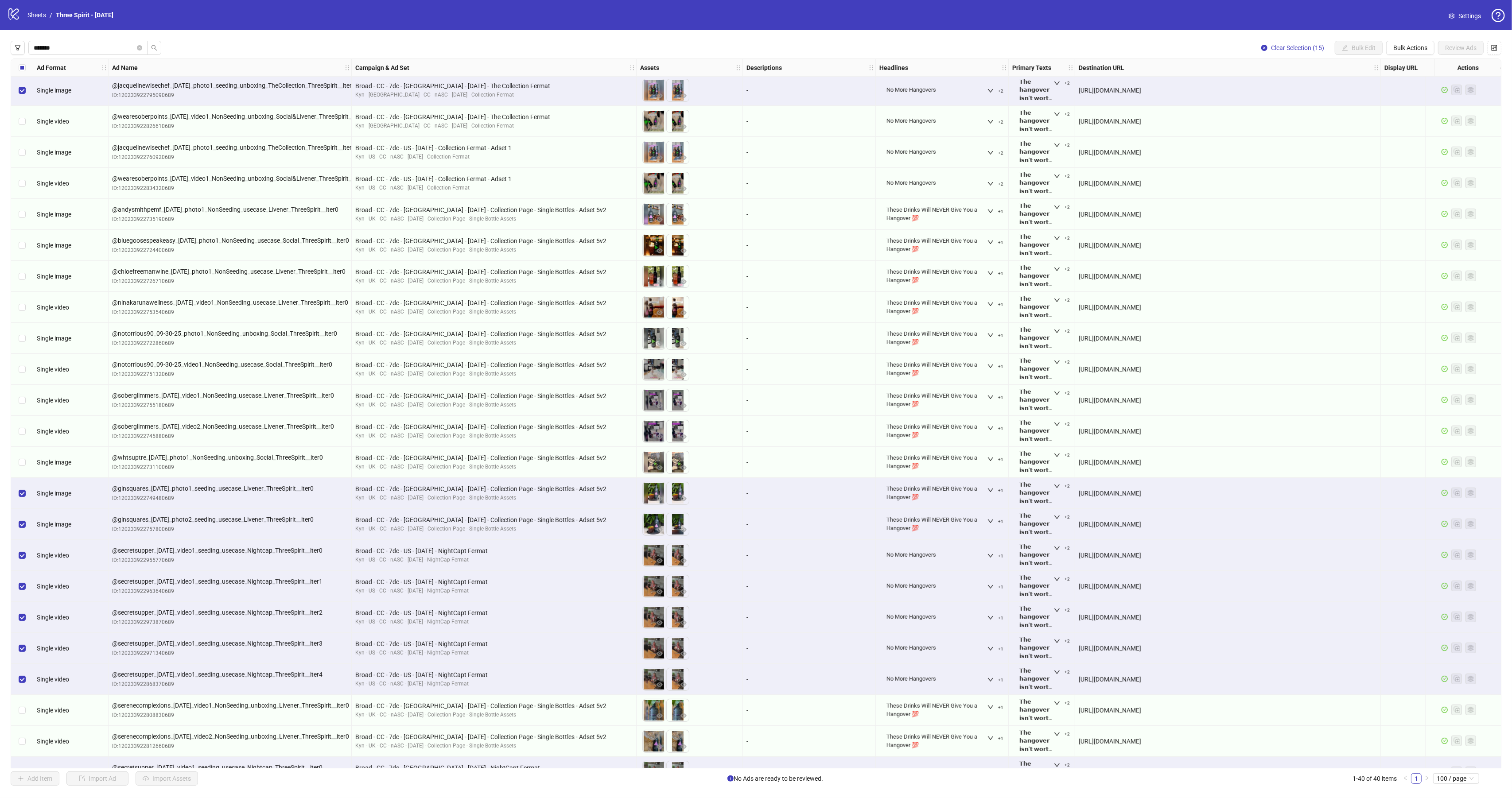
scroll to position [0, 0]
click at [26, 154] on div "Select row 3" at bounding box center [22, 154] width 22 height 31
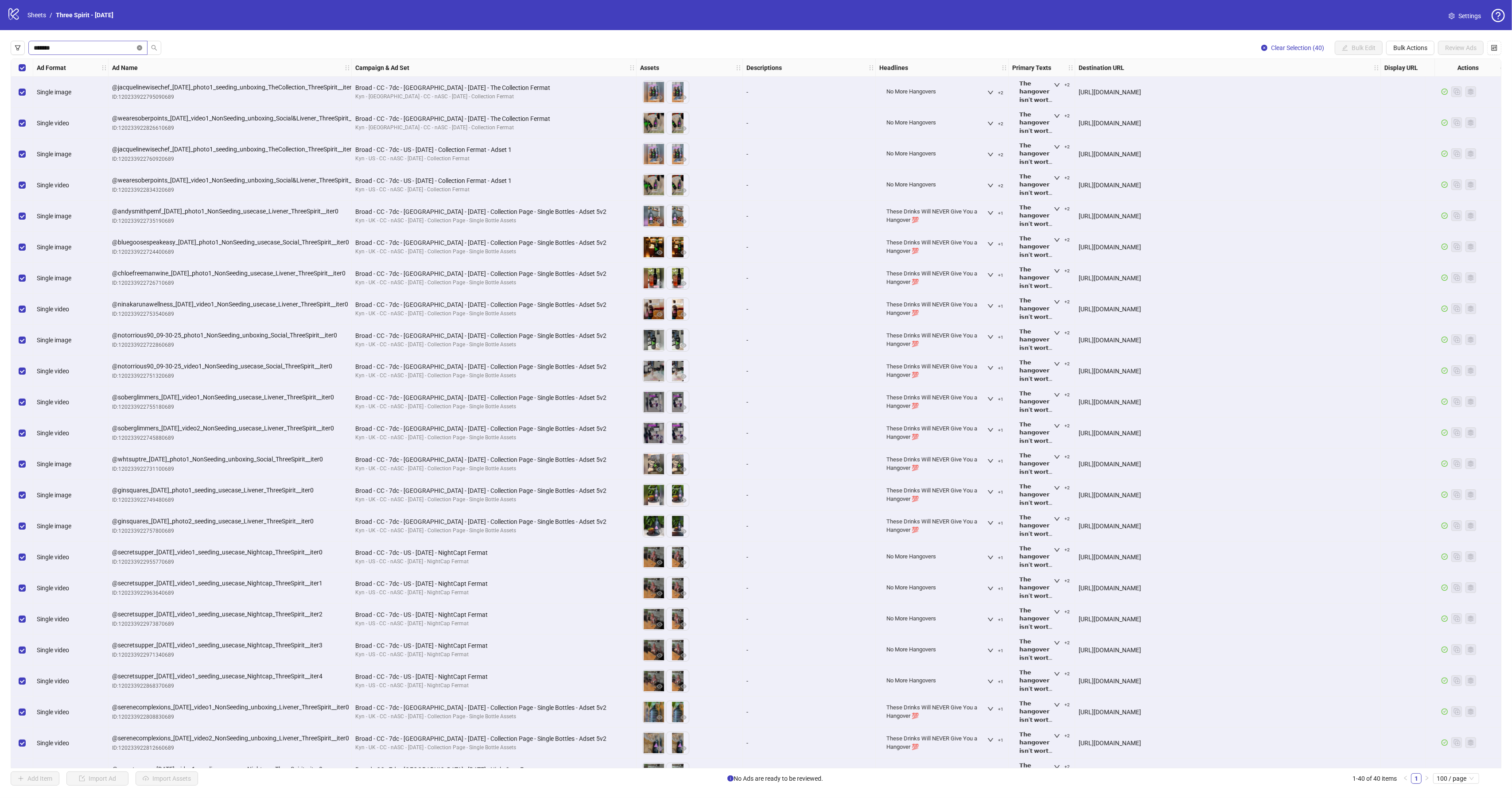
click at [139, 50] on icon "close-circle" at bounding box center [139, 48] width 5 height 5
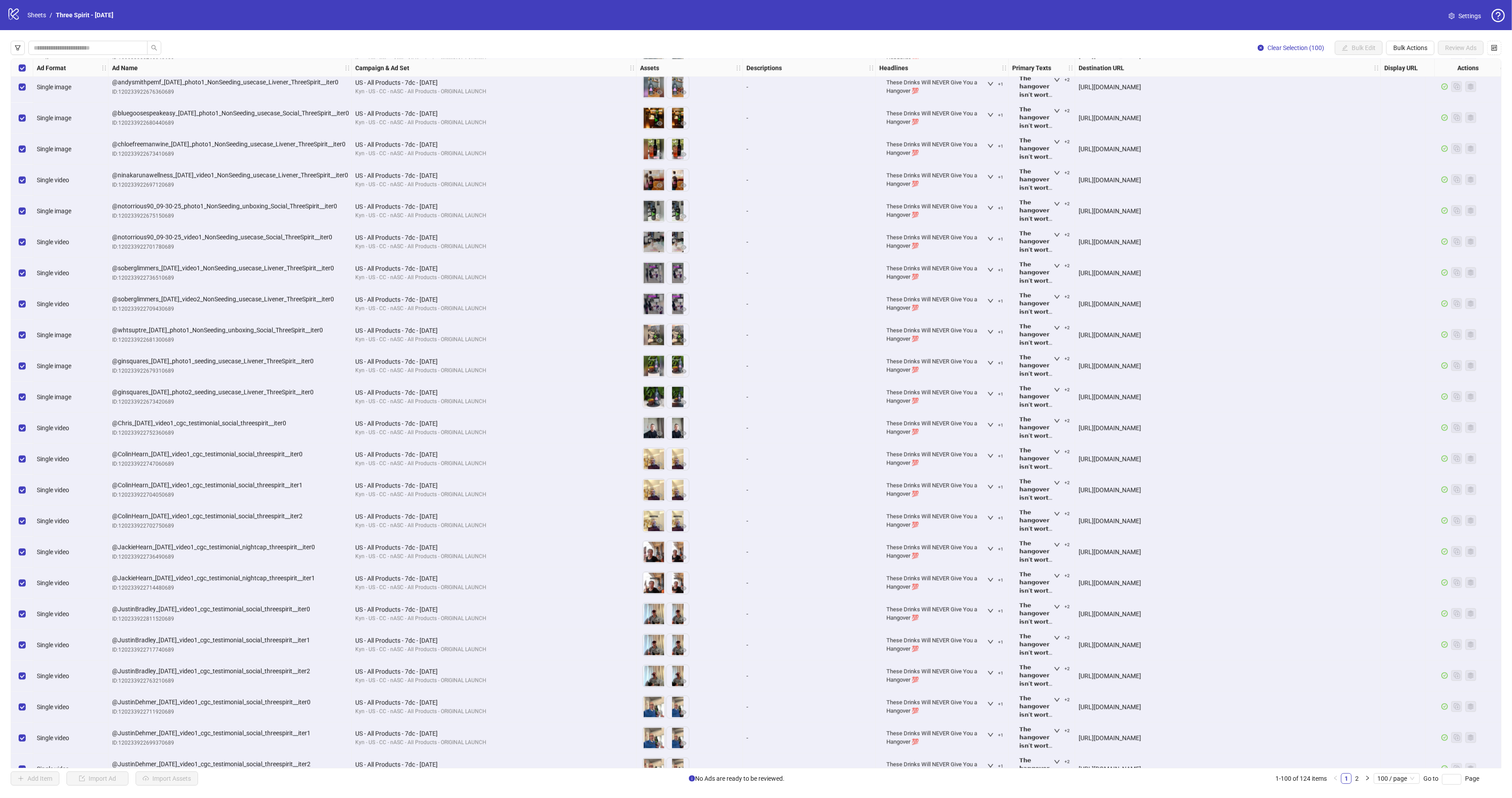
scroll to position [2413, 0]
